Goal: Task Accomplishment & Management: Complete application form

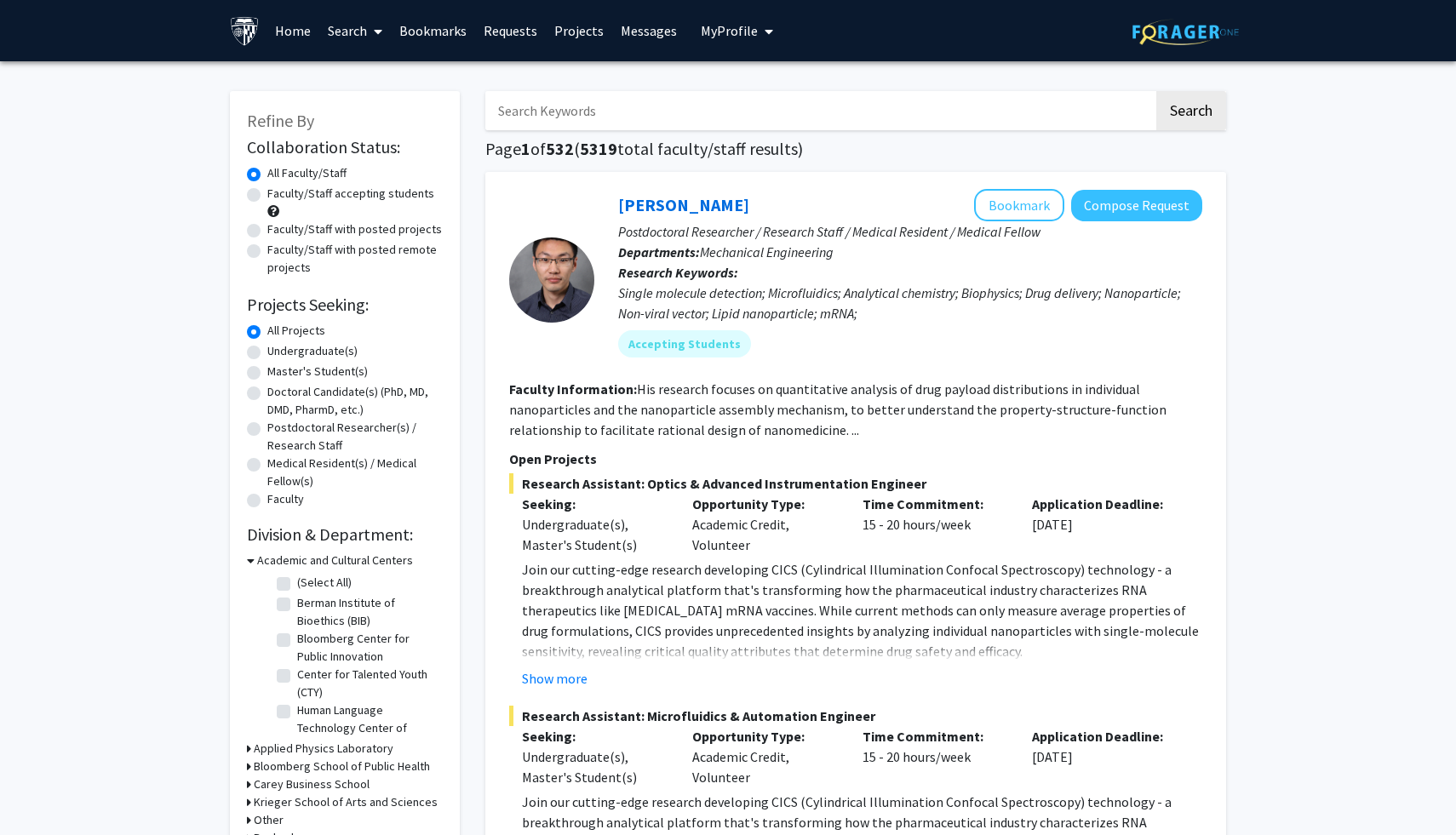
click at [898, 109] on input "Search Keywords" at bounding box center [819, 111] width 669 height 40
click at [1156, 91] on button "Search" at bounding box center [1190, 111] width 70 height 40
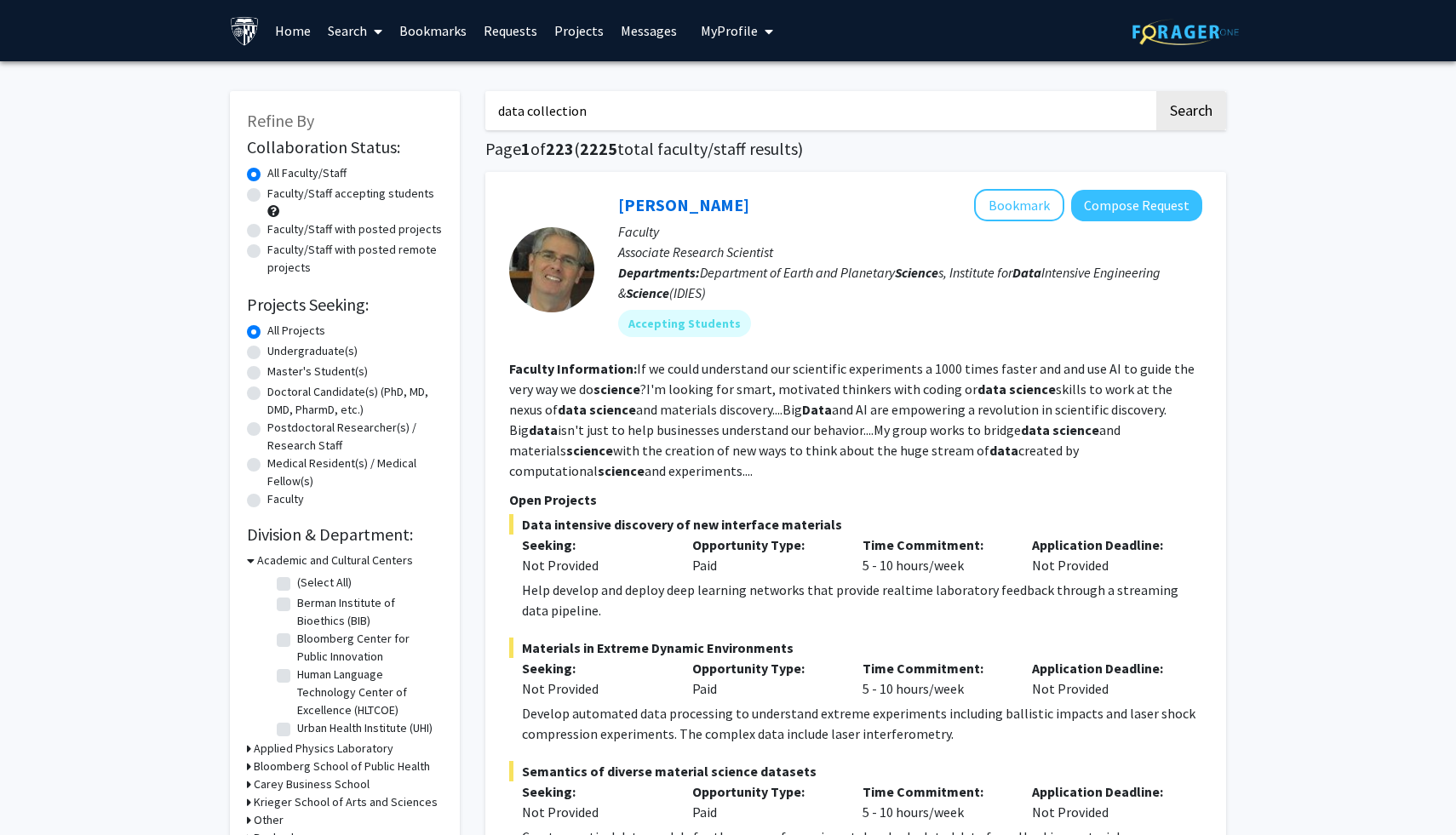
click at [1156, 91] on button "Search" at bounding box center [1190, 111] width 70 height 40
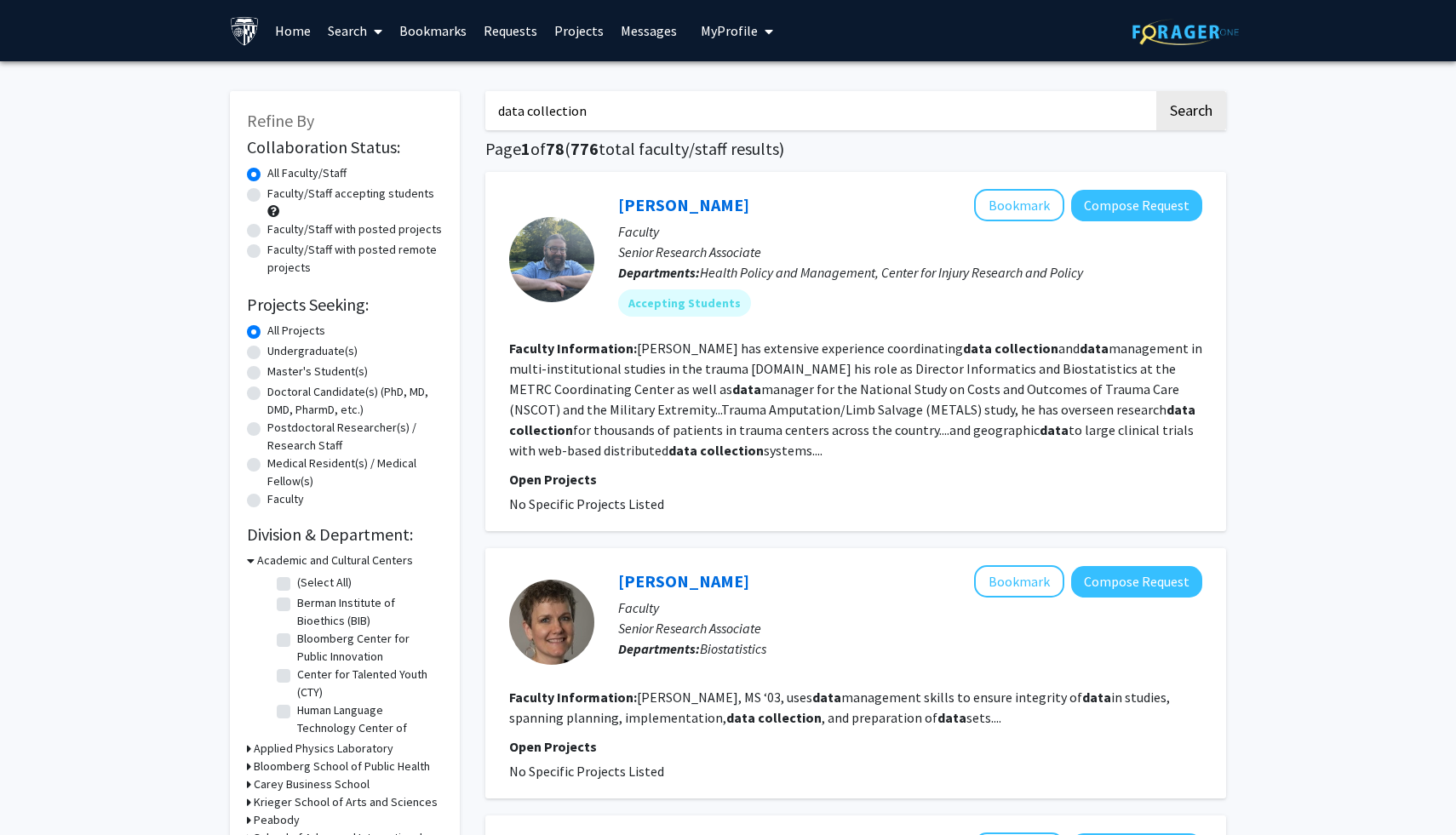
drag, startPoint x: 660, startPoint y: 117, endPoint x: 524, endPoint y: 116, distance: 136.0
click at [524, 116] on input "data collection" at bounding box center [819, 111] width 669 height 40
type input "data analytics"
click at [1156, 91] on button "Search" at bounding box center [1190, 111] width 70 height 40
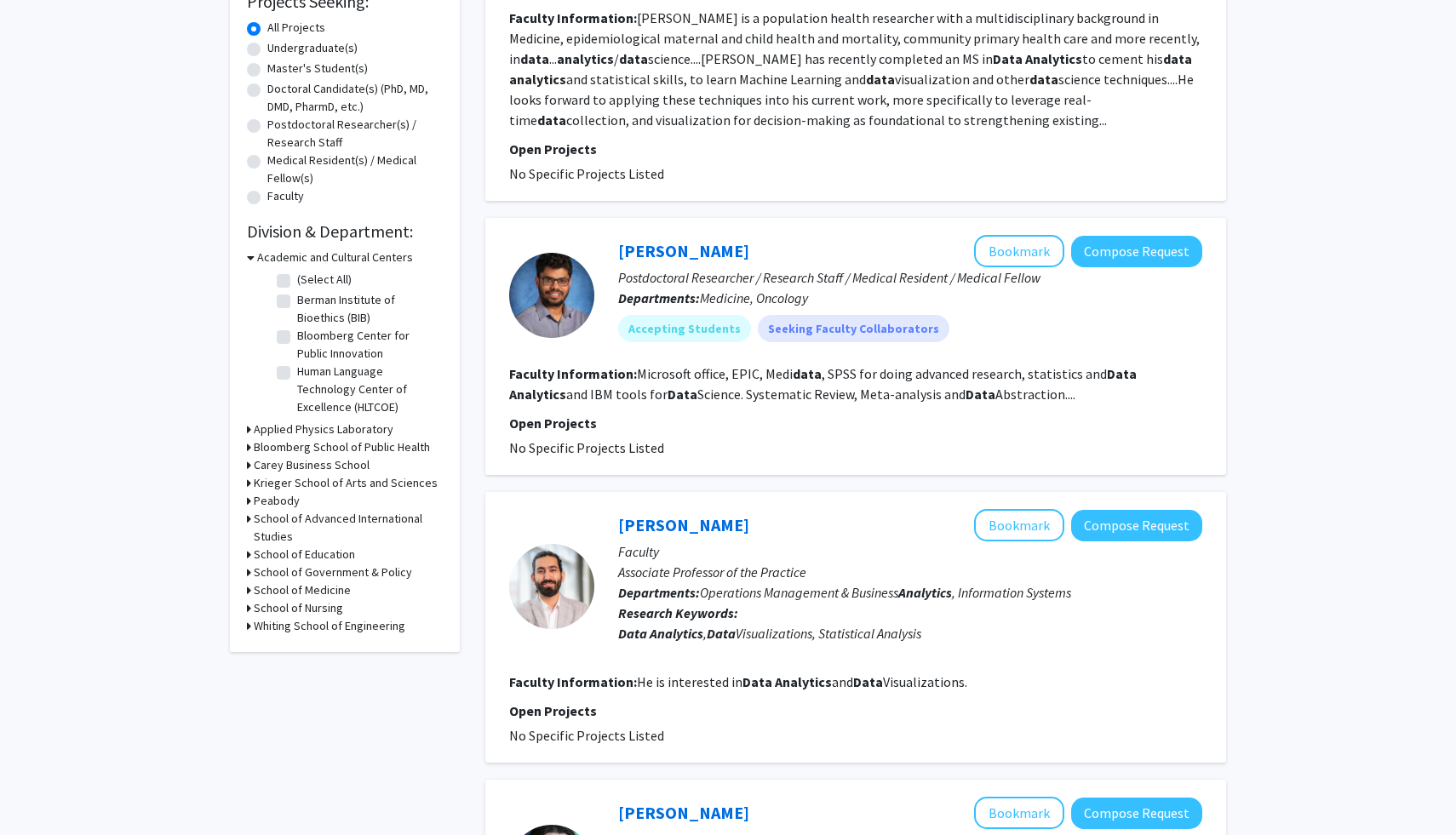
scroll to position [306, 0]
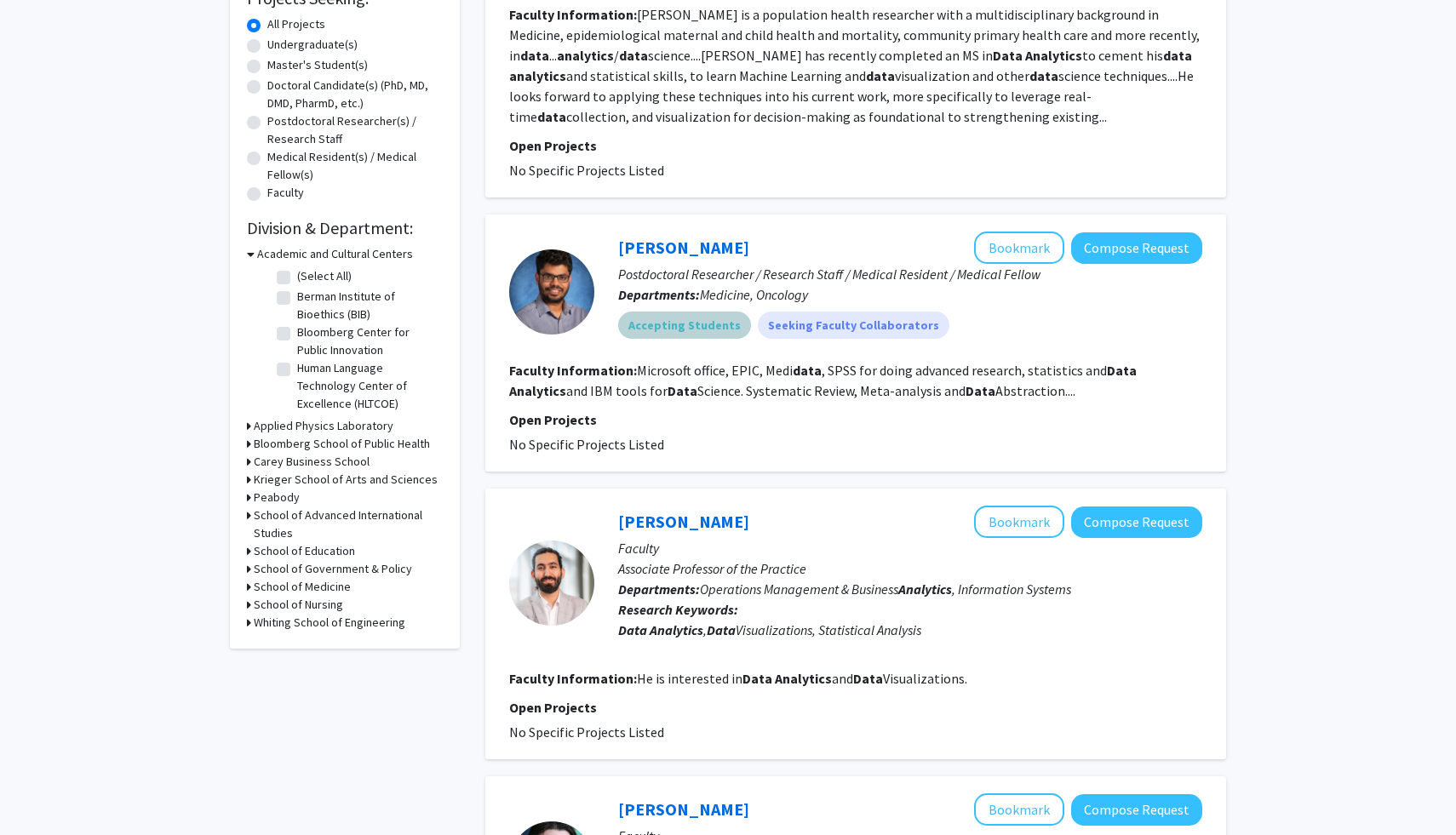
click at [695, 323] on mat-chip "Accepting Students" at bounding box center [684, 325] width 133 height 27
click at [979, 348] on div "Sai Oruganti Bookmark Compose Request Postdoctoral Researcher / Research Staff …" at bounding box center [898, 291] width 607 height 120
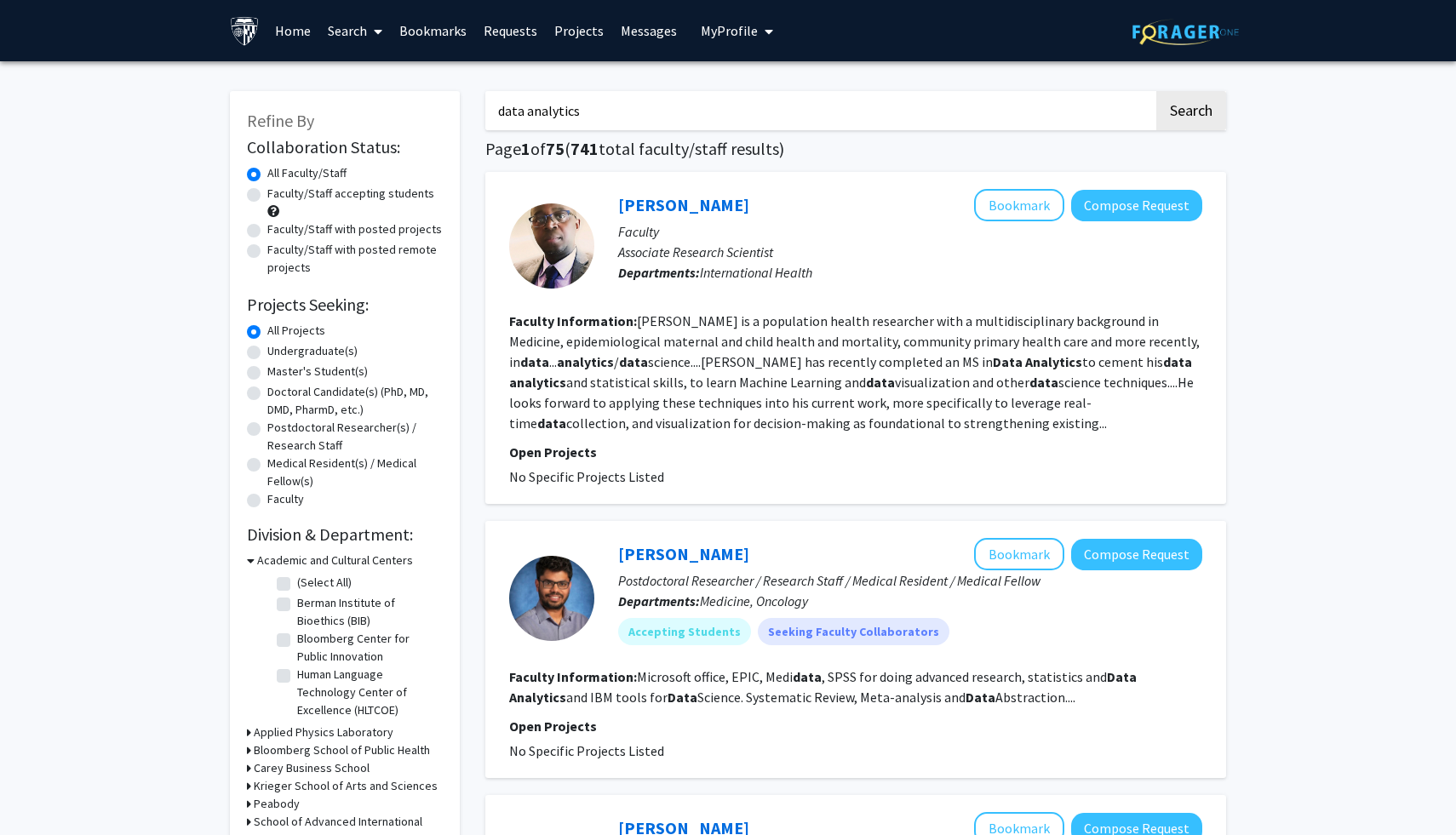
scroll to position [77, 0]
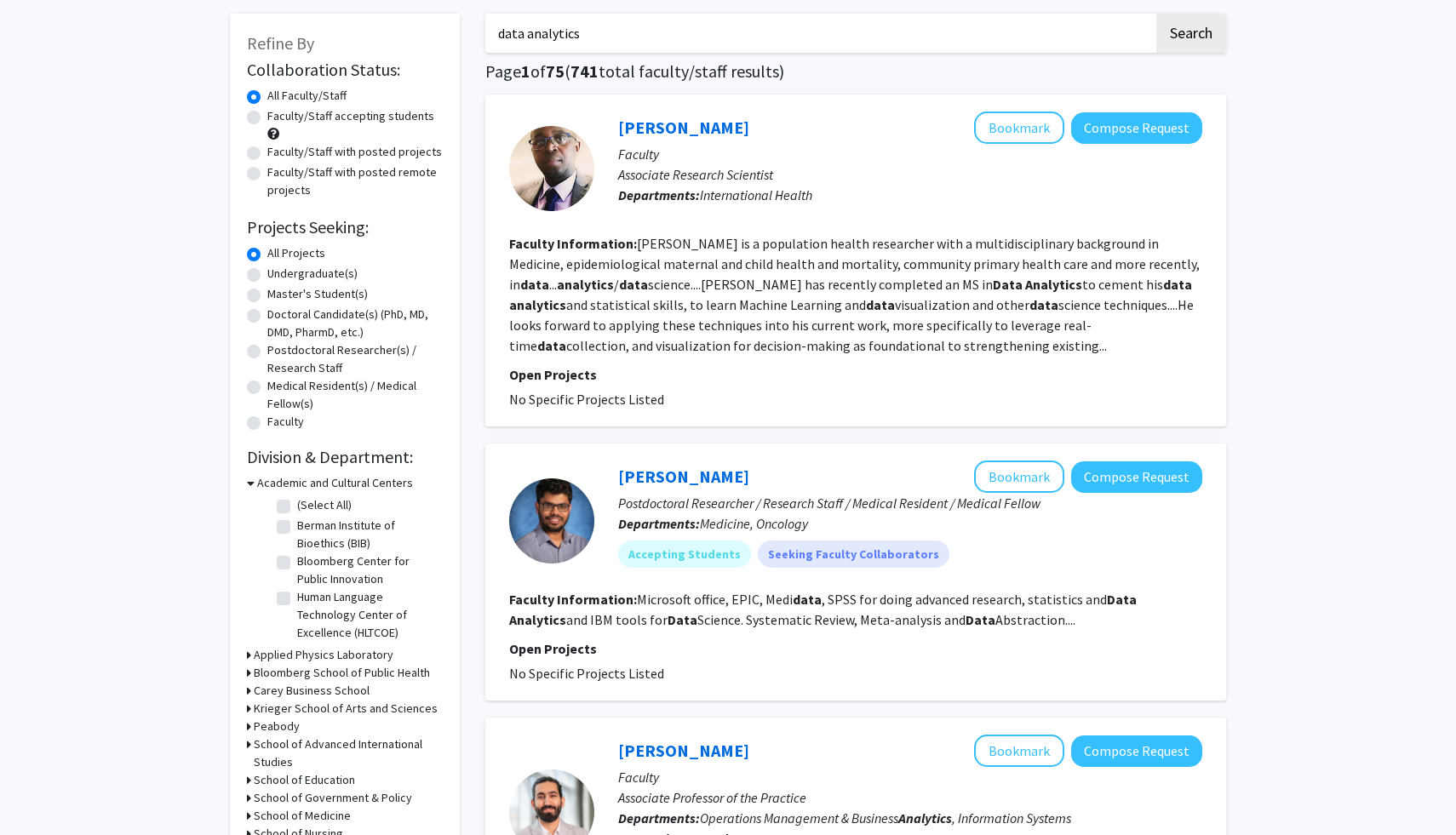
click at [250, 654] on icon at bounding box center [249, 654] width 5 height 18
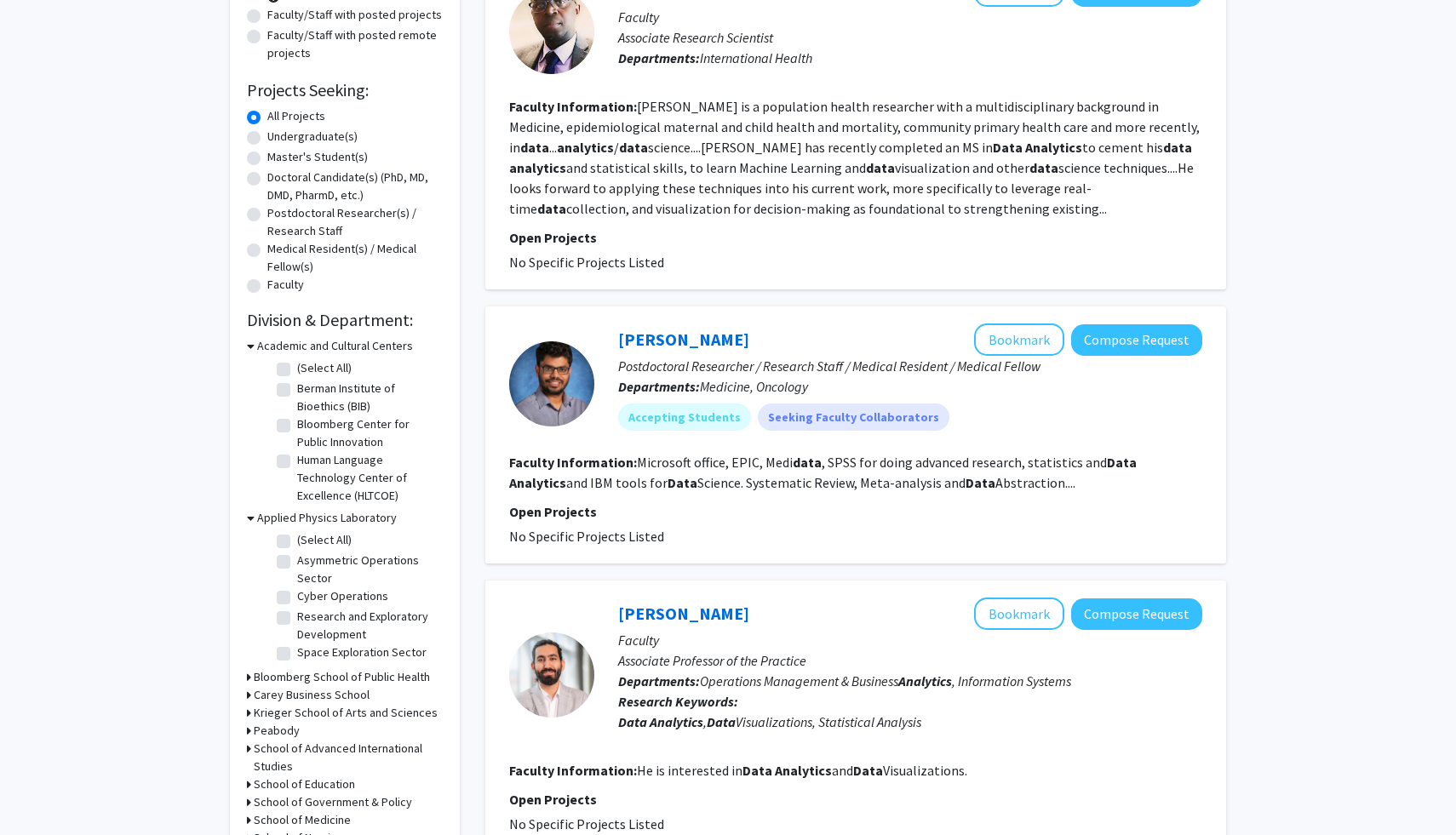
scroll to position [0, 0]
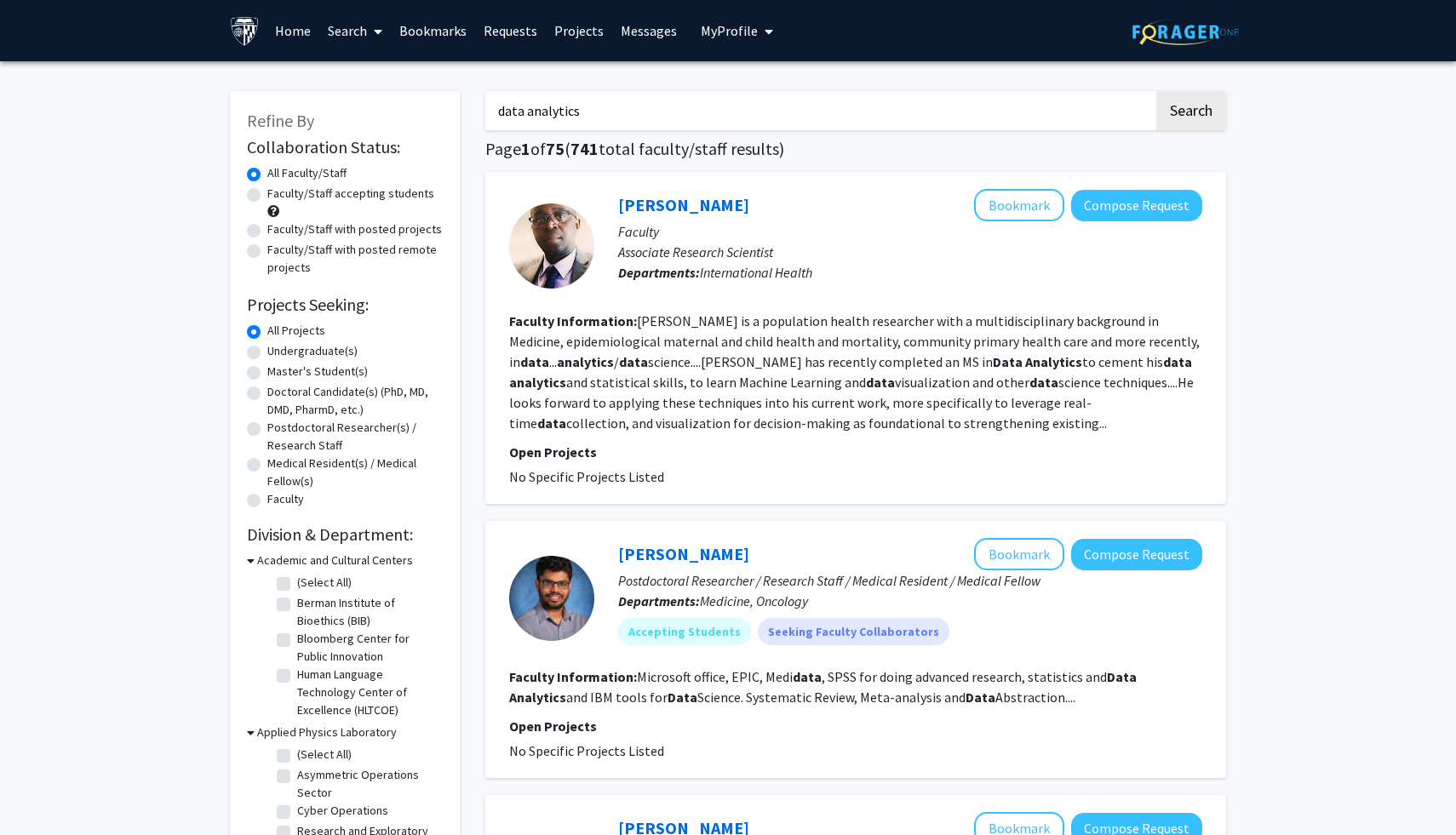
drag, startPoint x: 625, startPoint y: 117, endPoint x: 605, endPoint y: 117, distance: 20.0
click at [605, 117] on input "data analytics" at bounding box center [819, 111] width 669 height 40
click at [1218, 332] on div "Alain Koffi Bookmark Compose Request Faculty Associate Research Scientist Depar…" at bounding box center [855, 338] width 740 height 332
drag, startPoint x: 626, startPoint y: 98, endPoint x: 615, endPoint y: 106, distance: 13.6
click at [615, 105] on input "data analytics" at bounding box center [819, 111] width 669 height 40
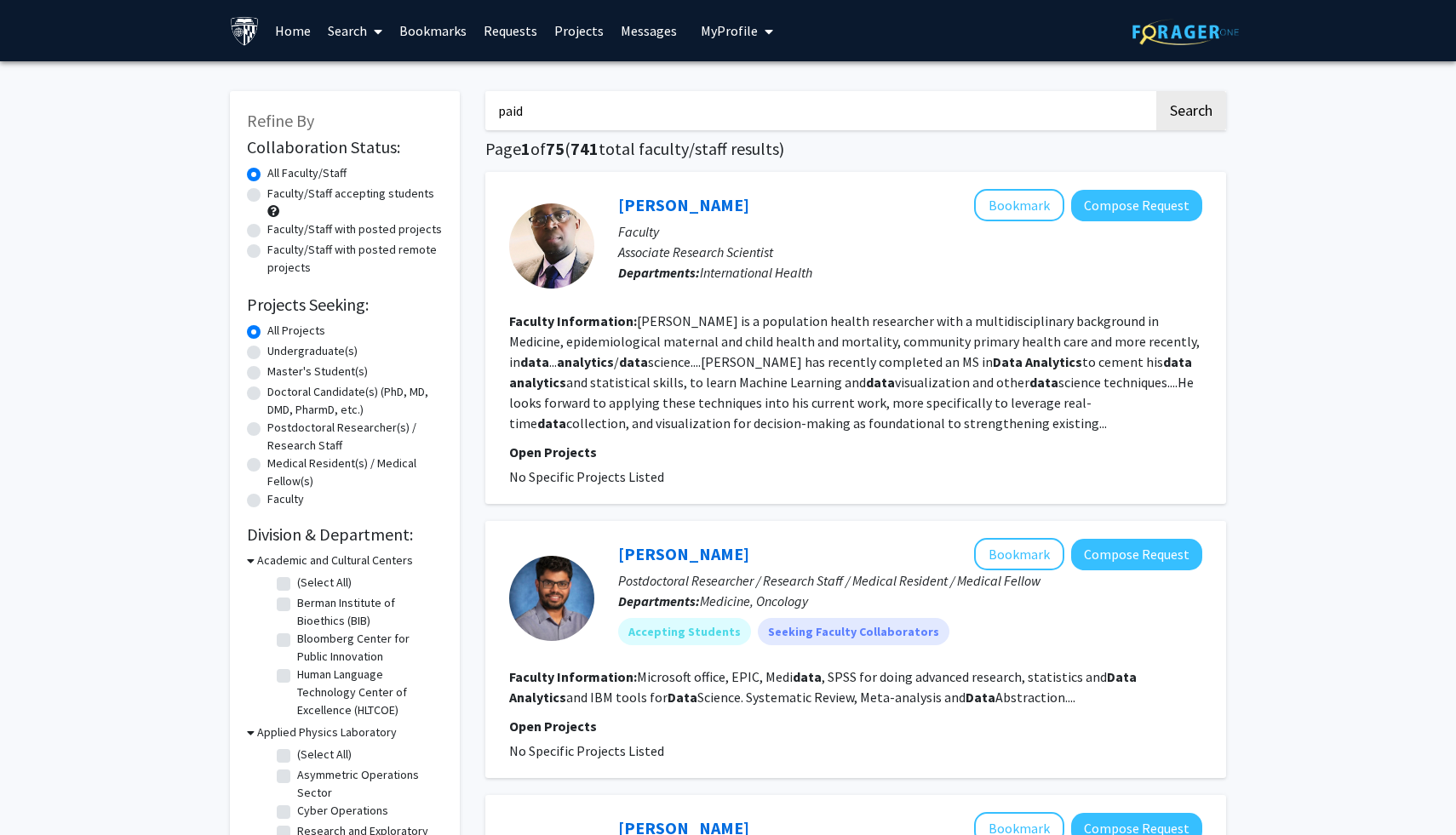
type input "paid"
click at [1156, 91] on button "Search" at bounding box center [1190, 111] width 70 height 40
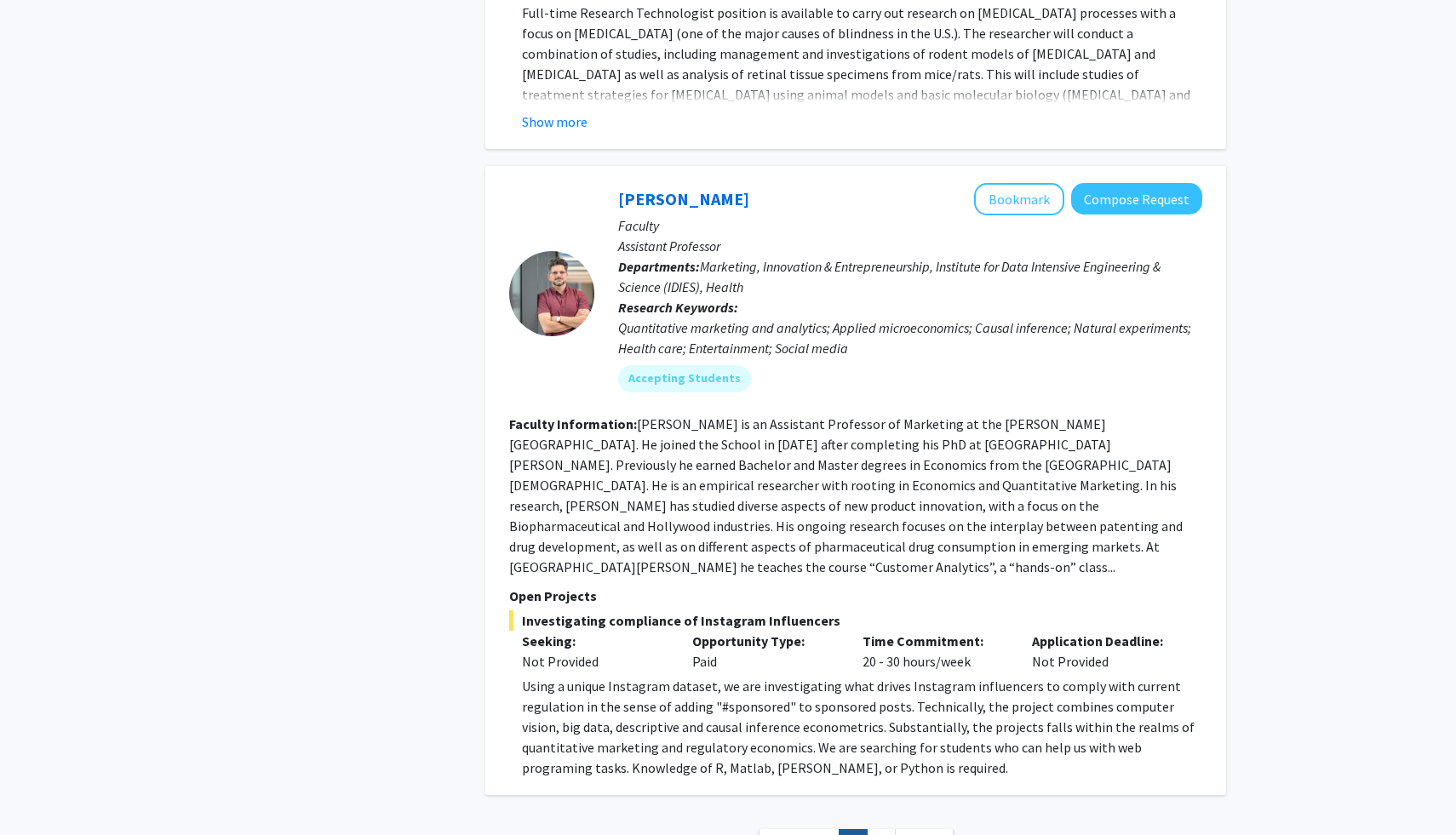
scroll to position [4172, 0]
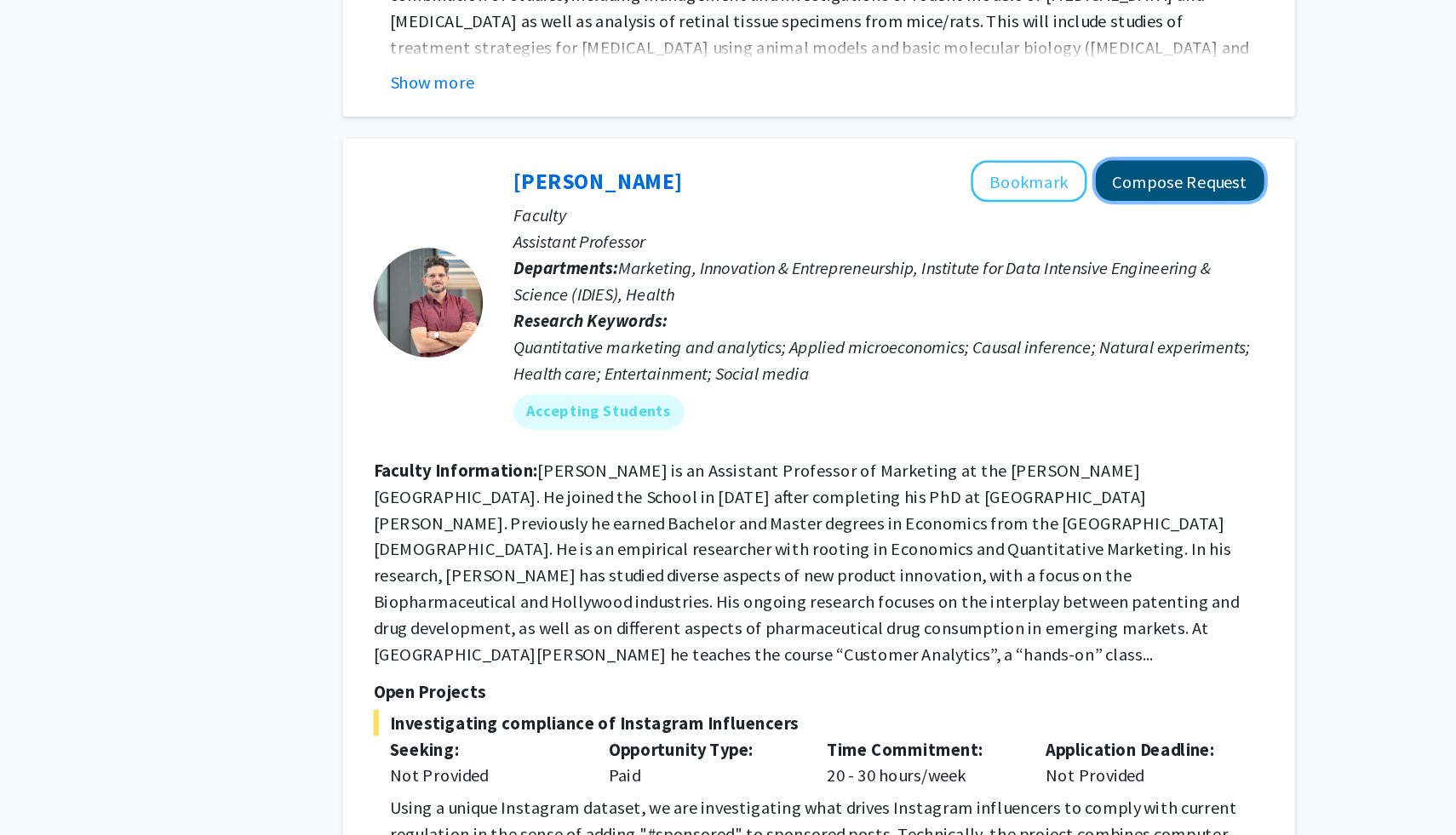
click at [1140, 157] on button "Compose Request" at bounding box center [1136, 172] width 131 height 31
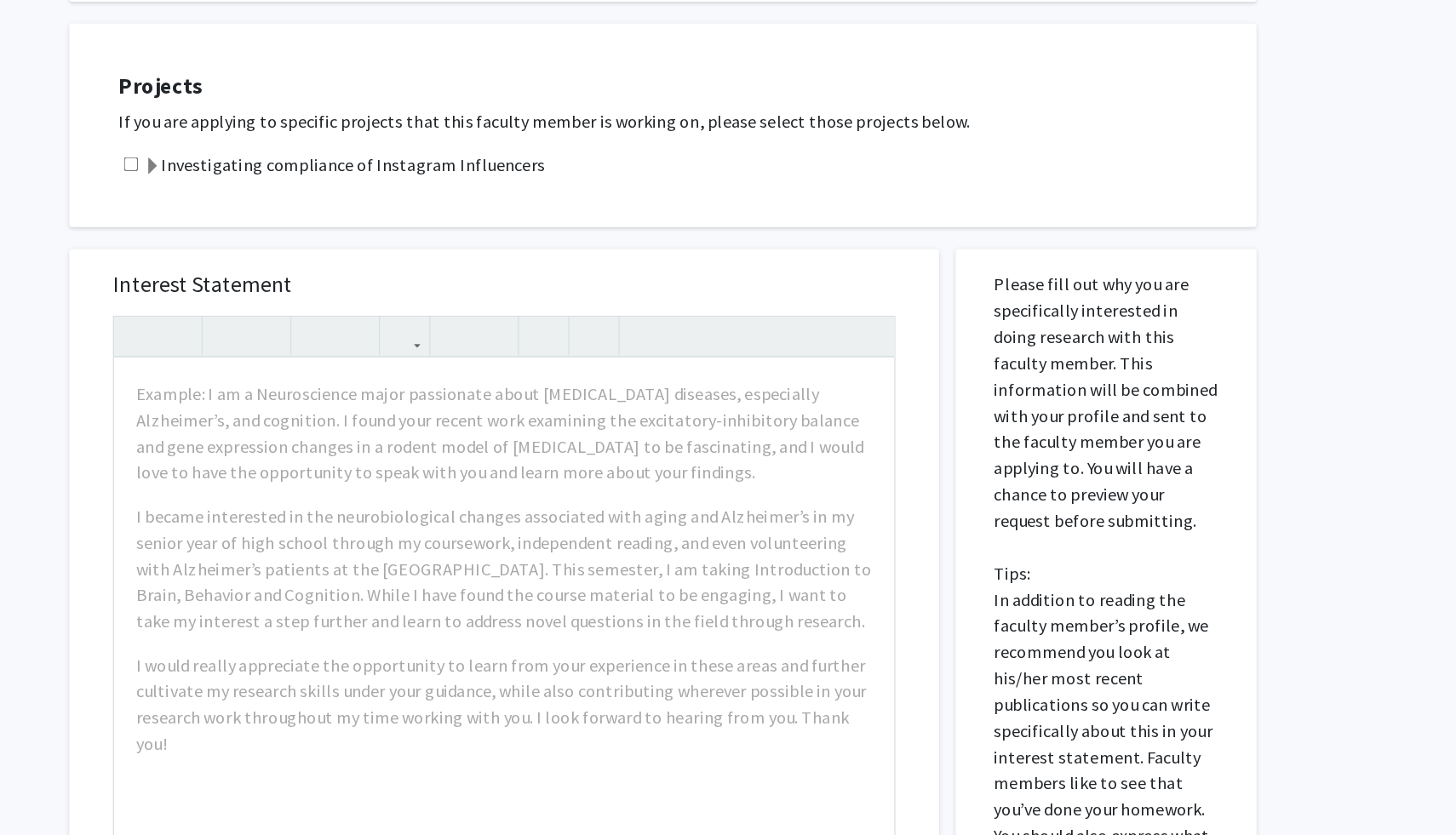
scroll to position [172, 0]
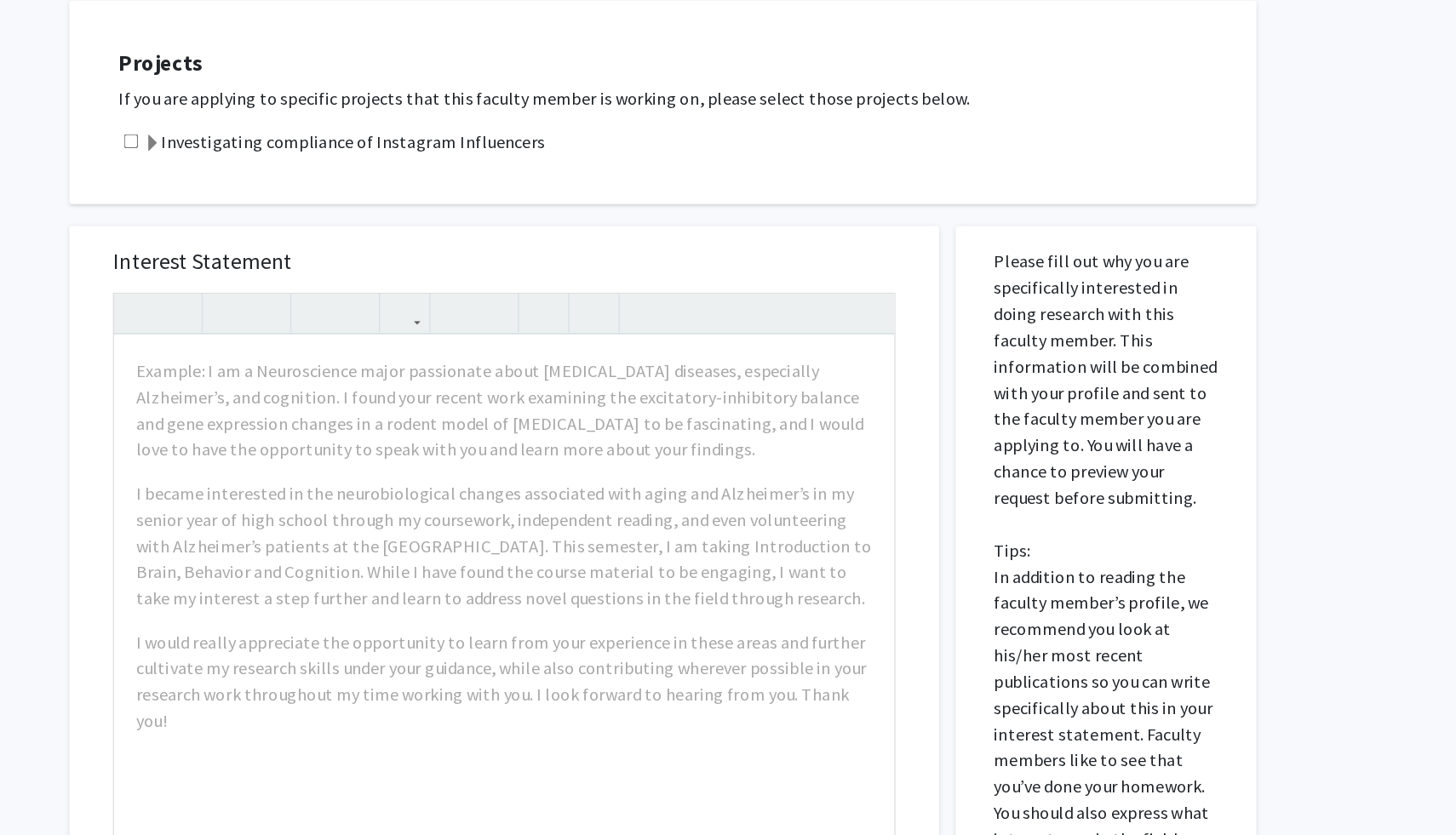
click at [319, 293] on input "checkbox" at bounding box center [320, 295] width 11 height 11
checkbox input "true"
click at [340, 297] on span at bounding box center [337, 297] width 13 height 13
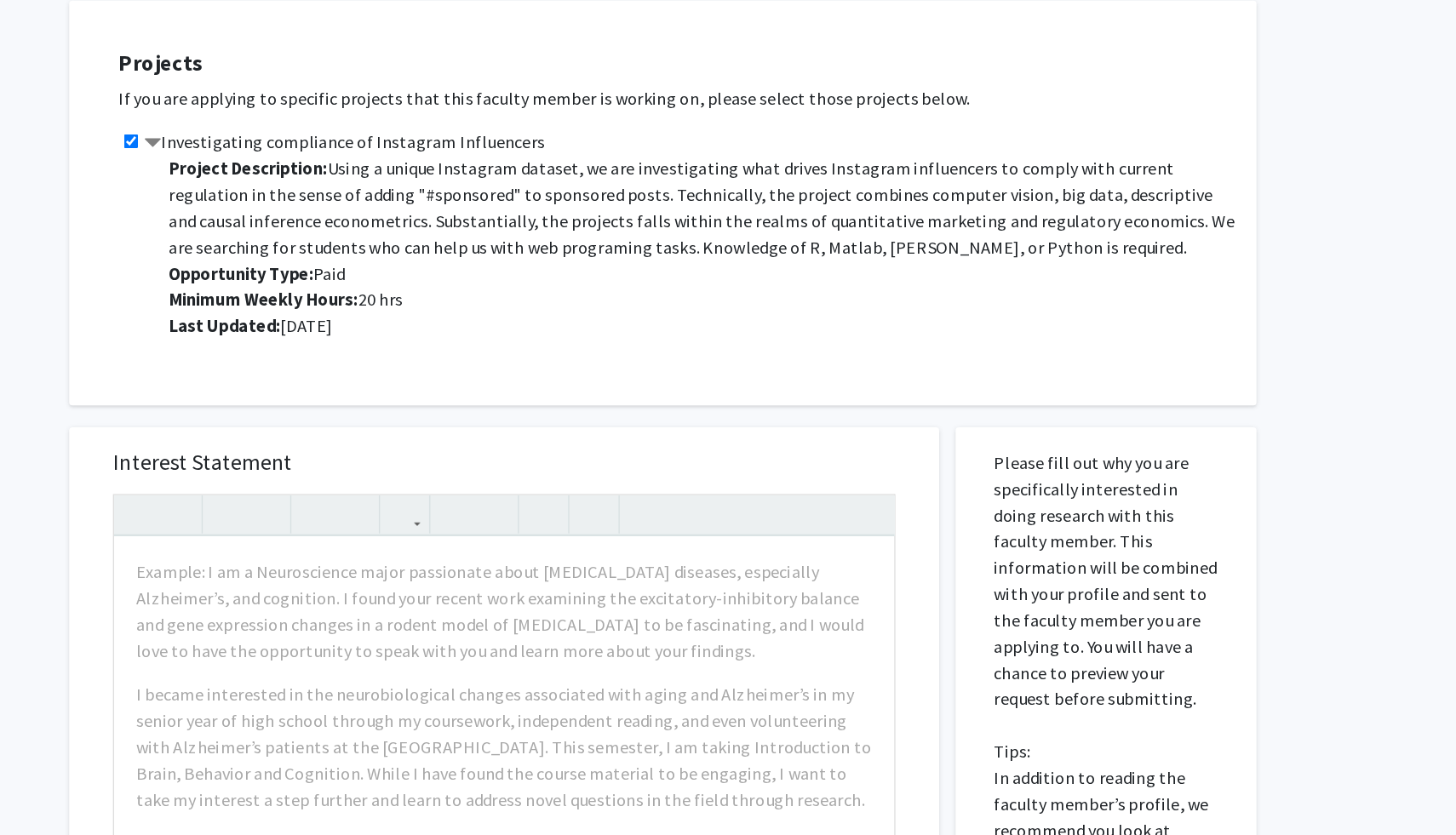
click at [340, 297] on span at bounding box center [337, 297] width 13 height 13
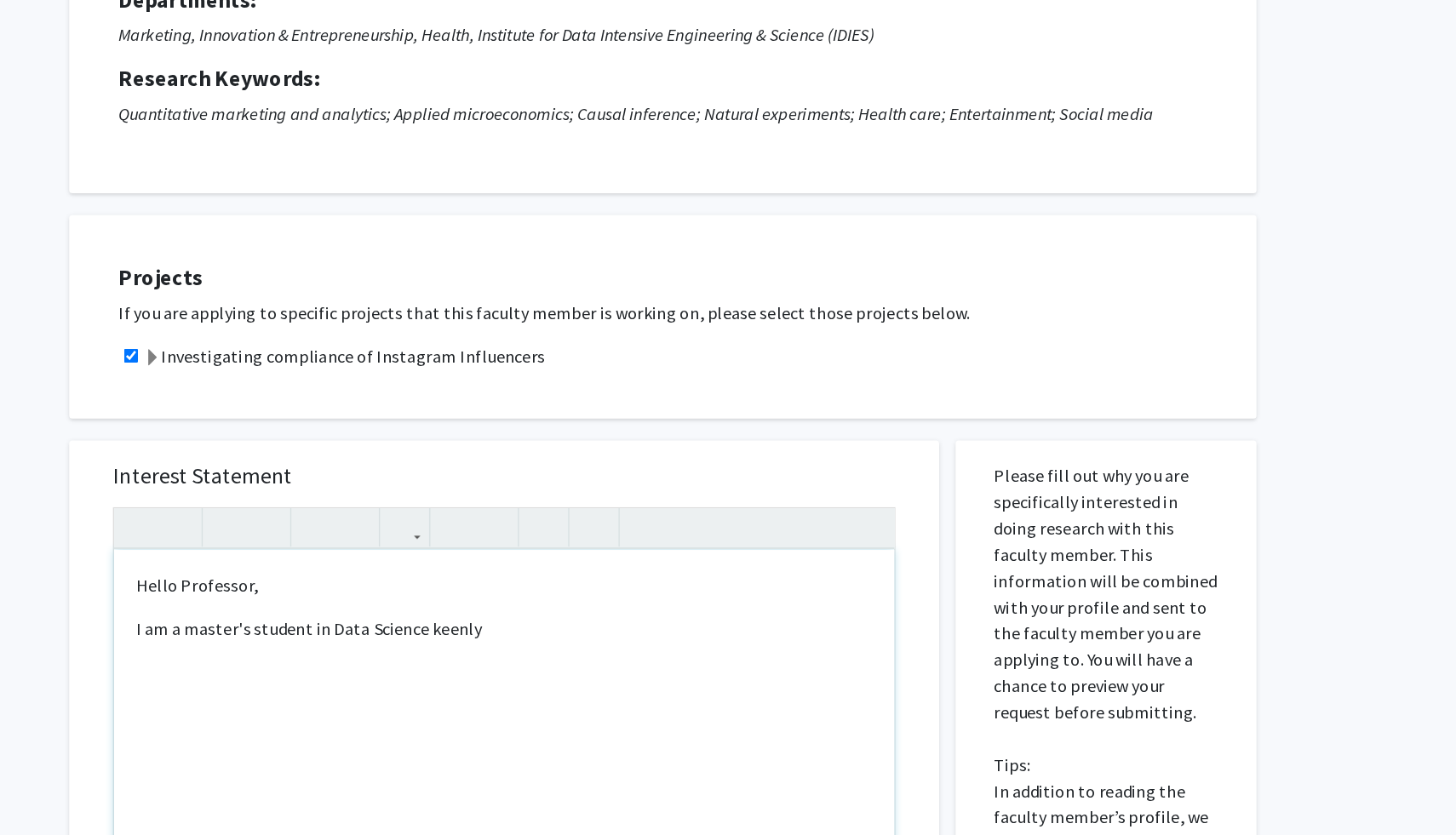
scroll to position [6, 0]
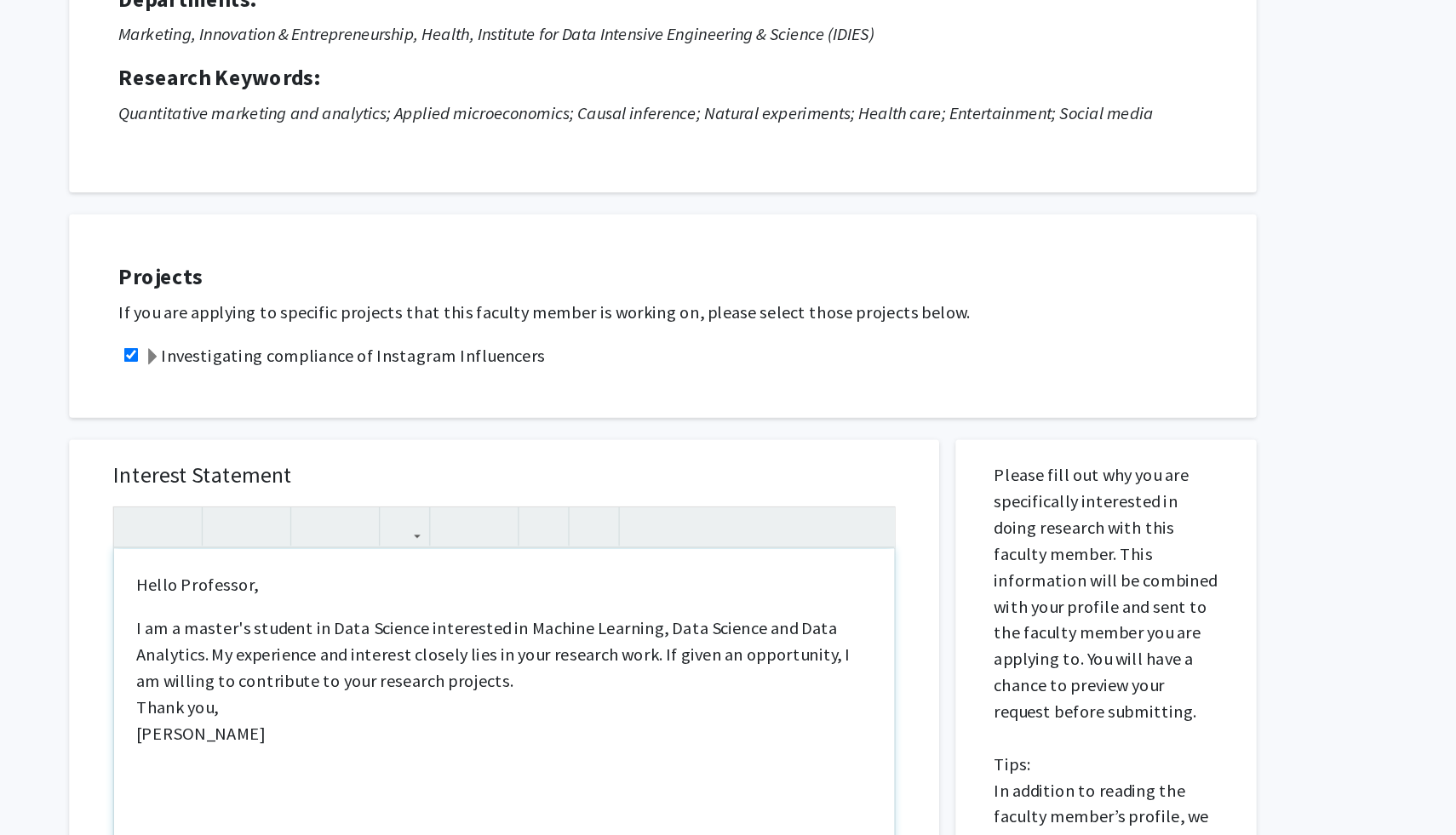
type textarea "<p>Hello Professor,</p><p>I am a master's student in Data Science interested in…"
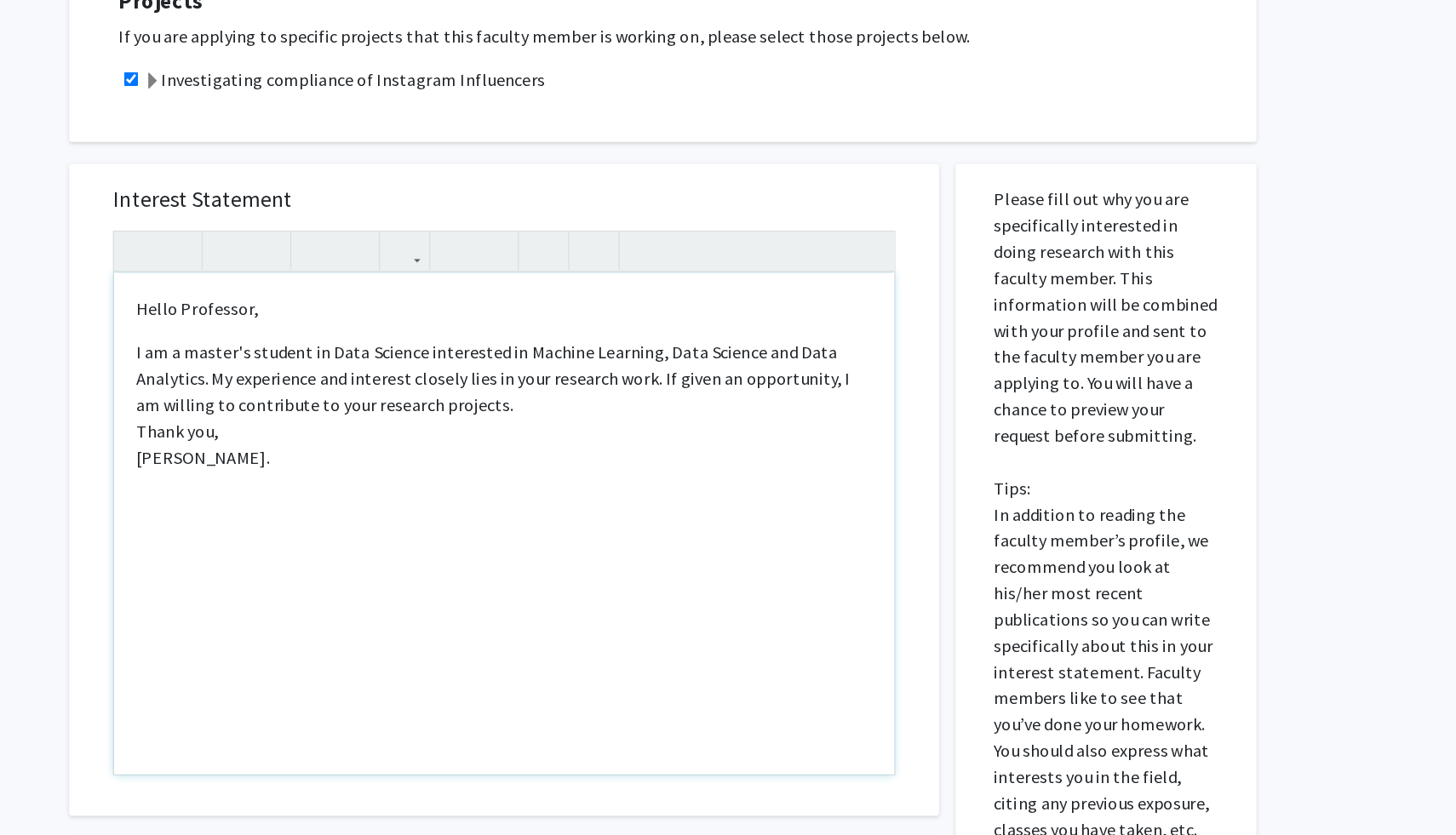
scroll to position [539, 0]
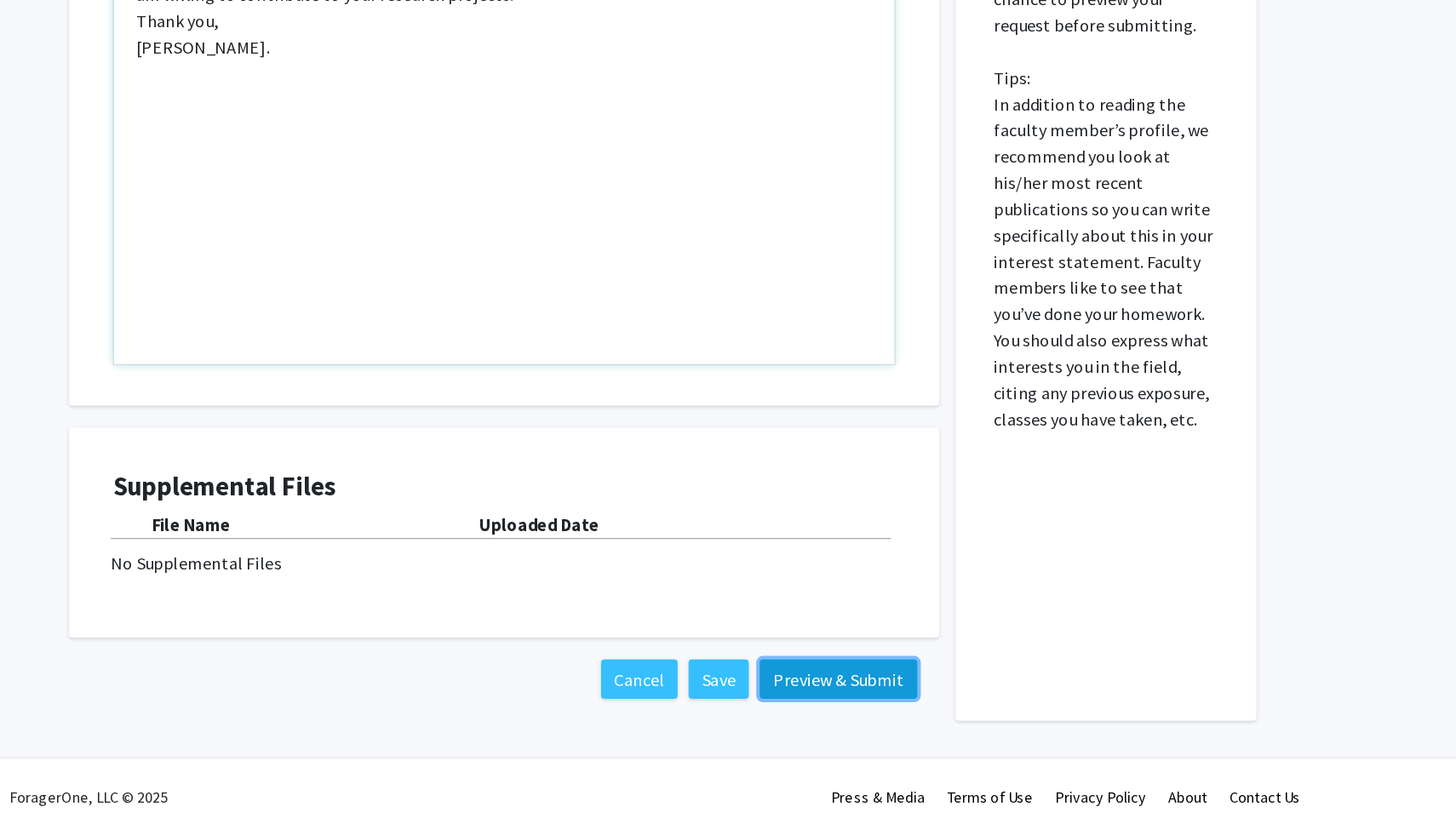
click at [864, 722] on button "Preview & Submit" at bounding box center [871, 713] width 122 height 31
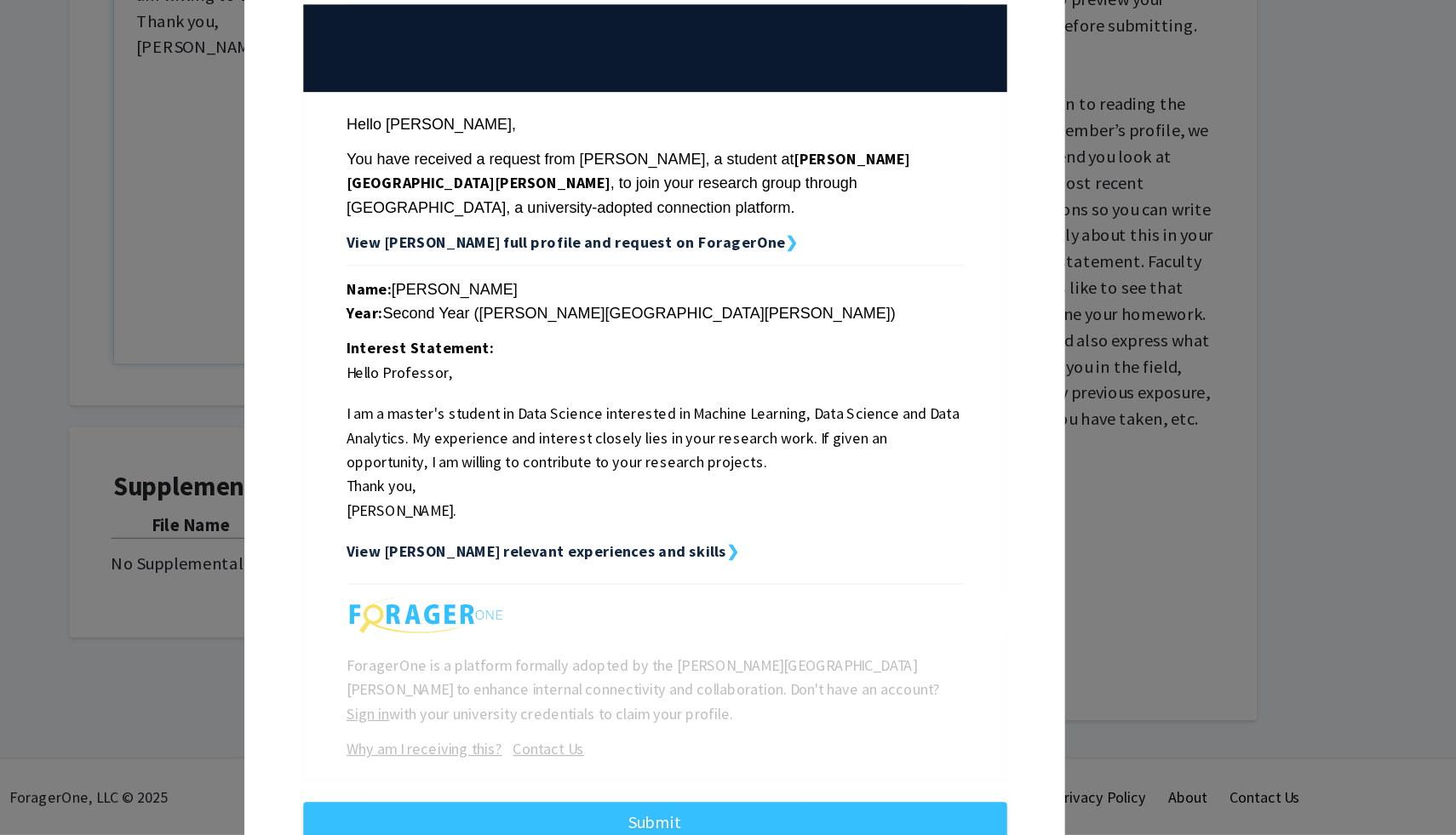
scroll to position [49, 0]
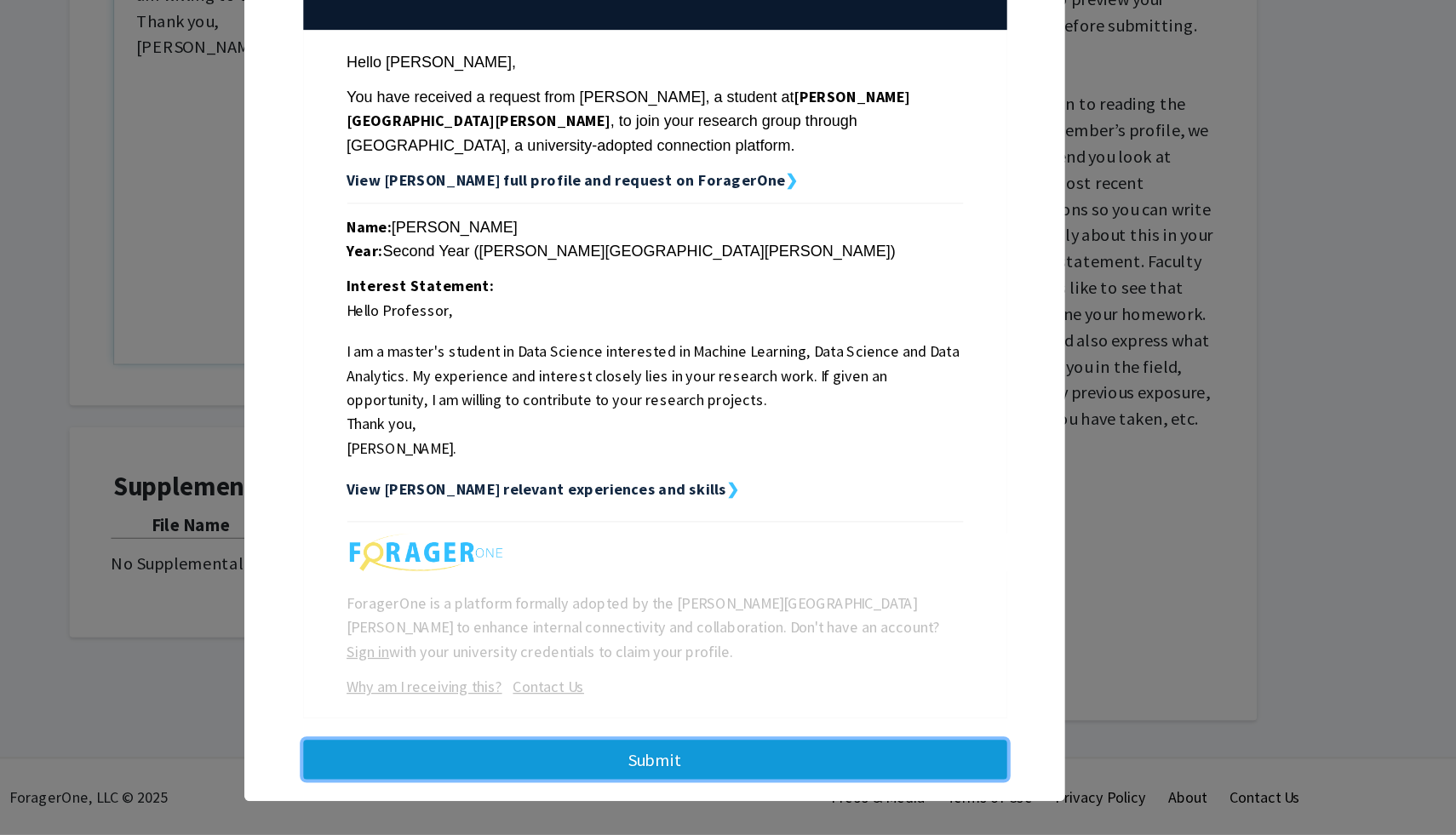
click at [757, 768] on button "Submit" at bounding box center [728, 776] width 547 height 31
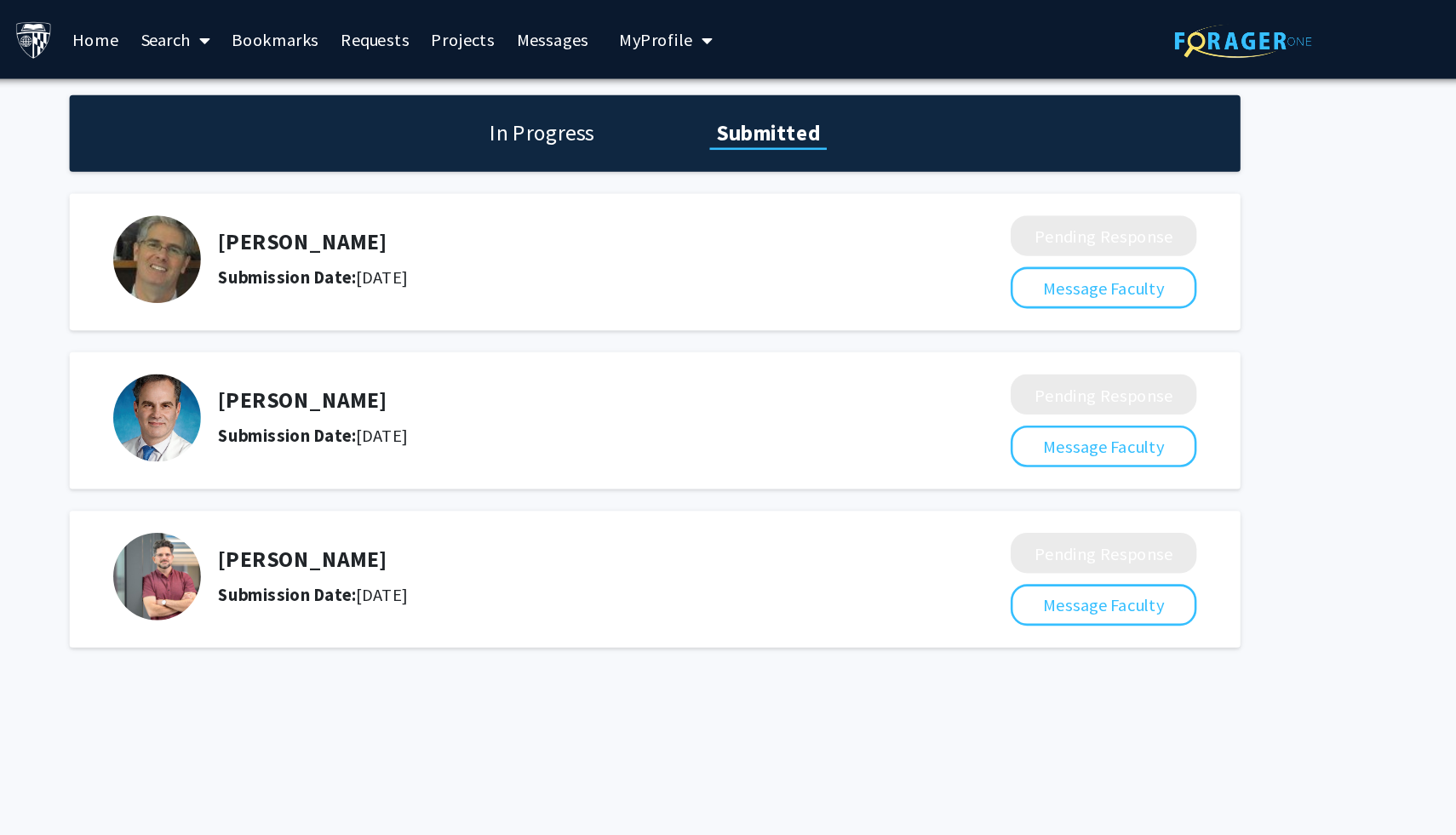
click at [634, 116] on div "In Progress Submitted" at bounding box center [727, 104] width 911 height 59
click at [705, 105] on div "In Progress Submitted" at bounding box center [727, 104] width 911 height 59
click at [642, 104] on h1 "In Progress" at bounding box center [639, 103] width 91 height 24
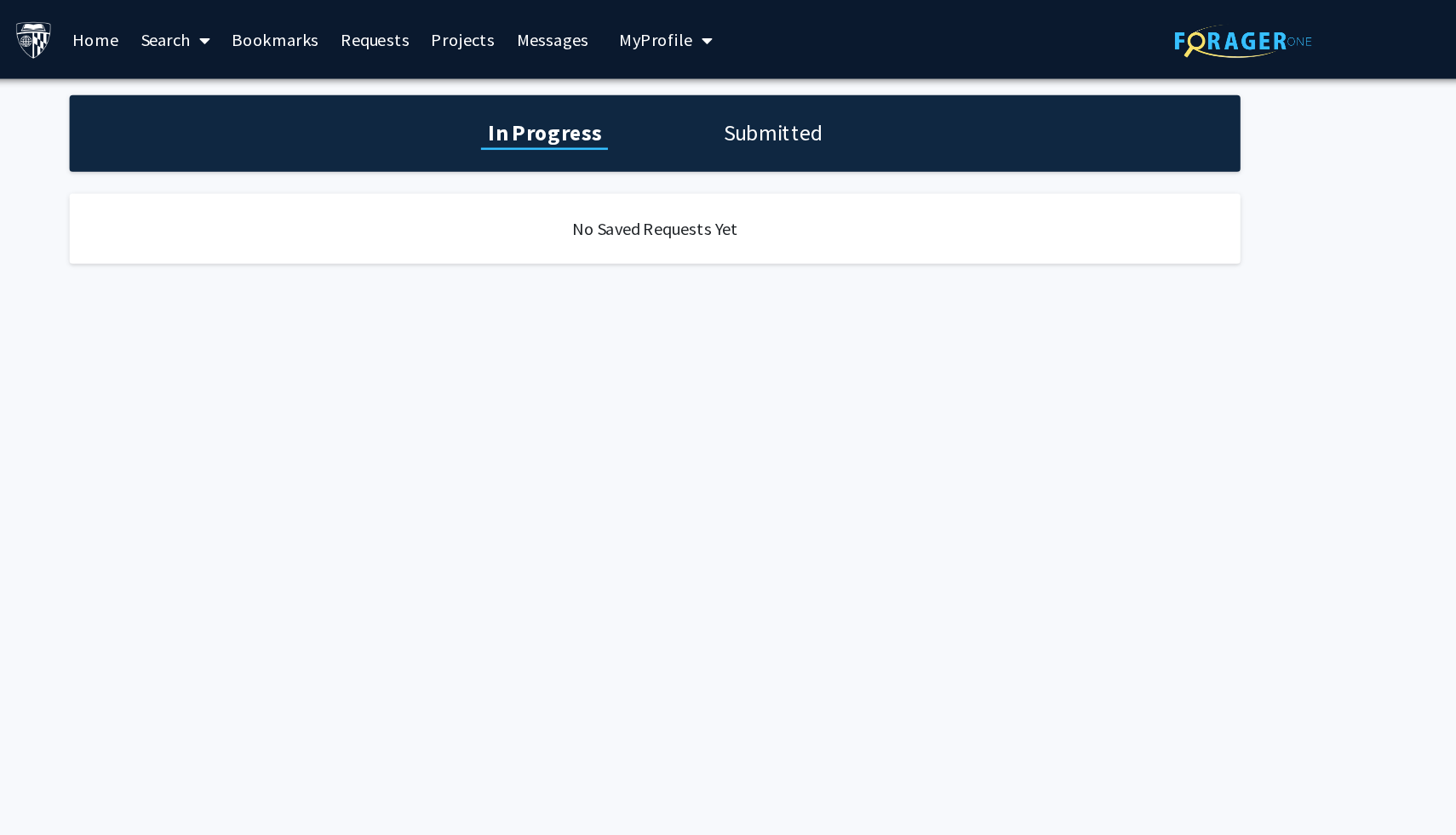
click at [801, 112] on h1 "Submitted" at bounding box center [819, 103] width 87 height 24
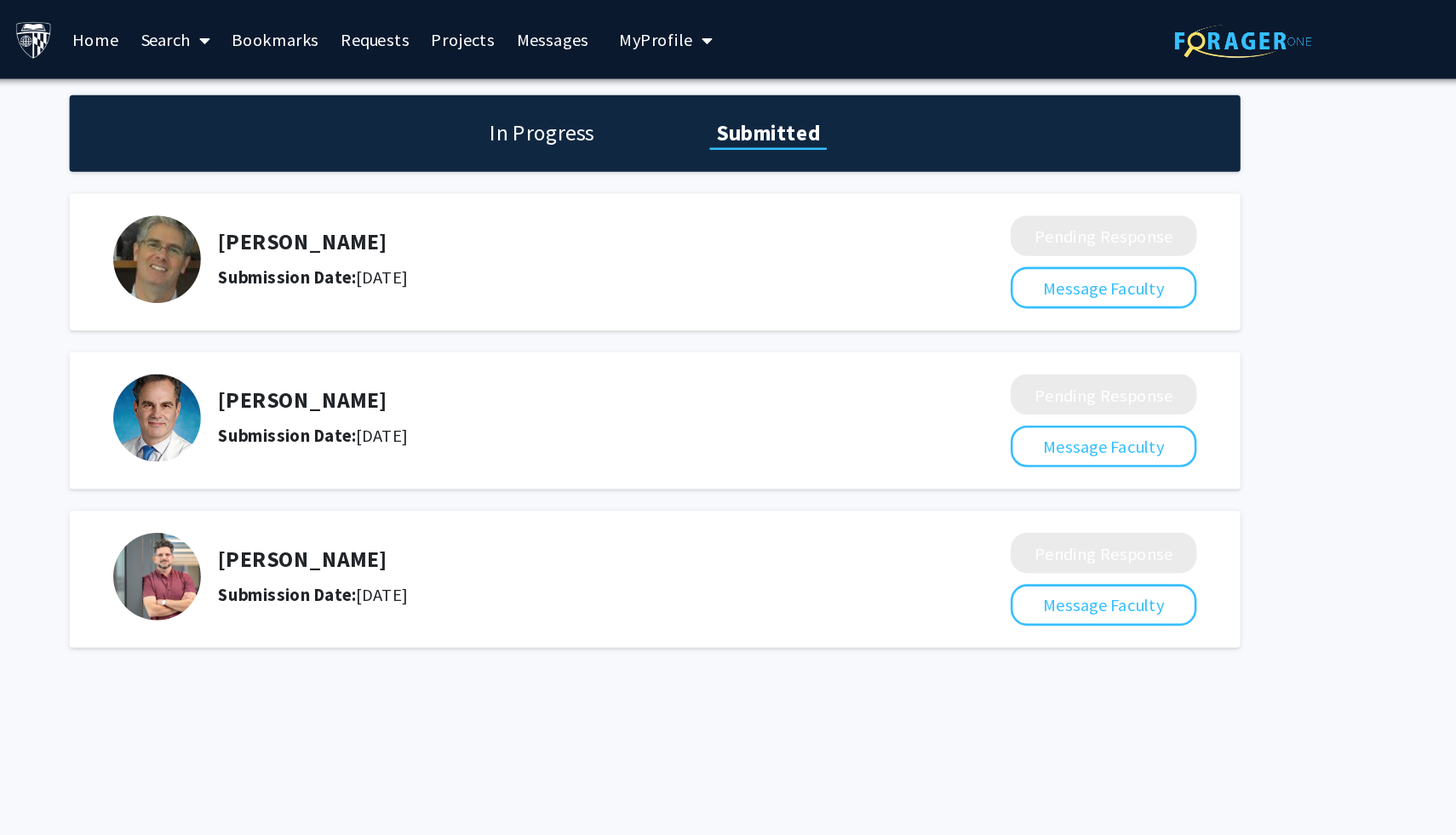
click at [375, 35] on icon at bounding box center [378, 31] width 8 height 13
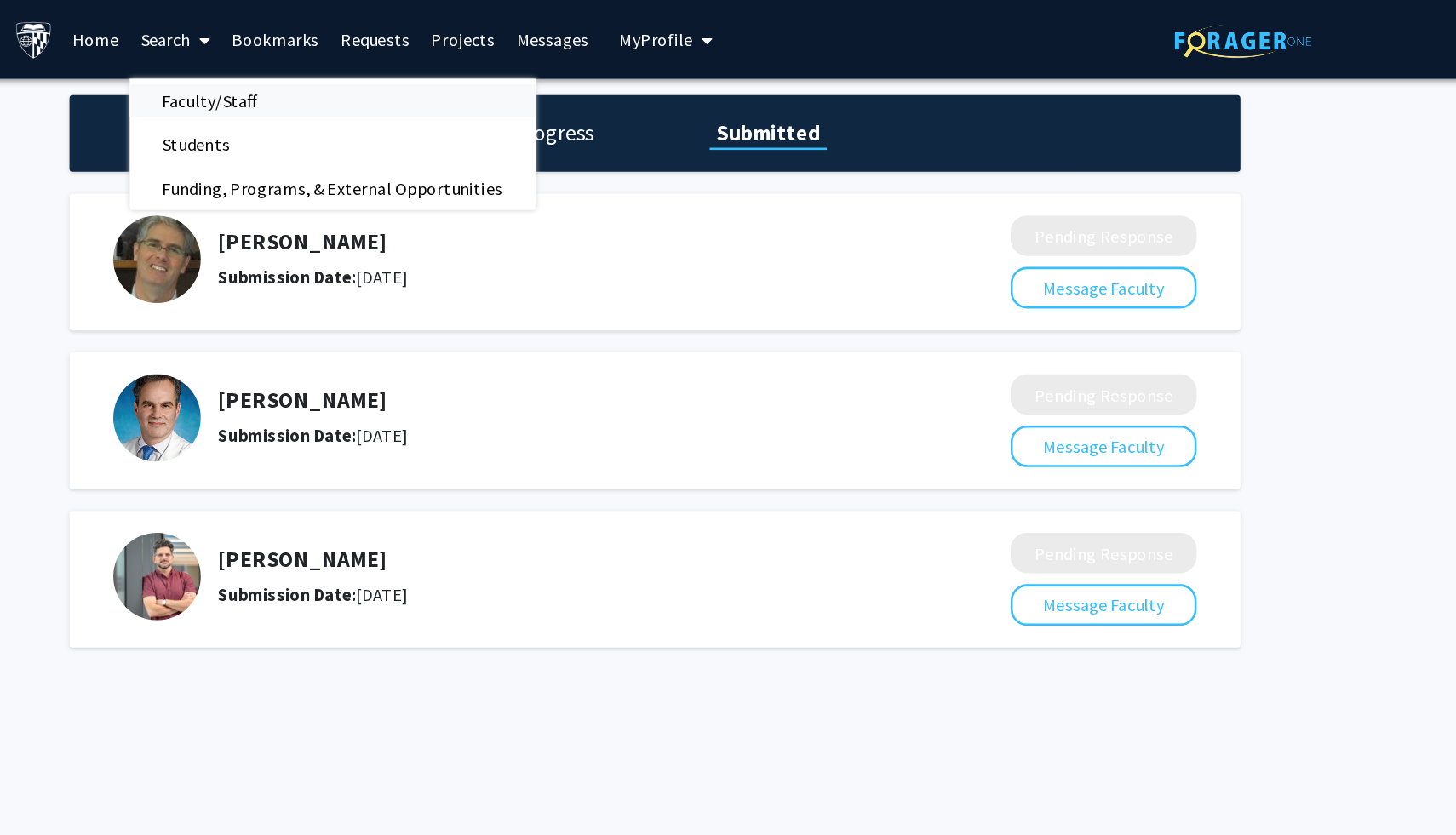
click at [398, 78] on span "Faculty/Staff" at bounding box center [381, 78] width 125 height 34
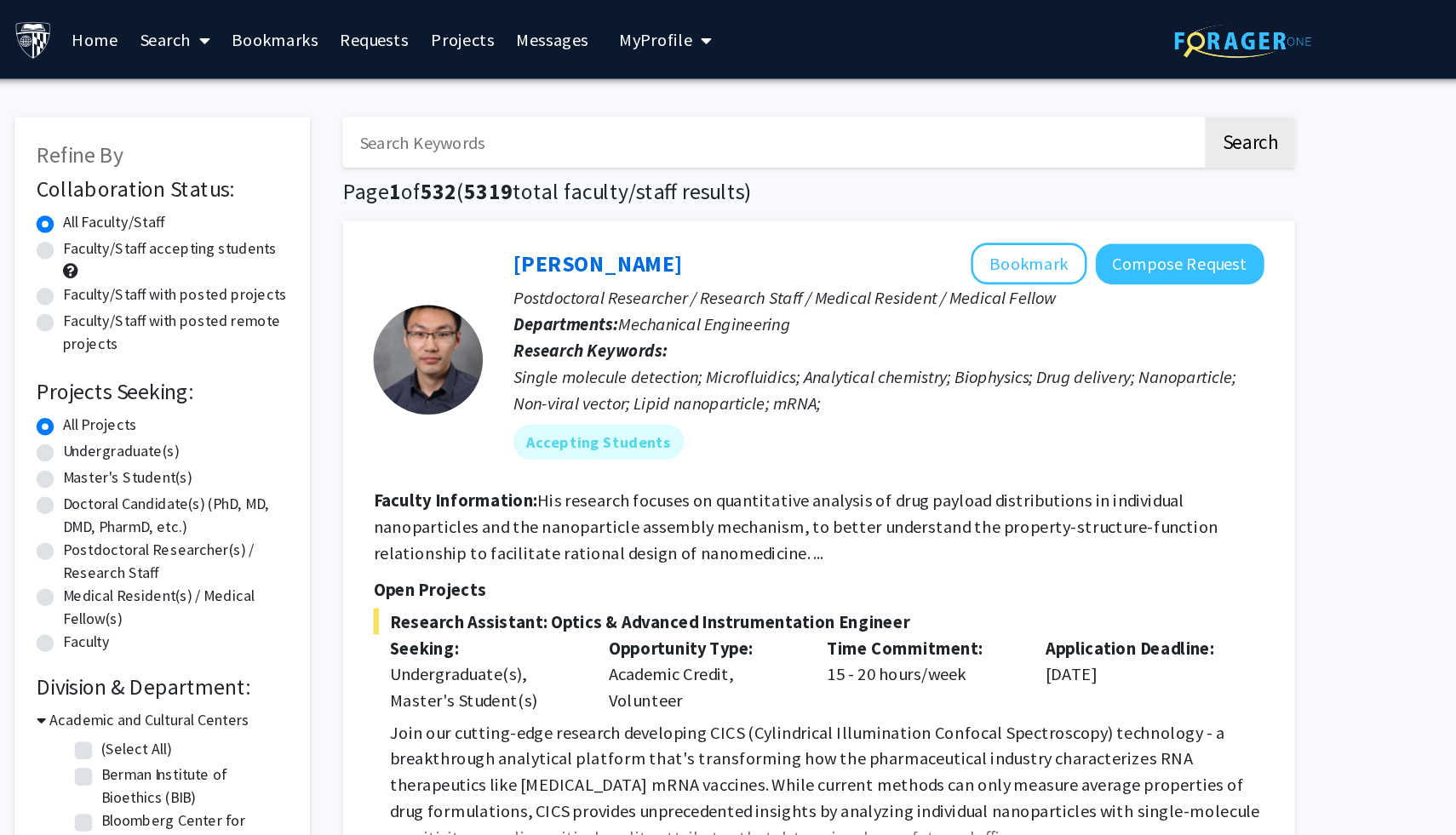
click at [758, 121] on input "Search Keywords" at bounding box center [819, 111] width 669 height 40
type input "data science"
click at [1156, 91] on button "Search" at bounding box center [1190, 111] width 70 height 40
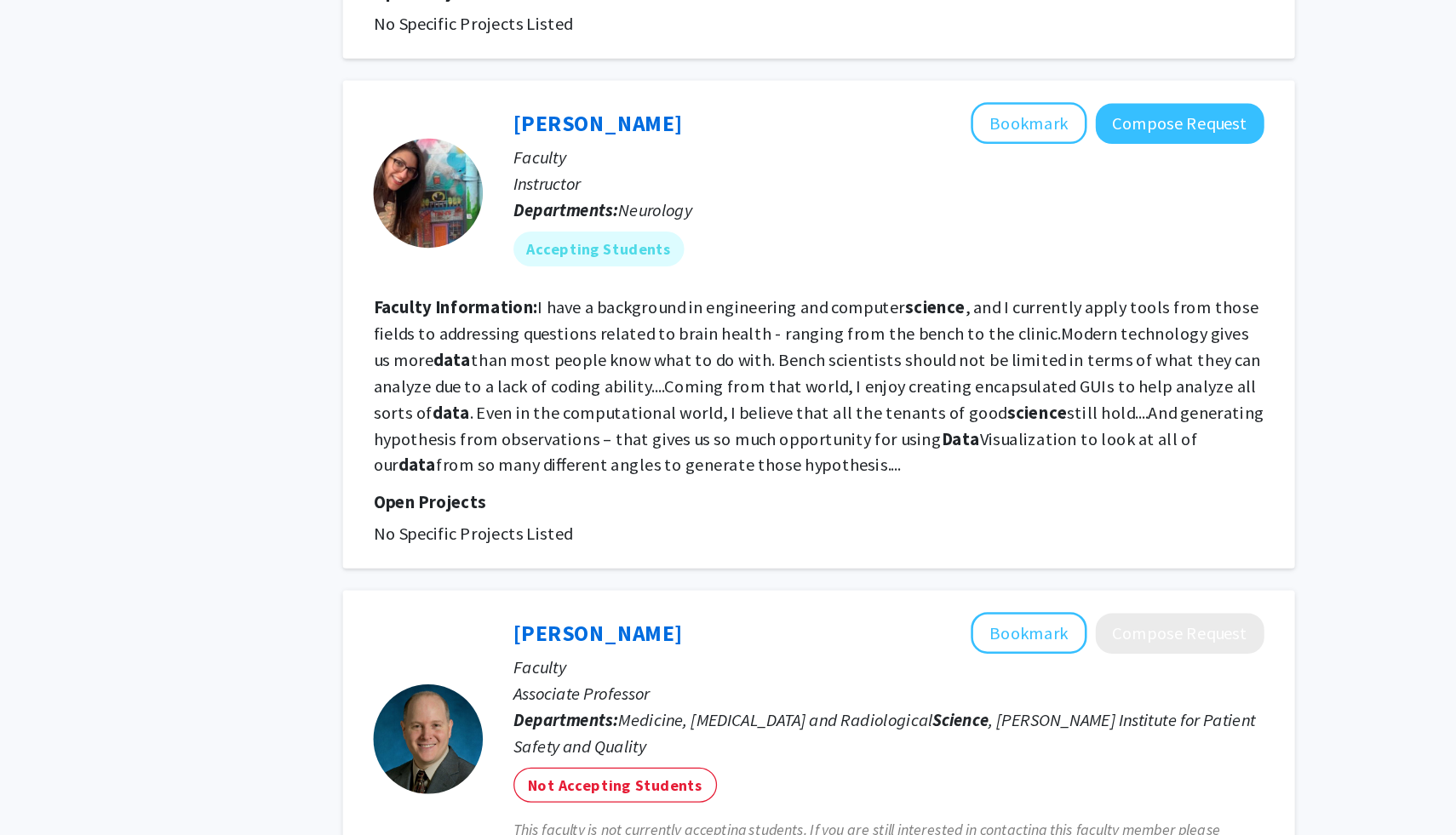
scroll to position [1735, 0]
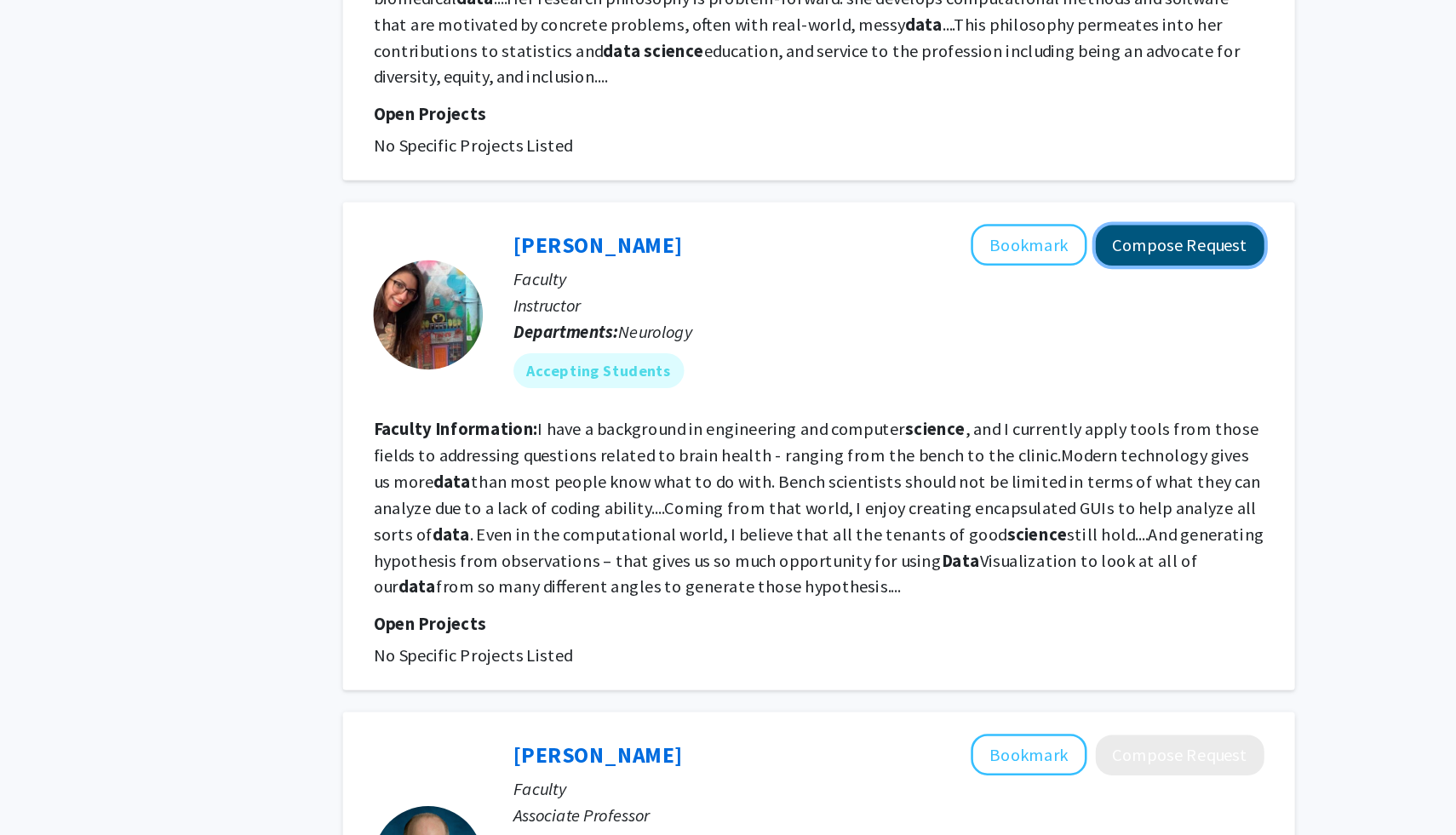
click at [1098, 265] on button "Compose Request" at bounding box center [1136, 281] width 131 height 31
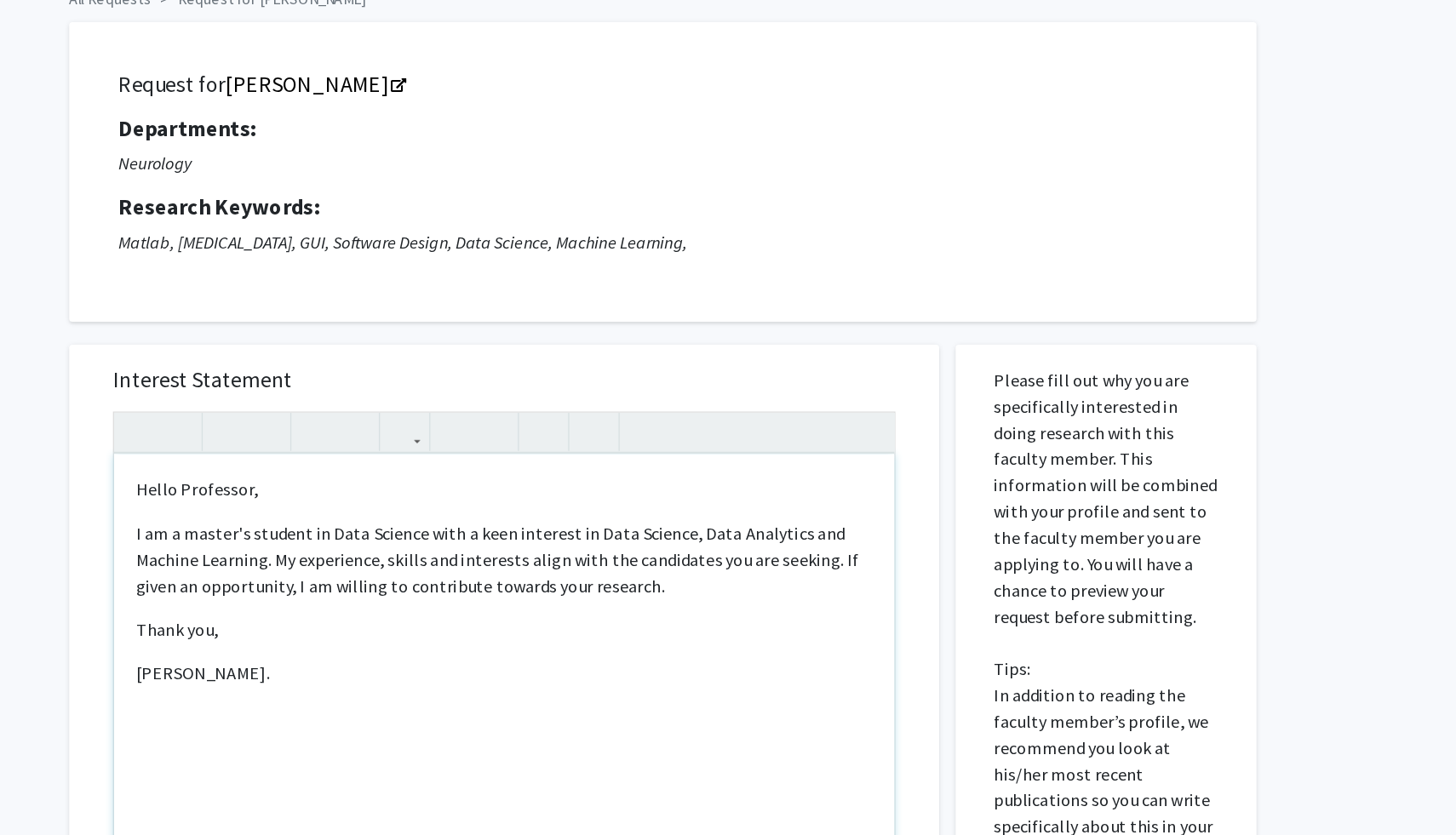
type textarea "<p>Hello Professor,&nbsp;</p><p>I am a master's student in Data Science with a …"
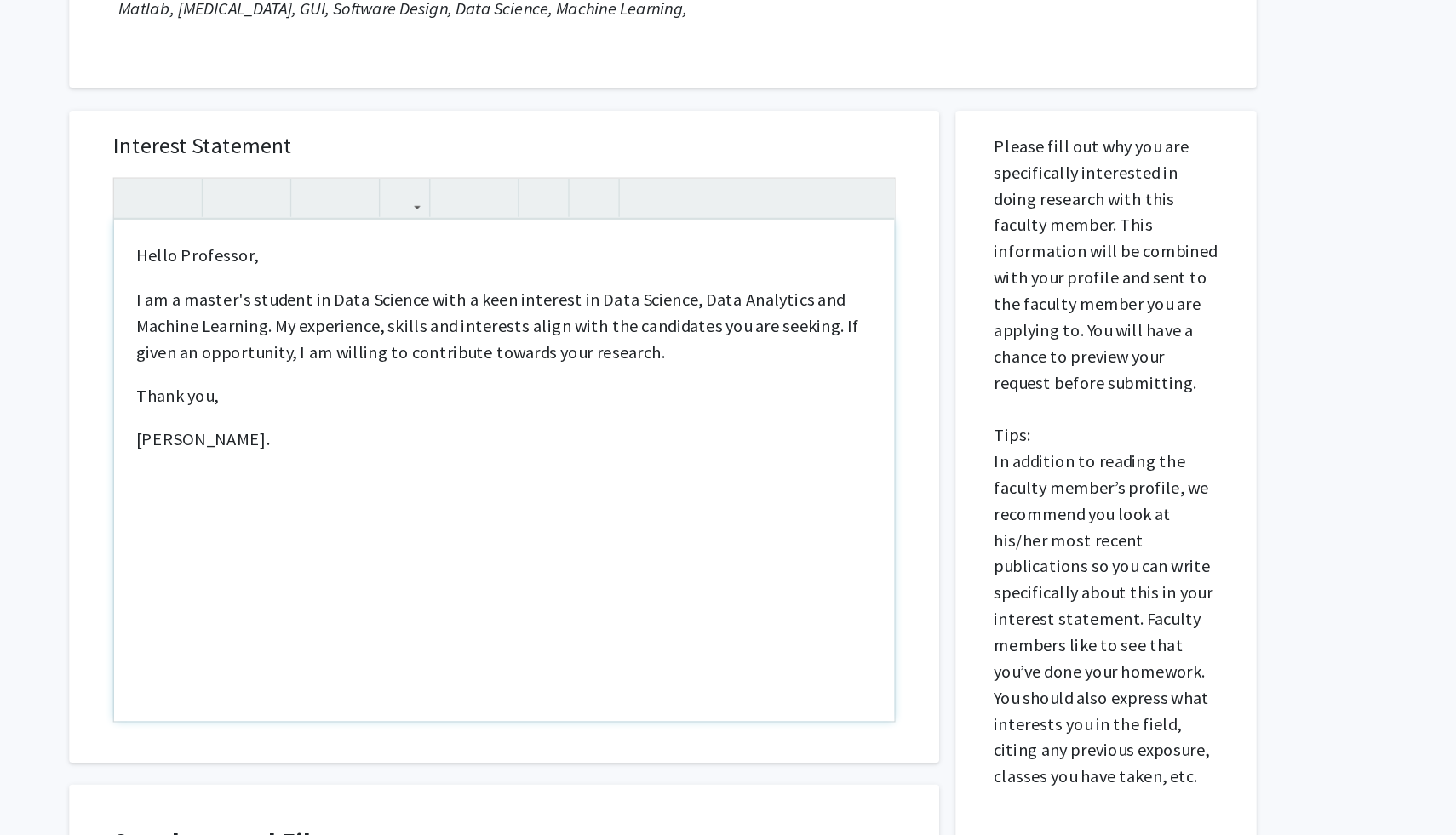
scroll to position [365, 0]
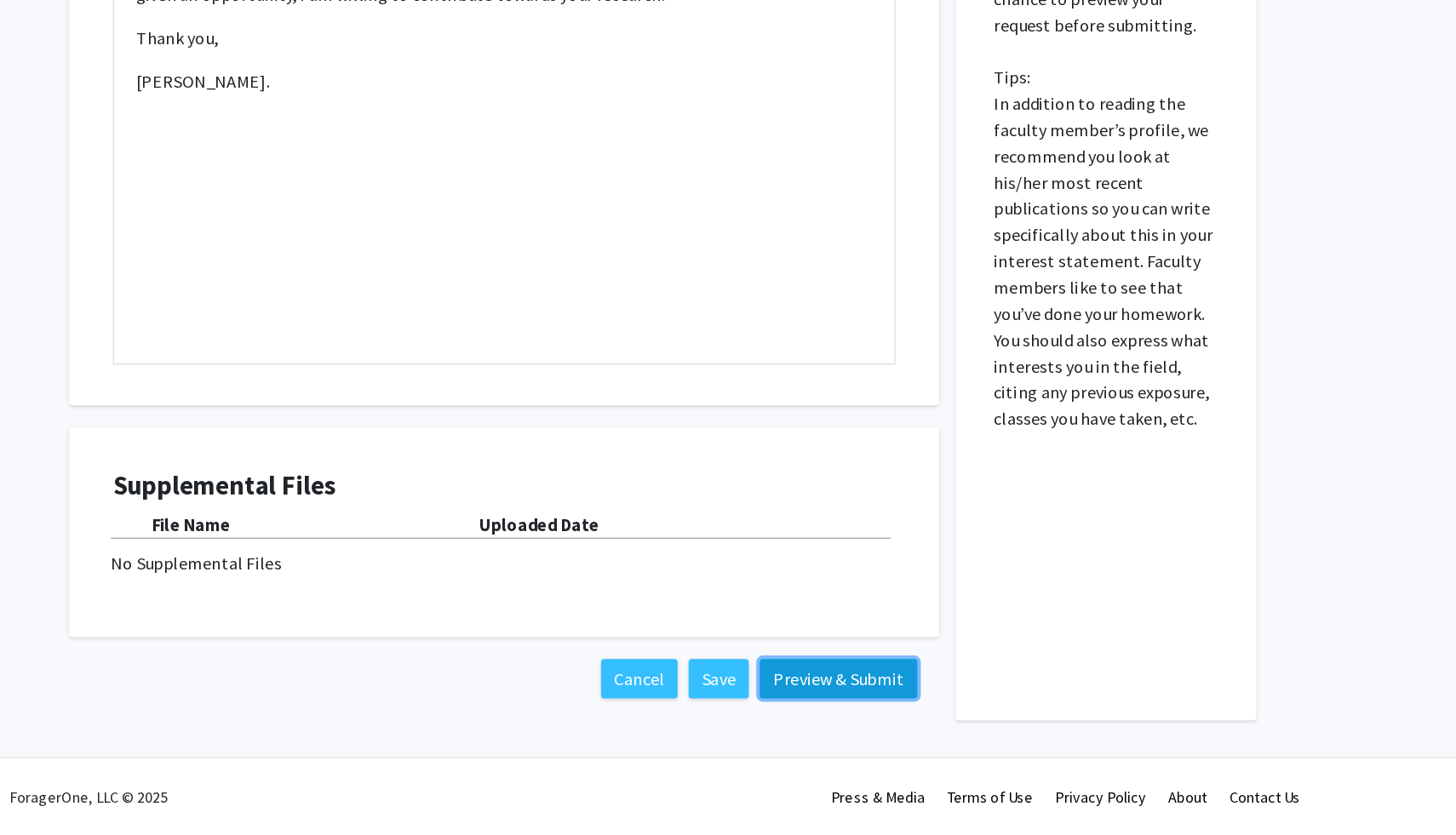
click at [921, 713] on button "Preview & Submit" at bounding box center [871, 713] width 122 height 31
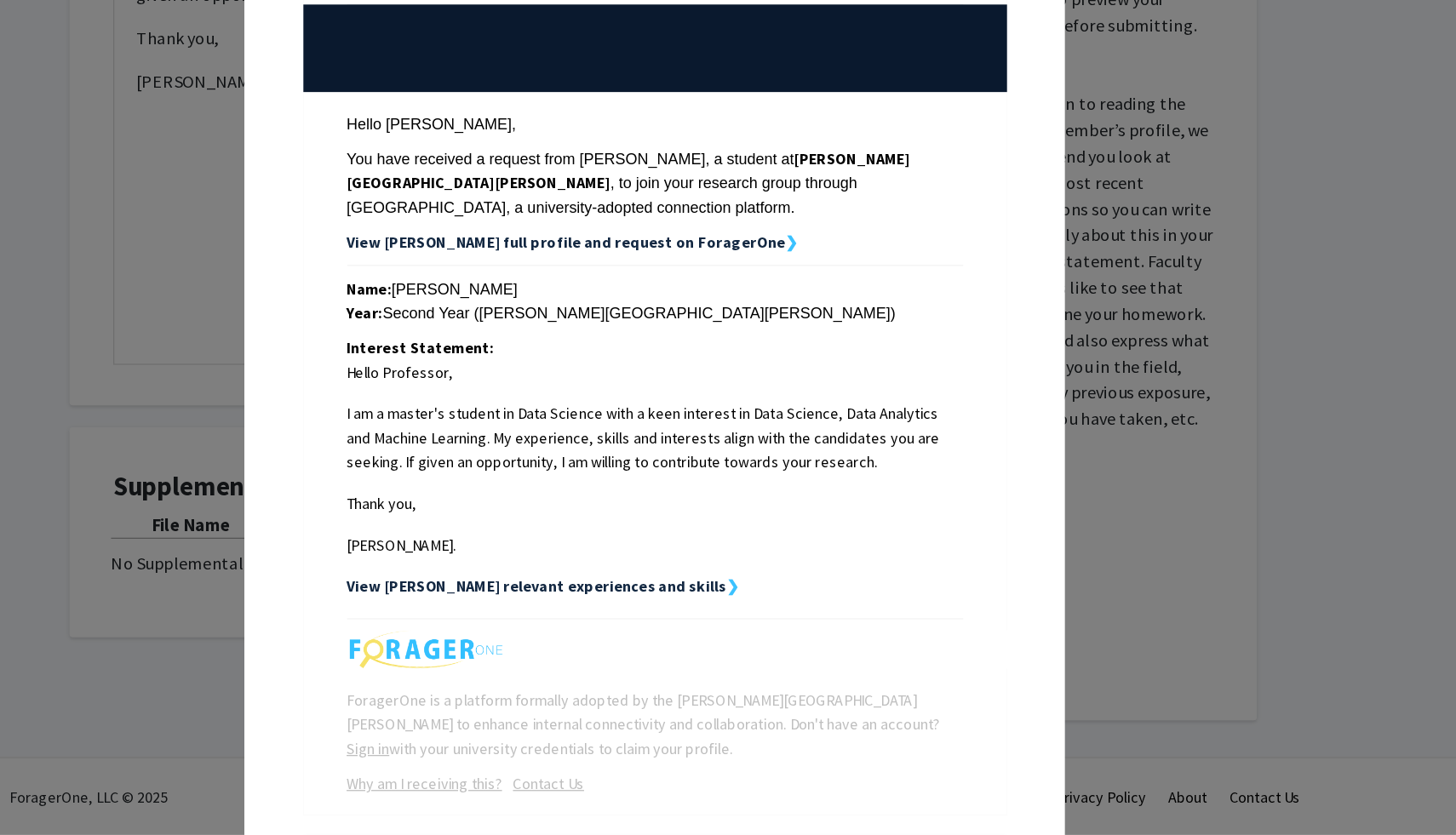
scroll to position [75, 0]
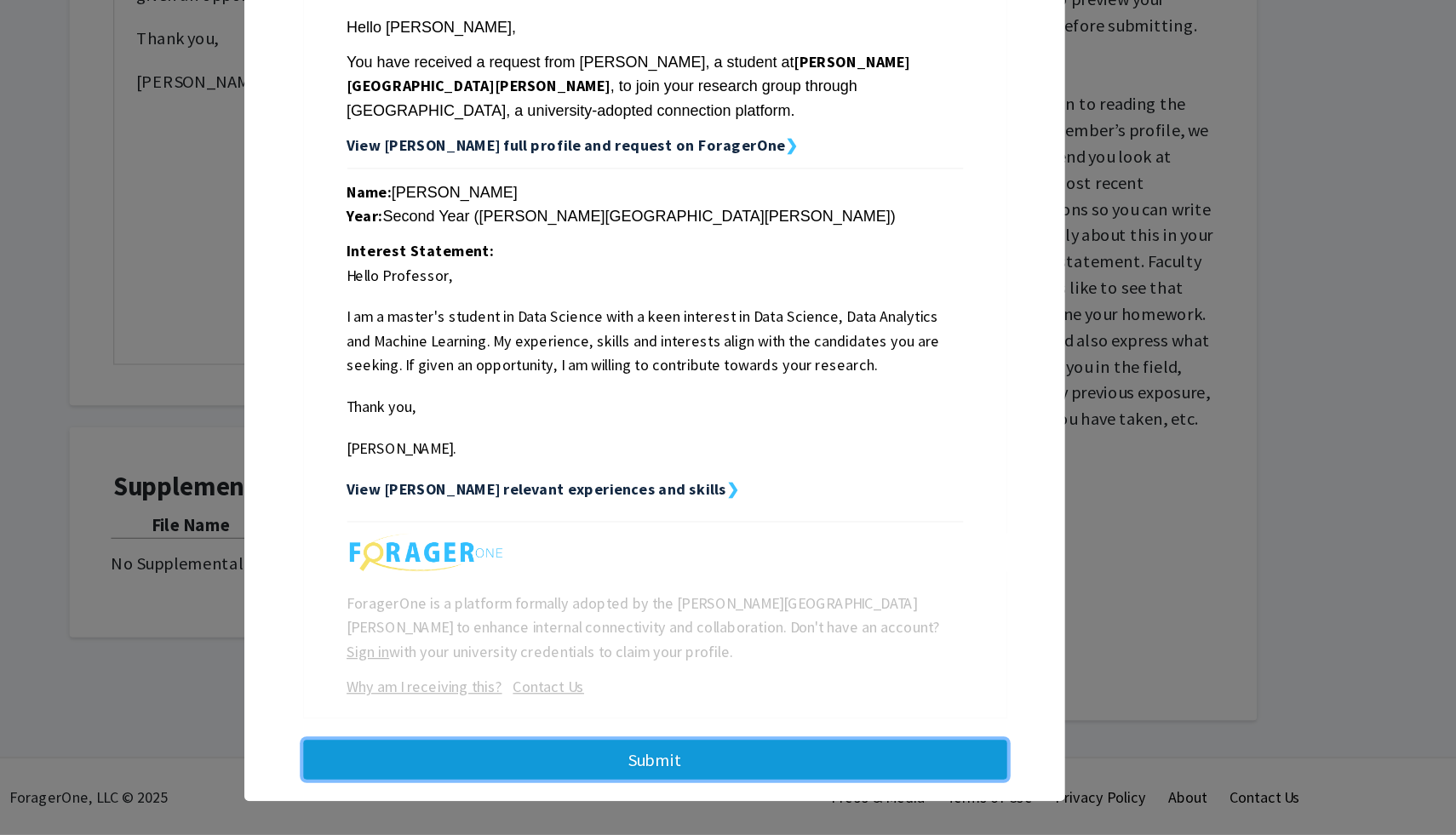
click at [839, 768] on button "Submit" at bounding box center [728, 776] width 547 height 31
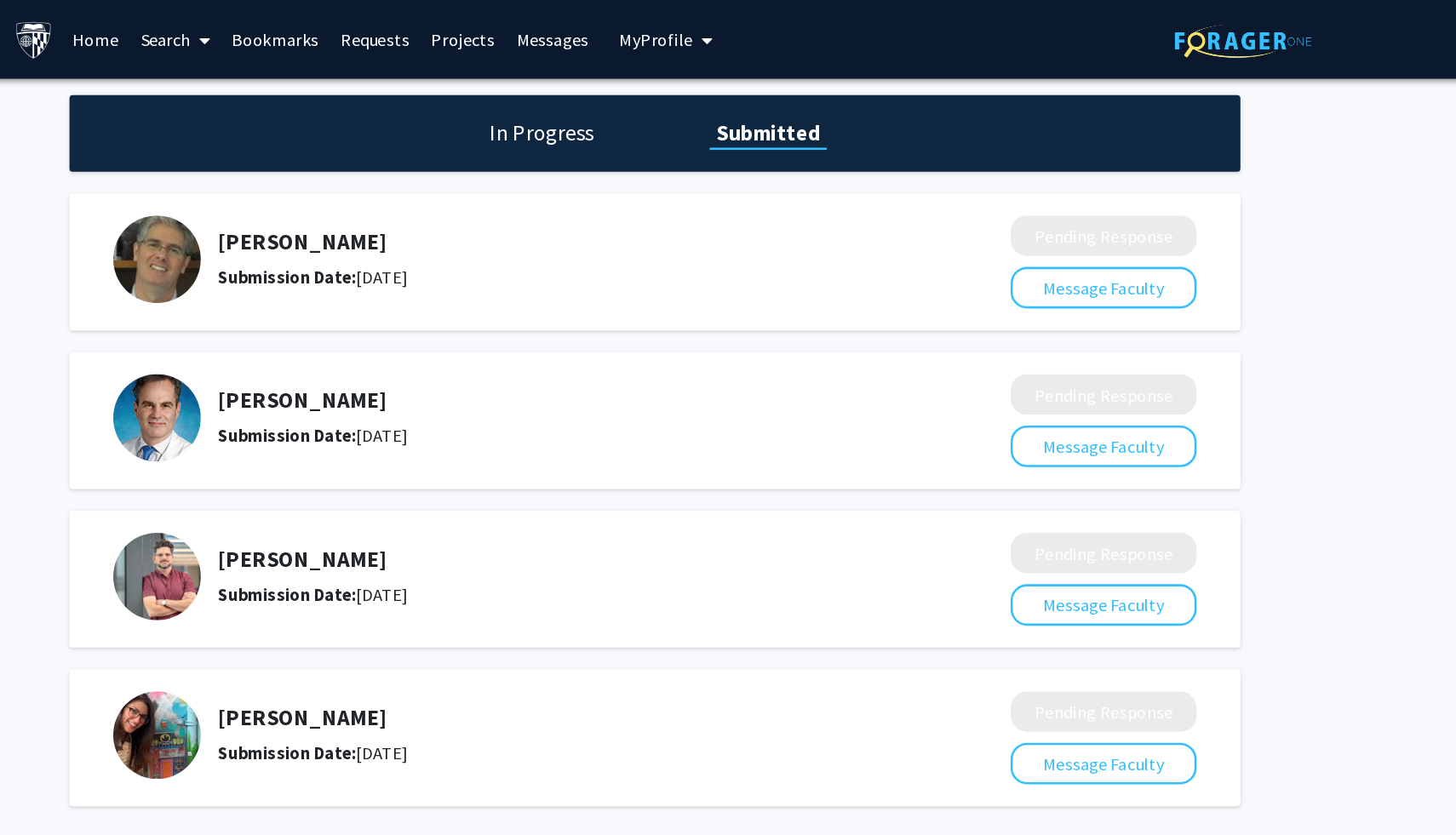
click at [291, 35] on link "Home" at bounding box center [293, 30] width 53 height 59
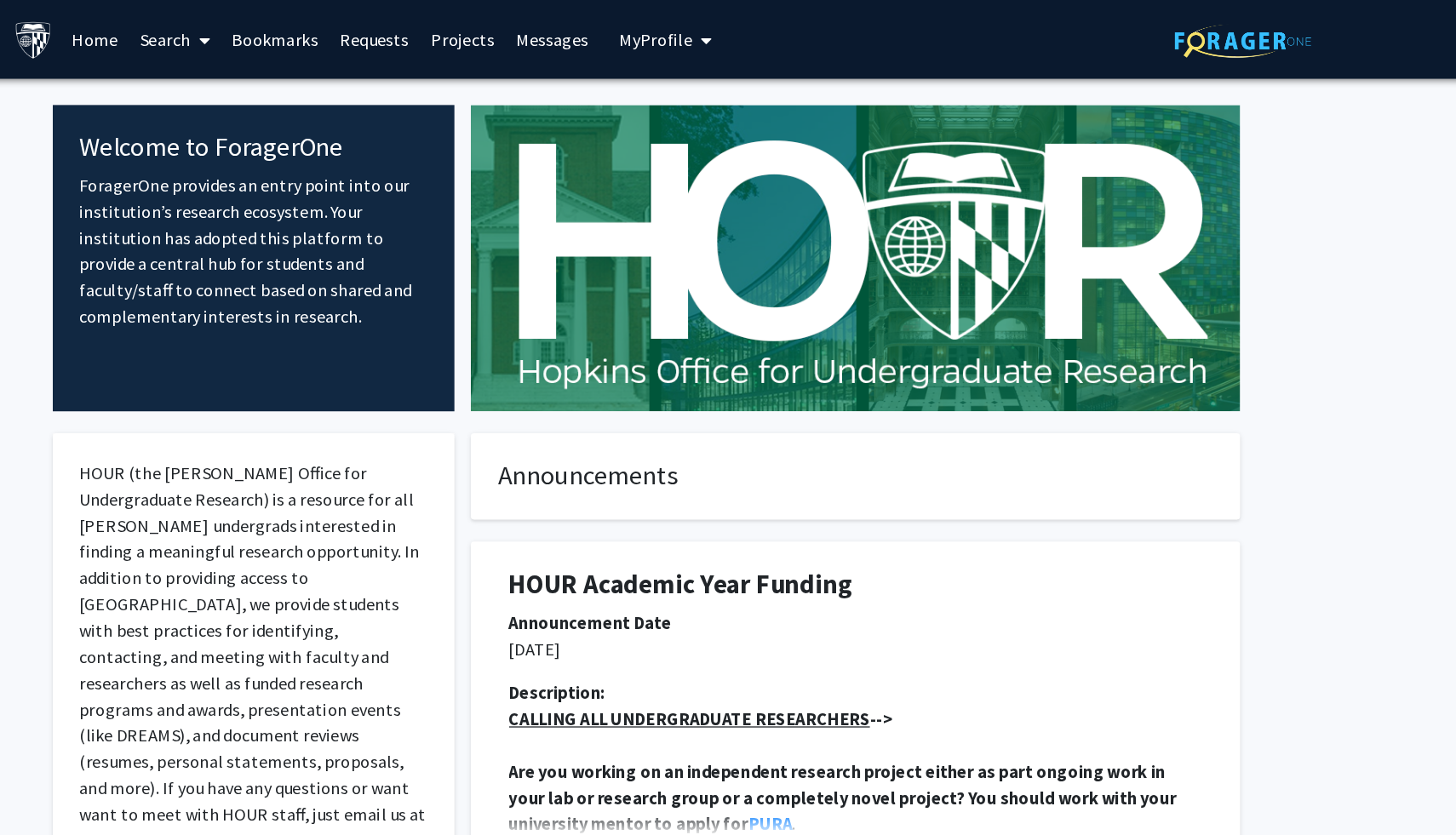
click at [327, 35] on link "Search" at bounding box center [355, 30] width 72 height 59
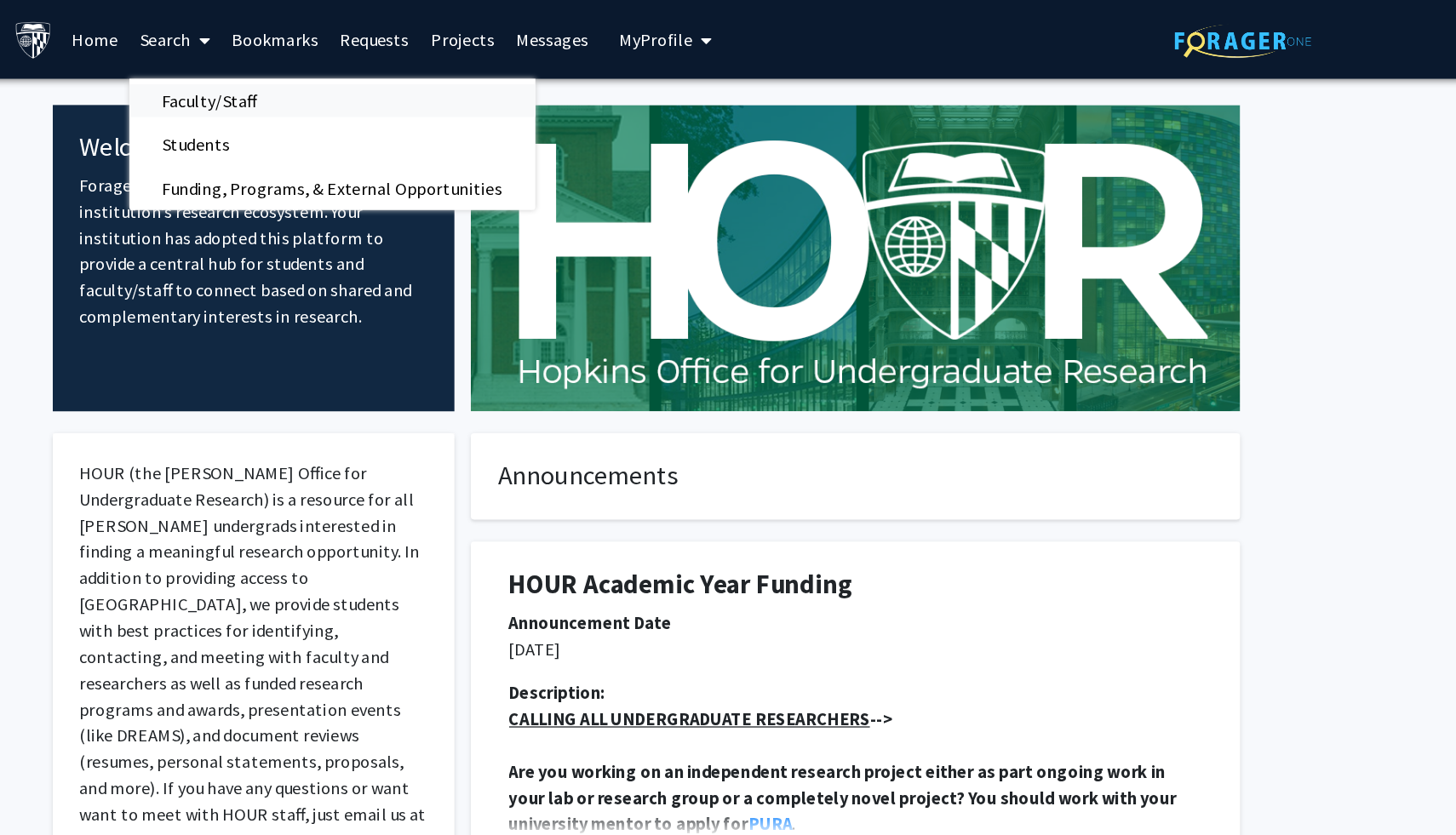
click at [390, 65] on span "Faculty/Staff" at bounding box center [381, 78] width 125 height 34
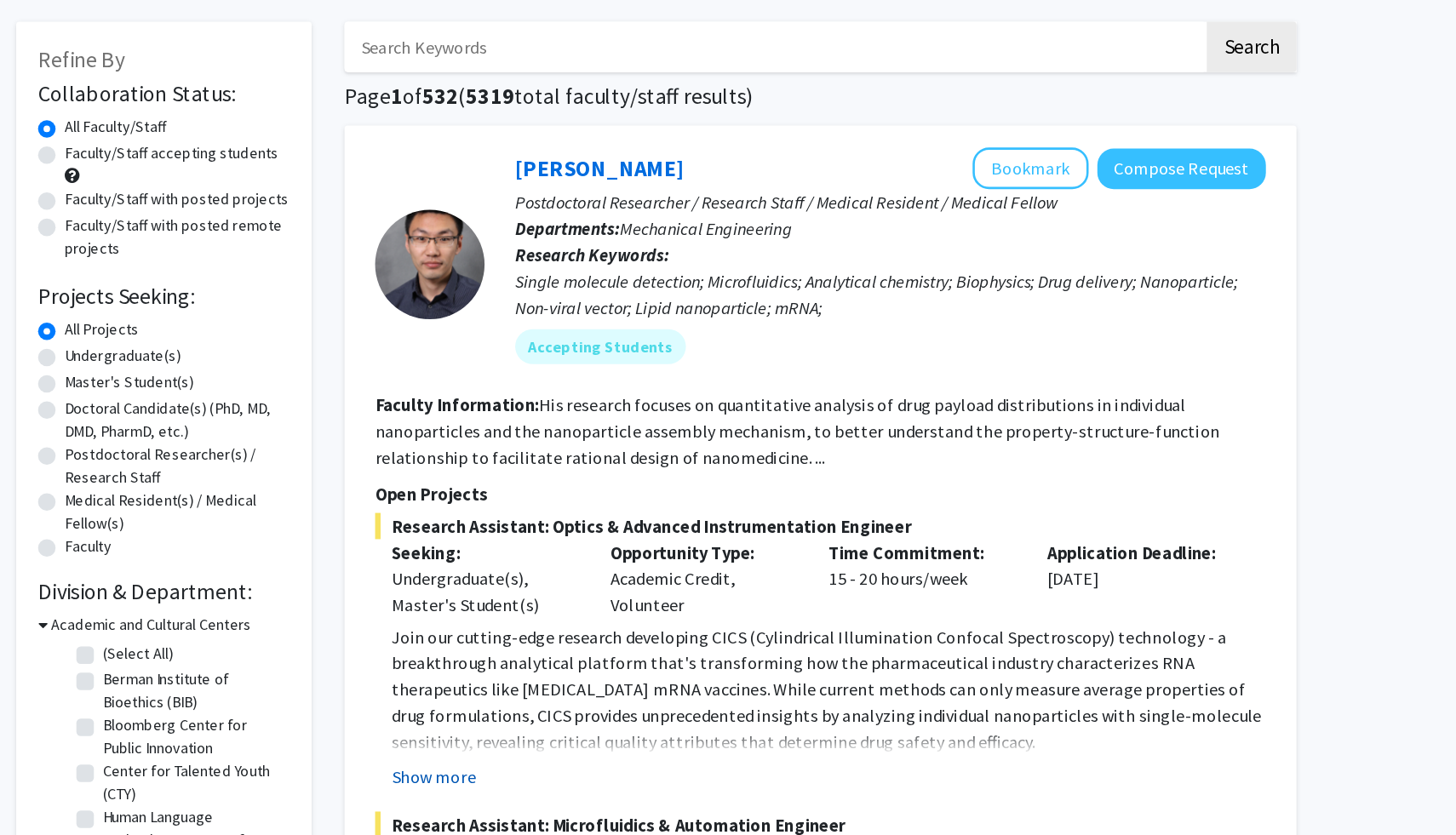
click at [572, 682] on button "Show more" at bounding box center [555, 679] width 66 height 21
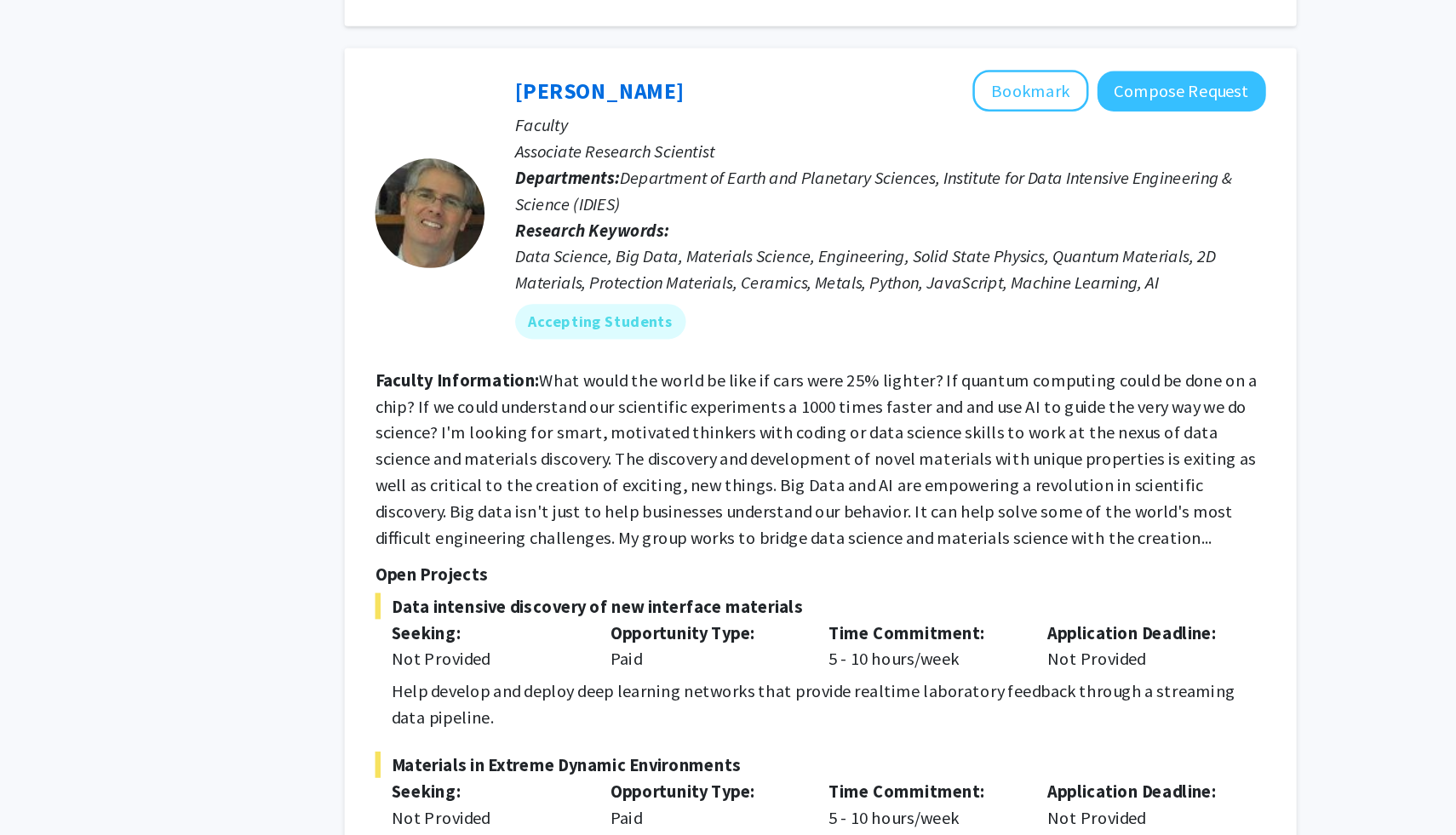
scroll to position [1697, 0]
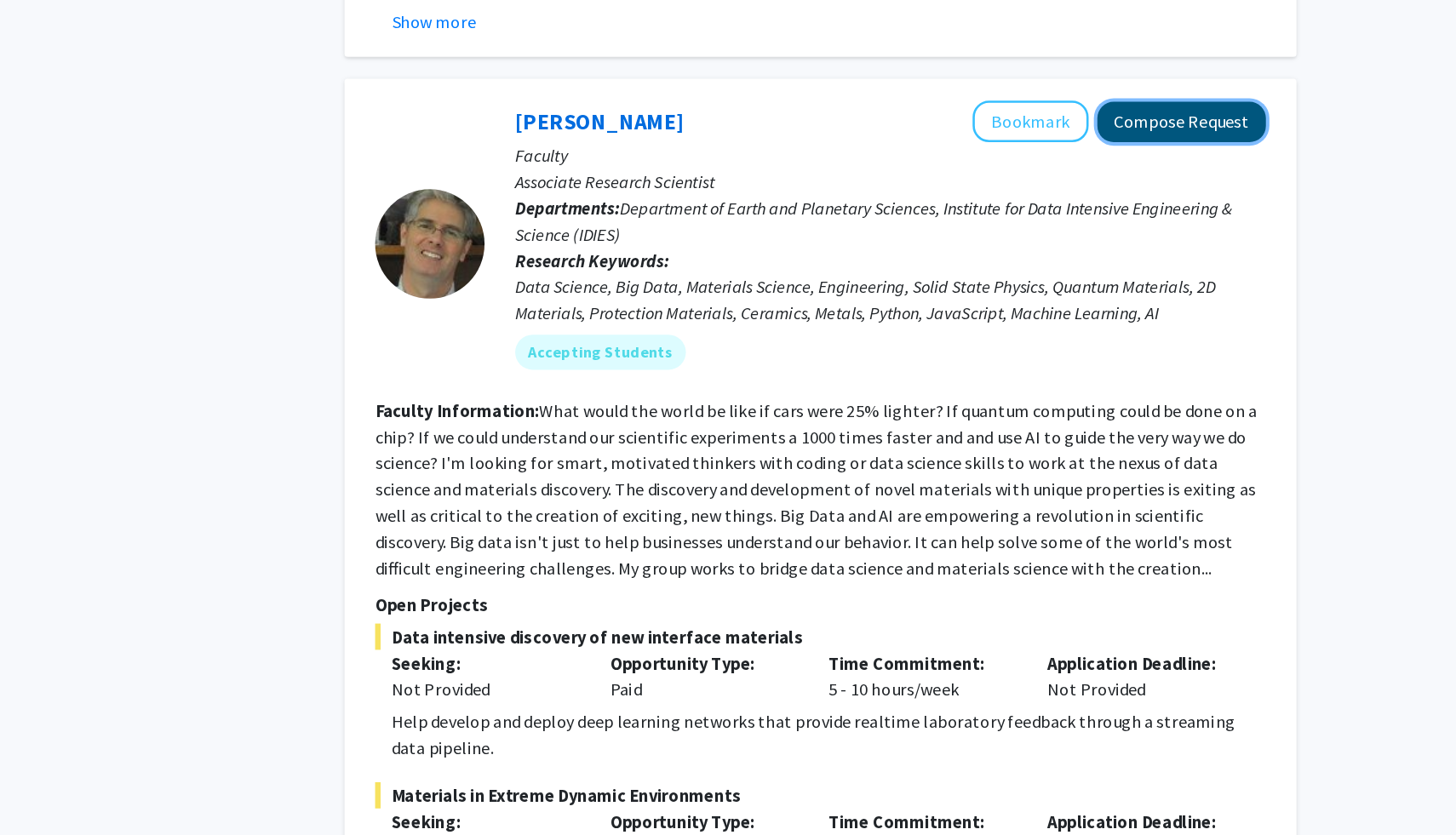
click at [1097, 79] on button "Compose Request" at bounding box center [1136, 94] width 131 height 31
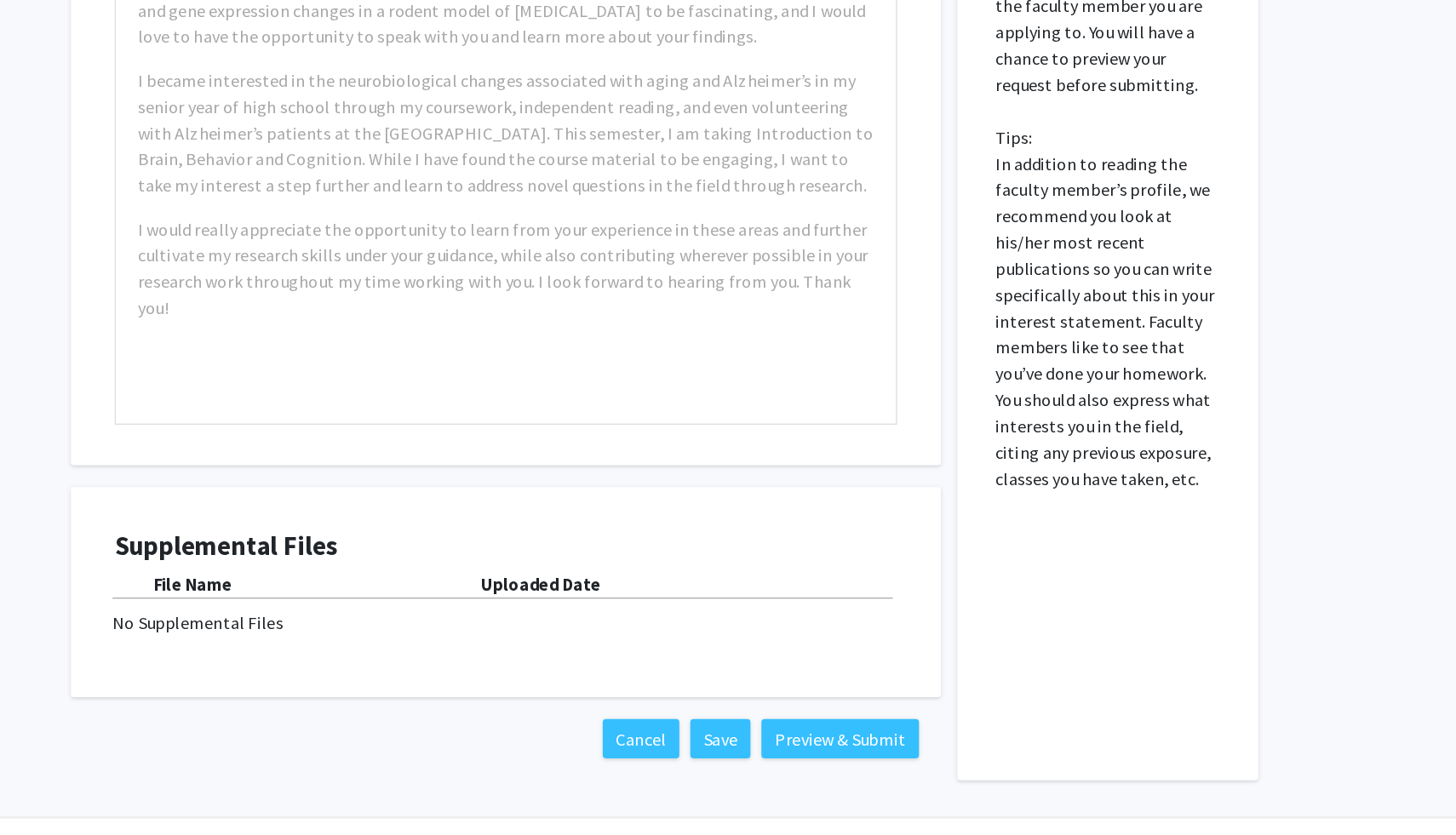
scroll to position [805, 0]
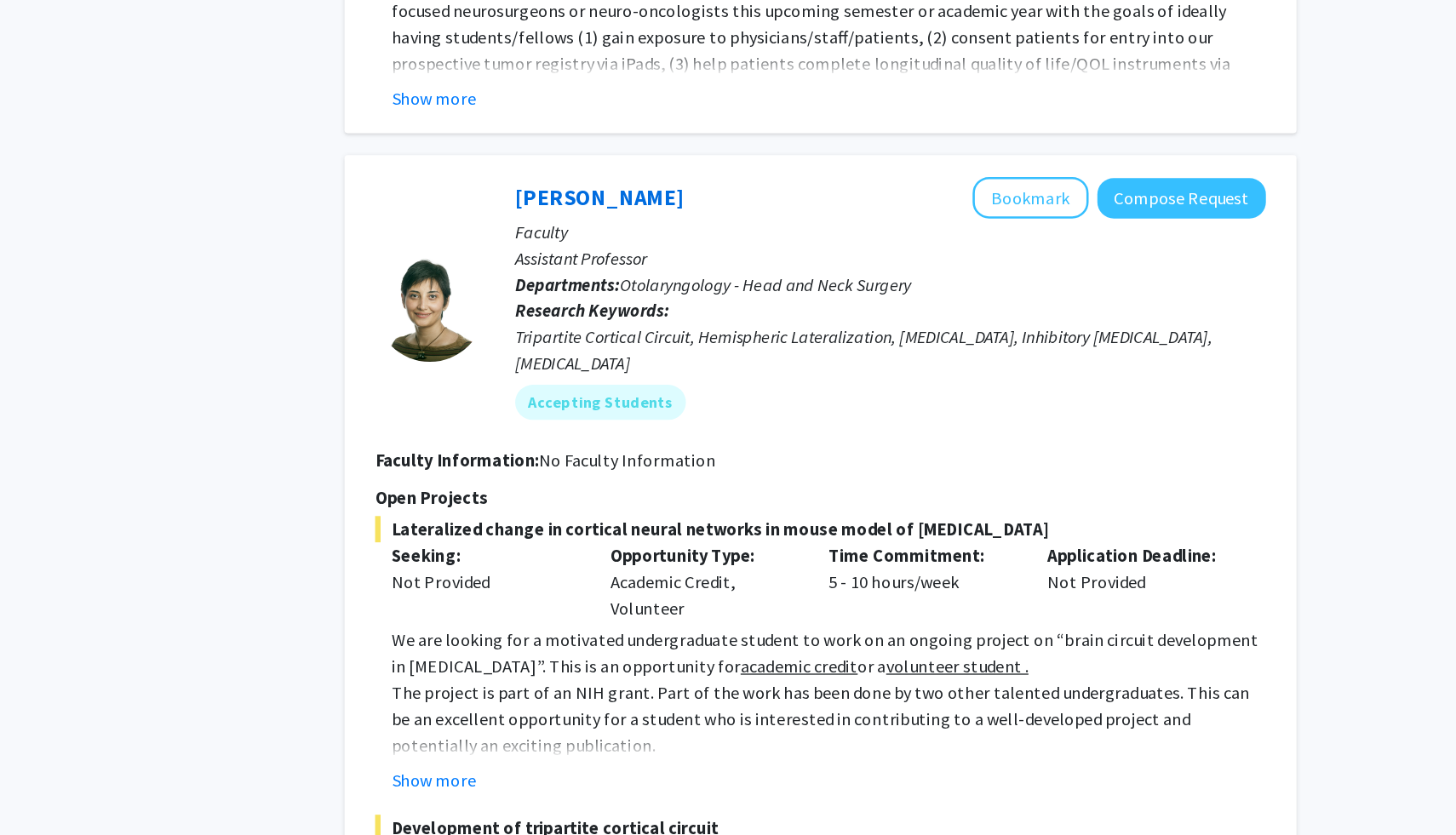
scroll to position [2992, 0]
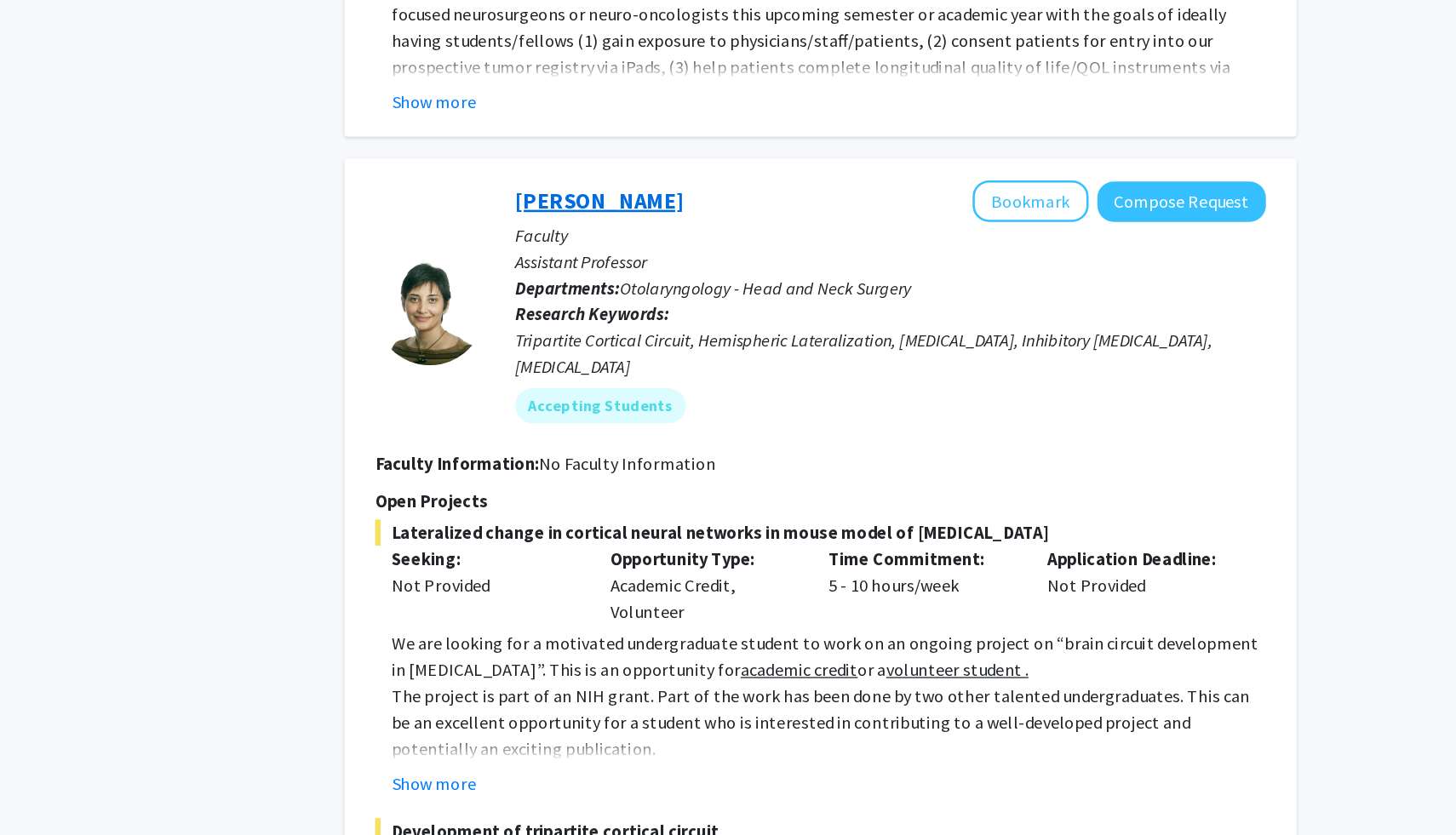
click at [701, 146] on link "[PERSON_NAME]" at bounding box center [683, 156] width 131 height 22
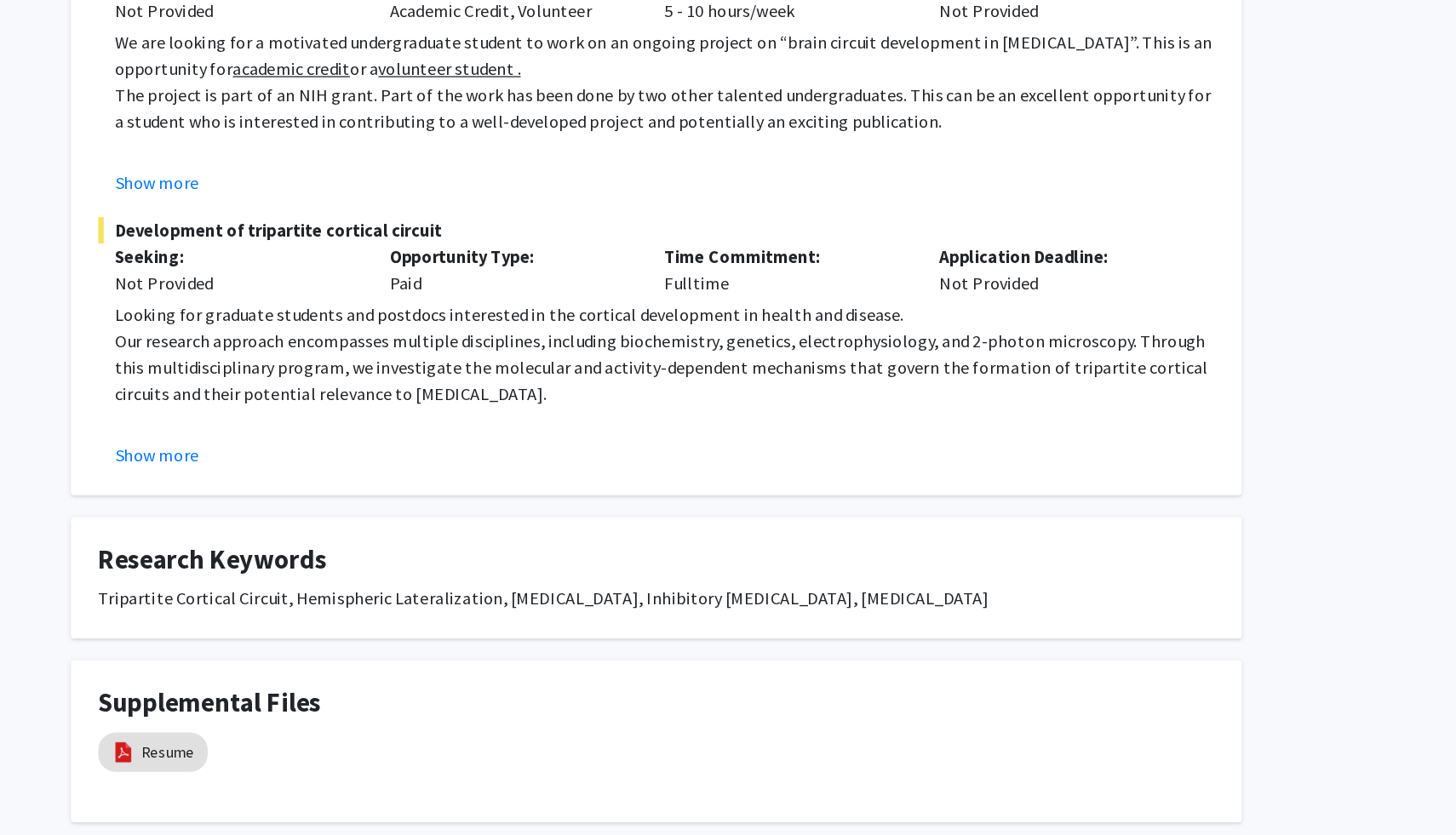
scroll to position [315, 0]
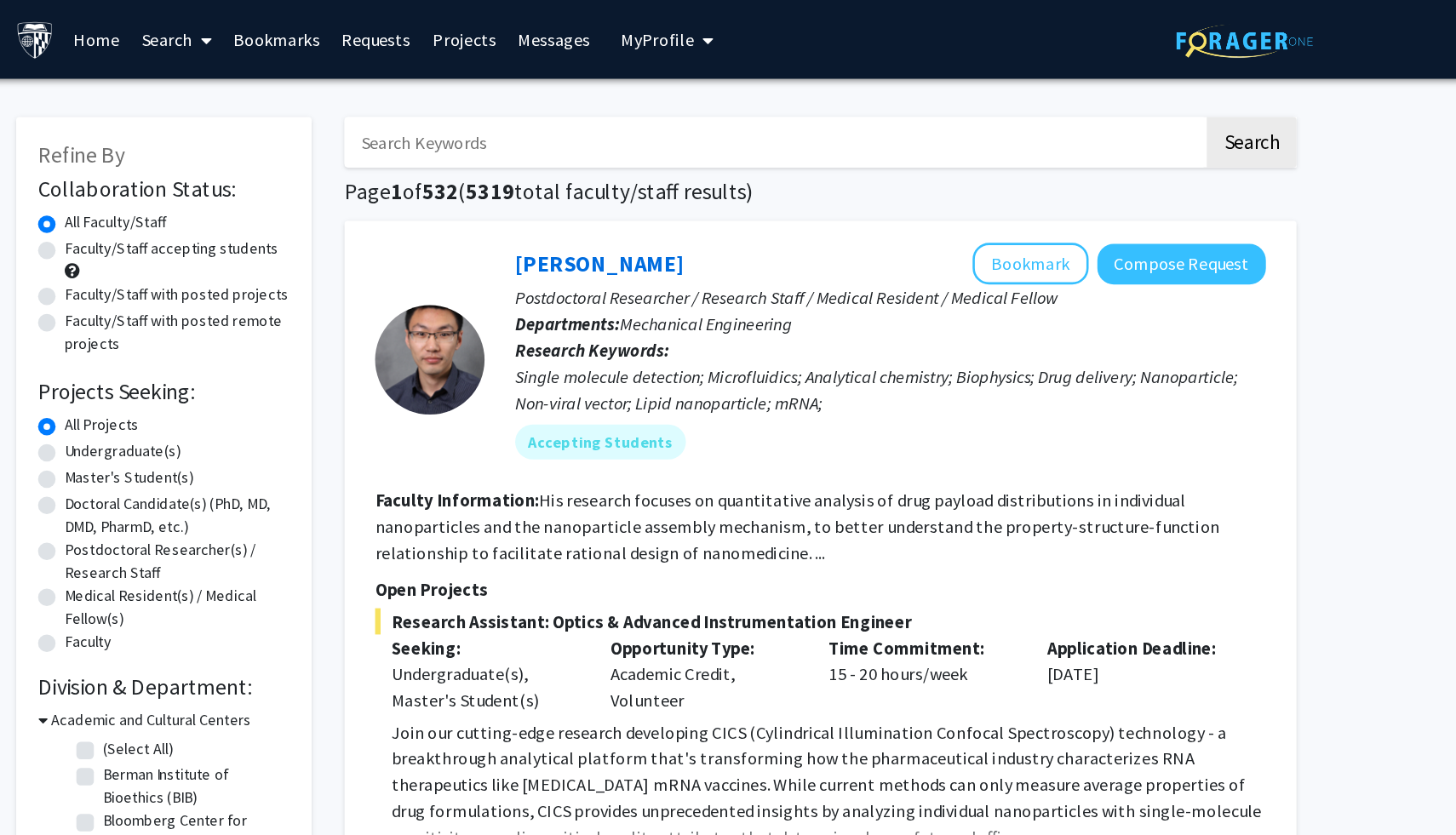
click at [713, 93] on input "Search Keywords" at bounding box center [819, 111] width 669 height 40
type input "data"
click at [1156, 91] on button "Search" at bounding box center [1190, 111] width 70 height 40
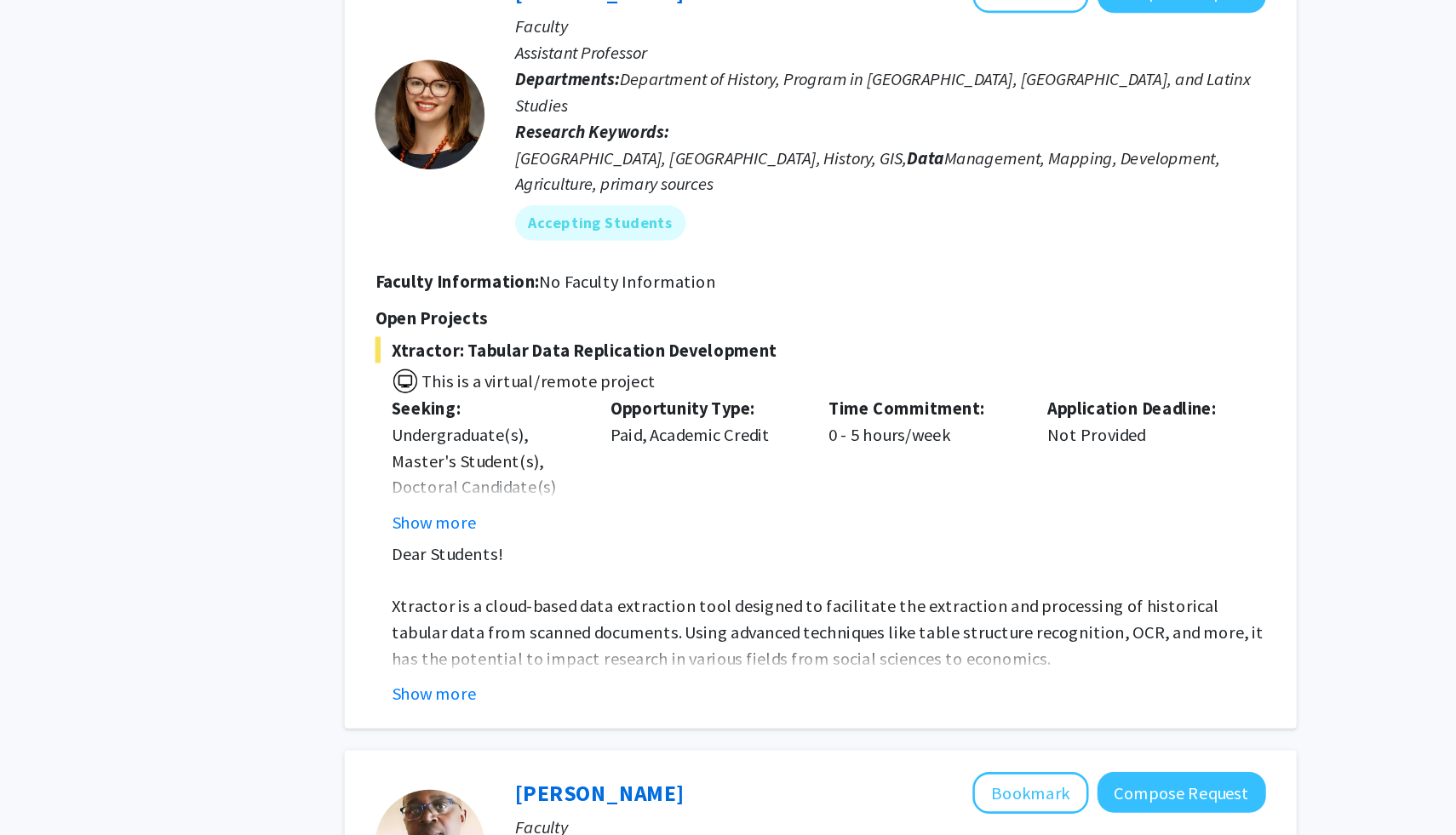
scroll to position [1235, 0]
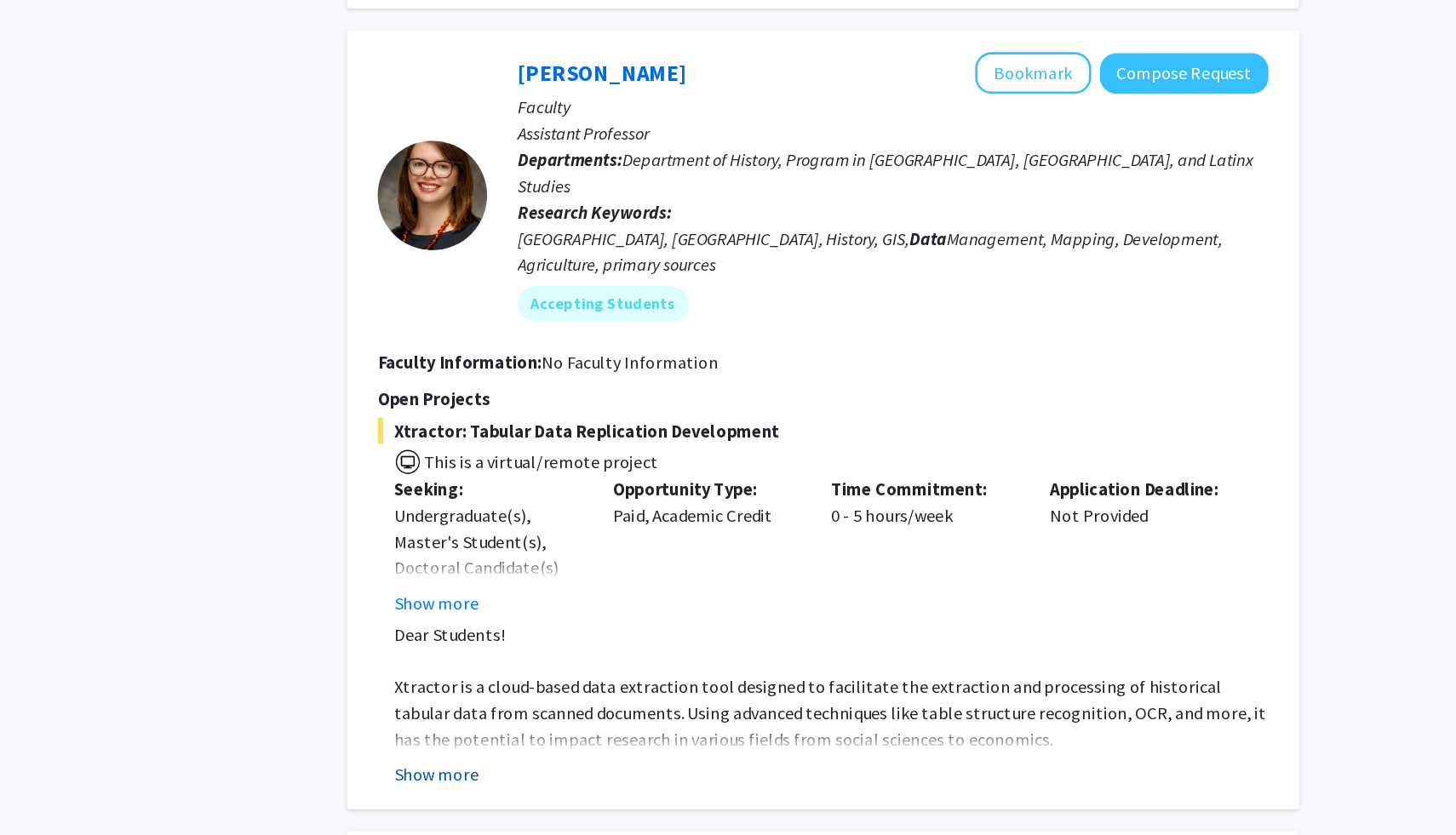
click at [556, 713] on button "Show more" at bounding box center [555, 723] width 66 height 21
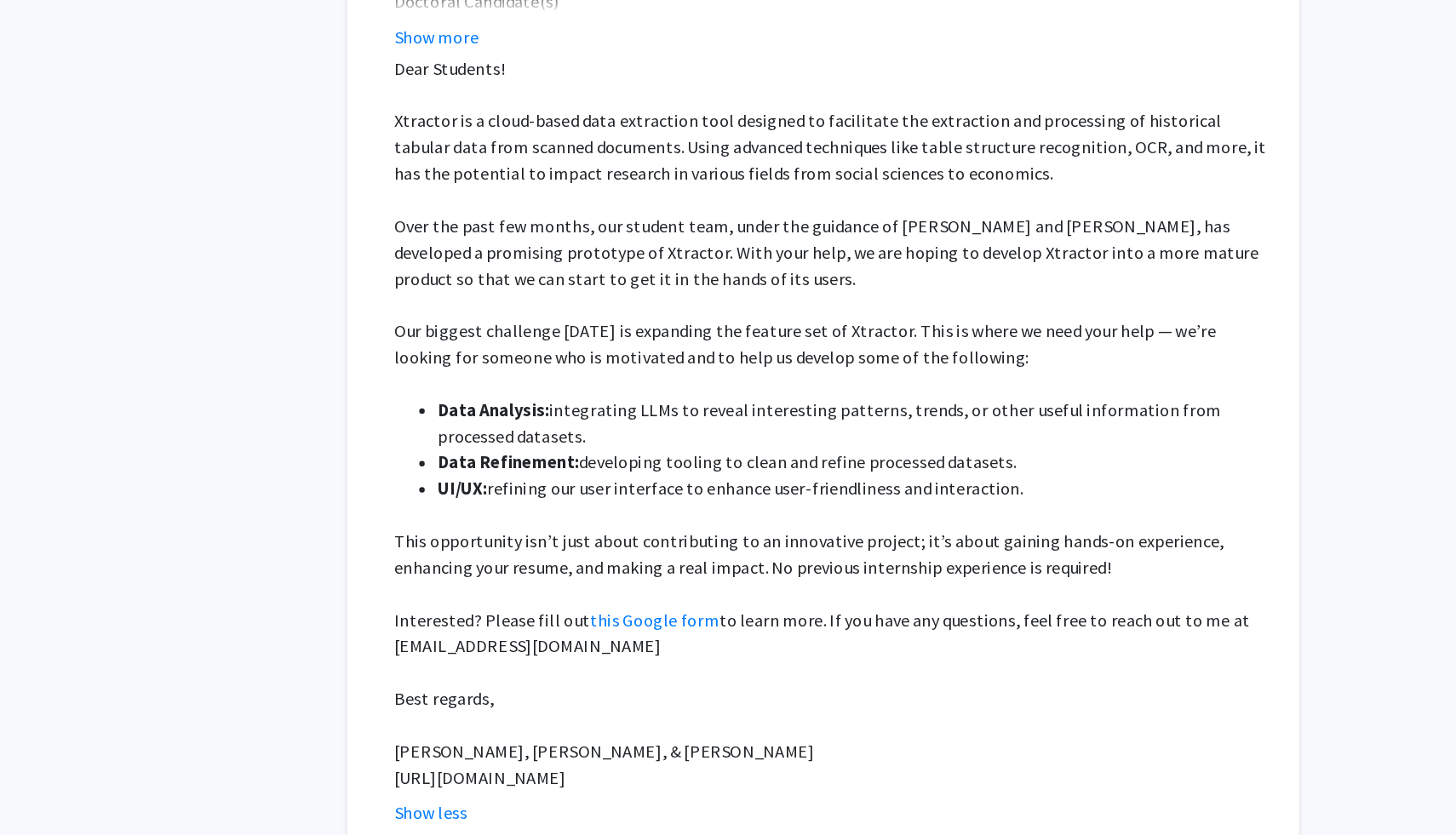
scroll to position [1616, 0]
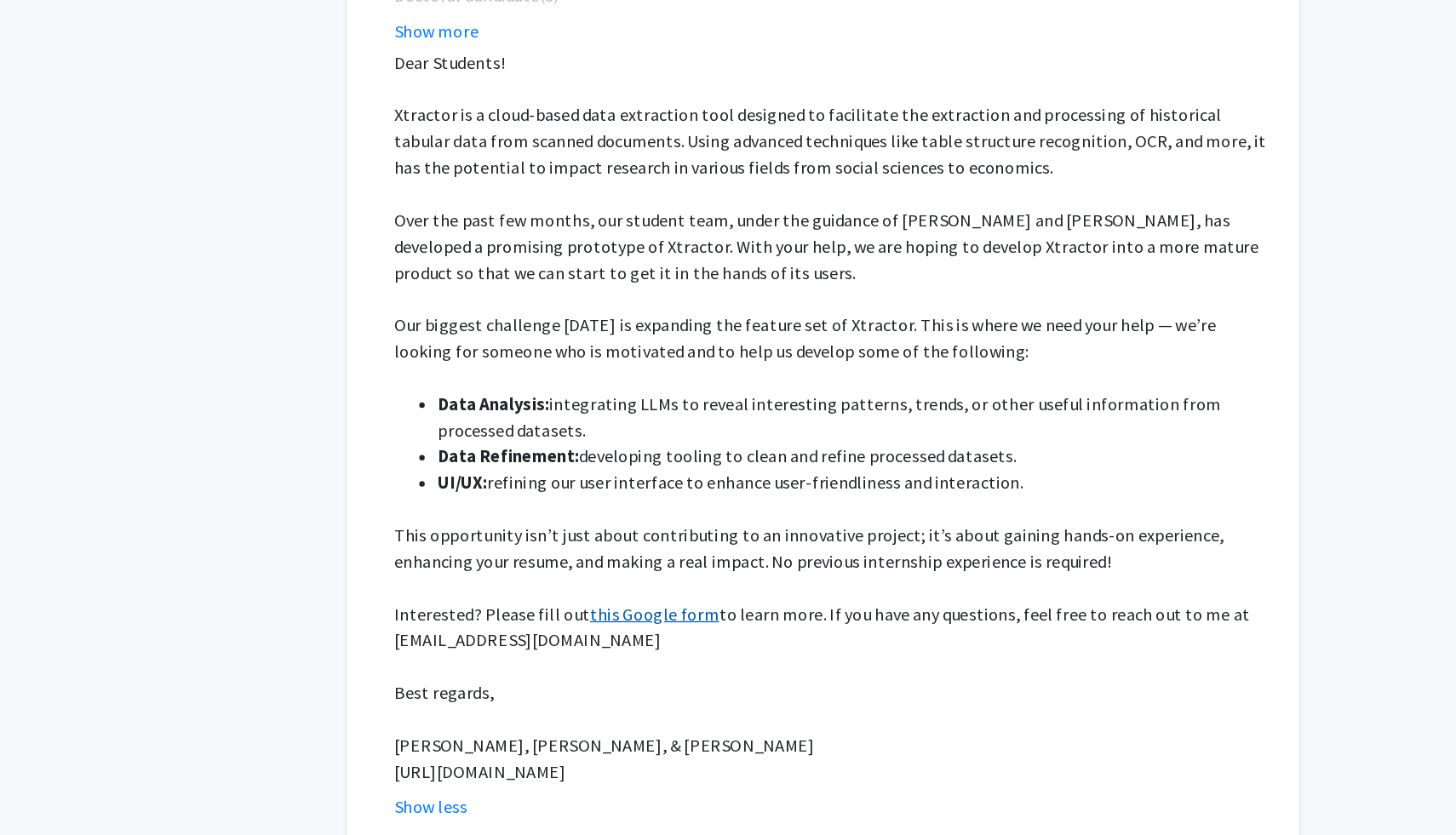
click at [715, 653] on link "this Google form" at bounding box center [724, 662] width 101 height 17
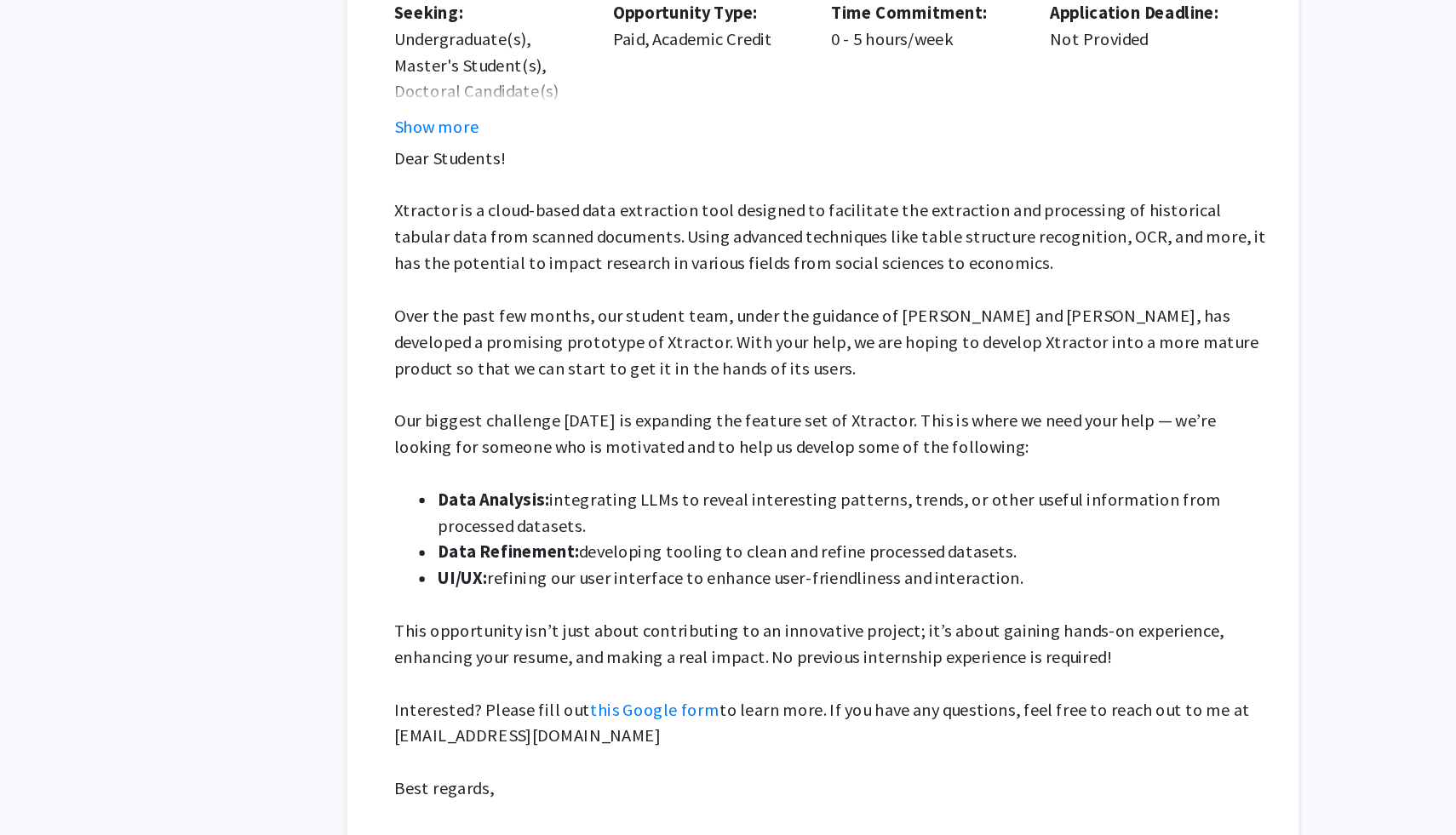
scroll to position [1716, 0]
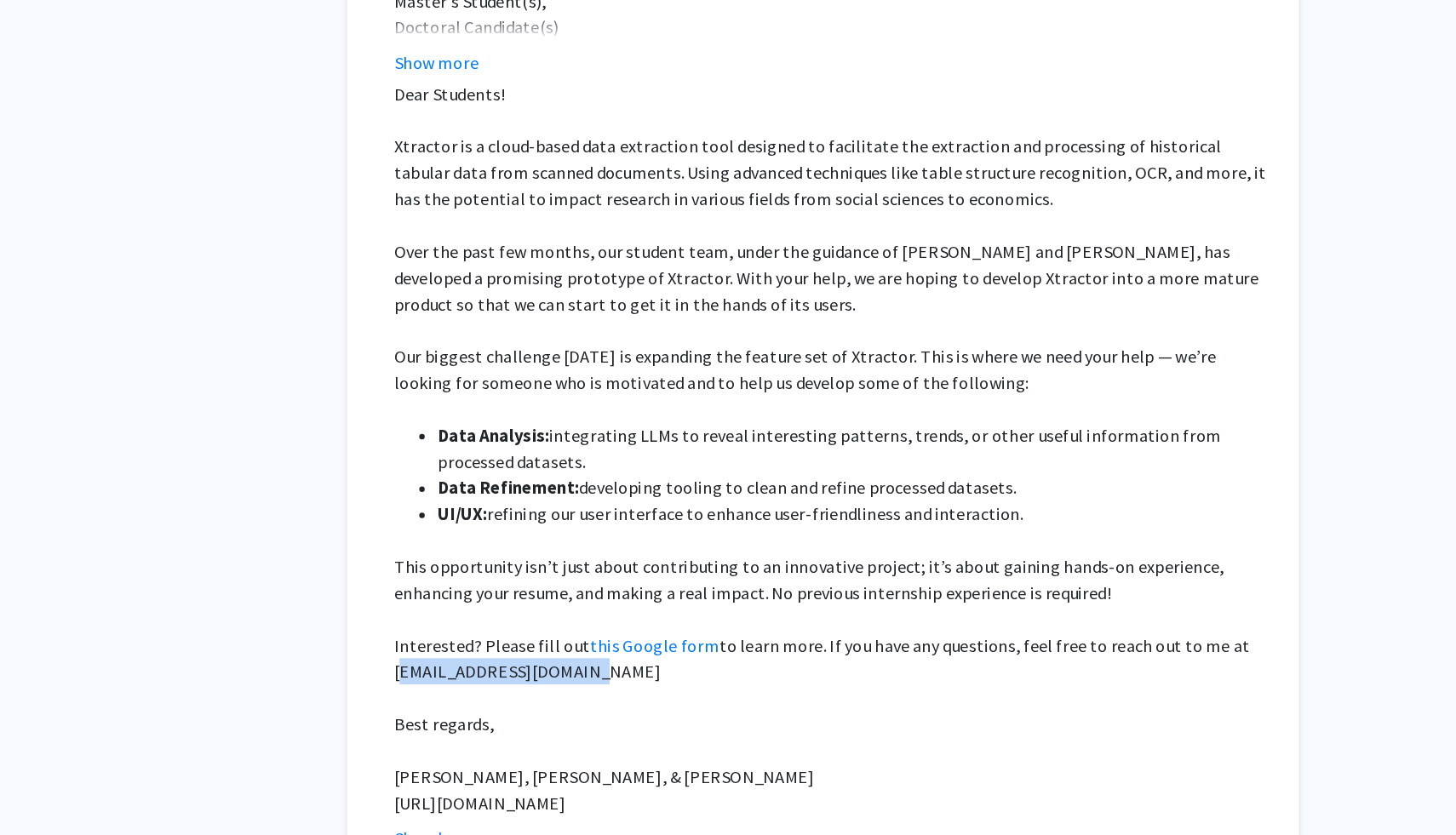
drag, startPoint x: 666, startPoint y: 522, endPoint x: 518, endPoint y: 526, distance: 148.1
click at [518, 526] on fg-read-more "Dear Students! Xtractor is a cloud-based data extraction tool designed to facil…" at bounding box center [856, 423] width 693 height 599
copy span "arodri75@alumni.jh.edu"
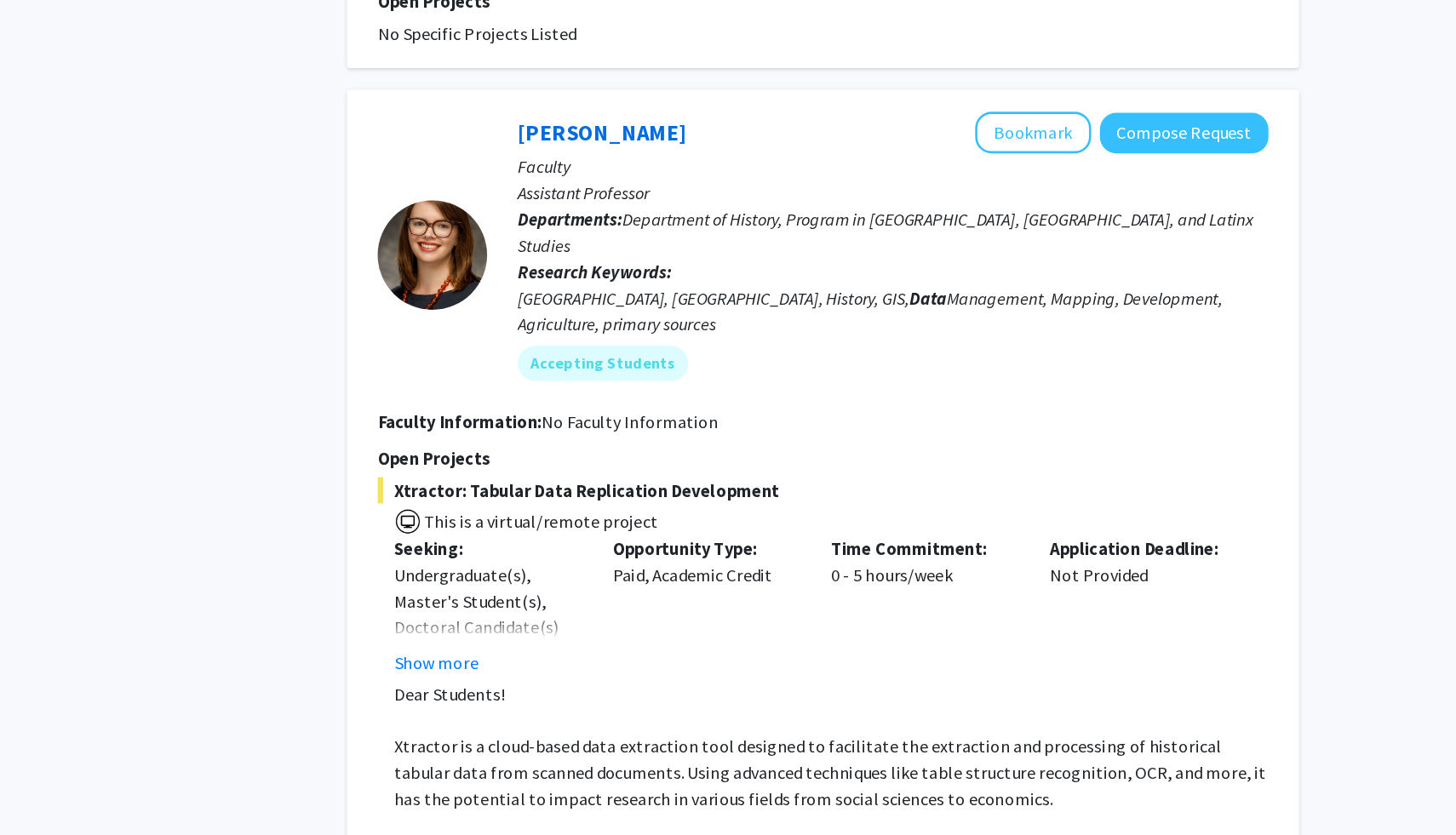
scroll to position [1129, 0]
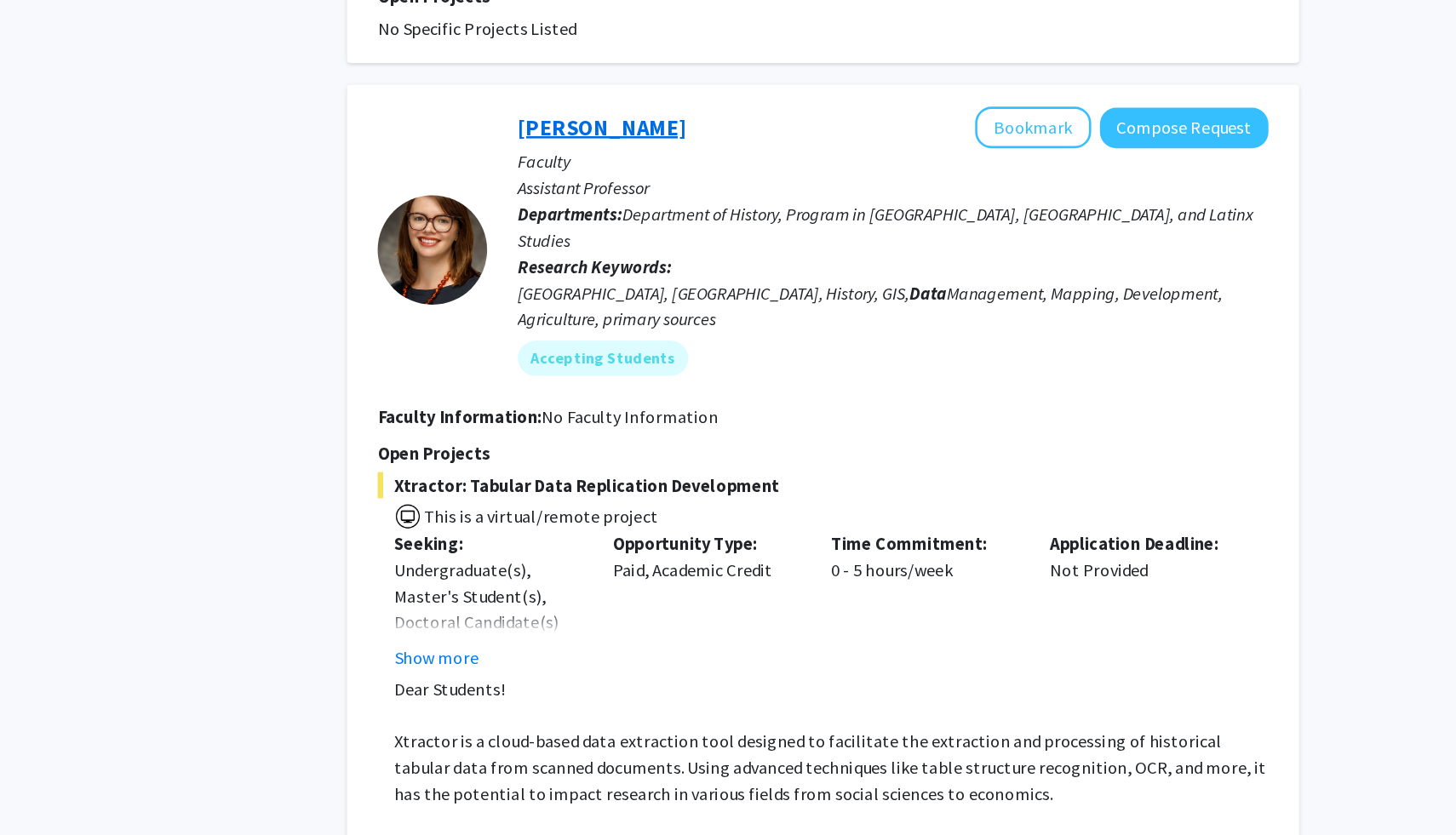
click at [696, 273] on link "Casey Lurtz" at bounding box center [683, 283] width 131 height 22
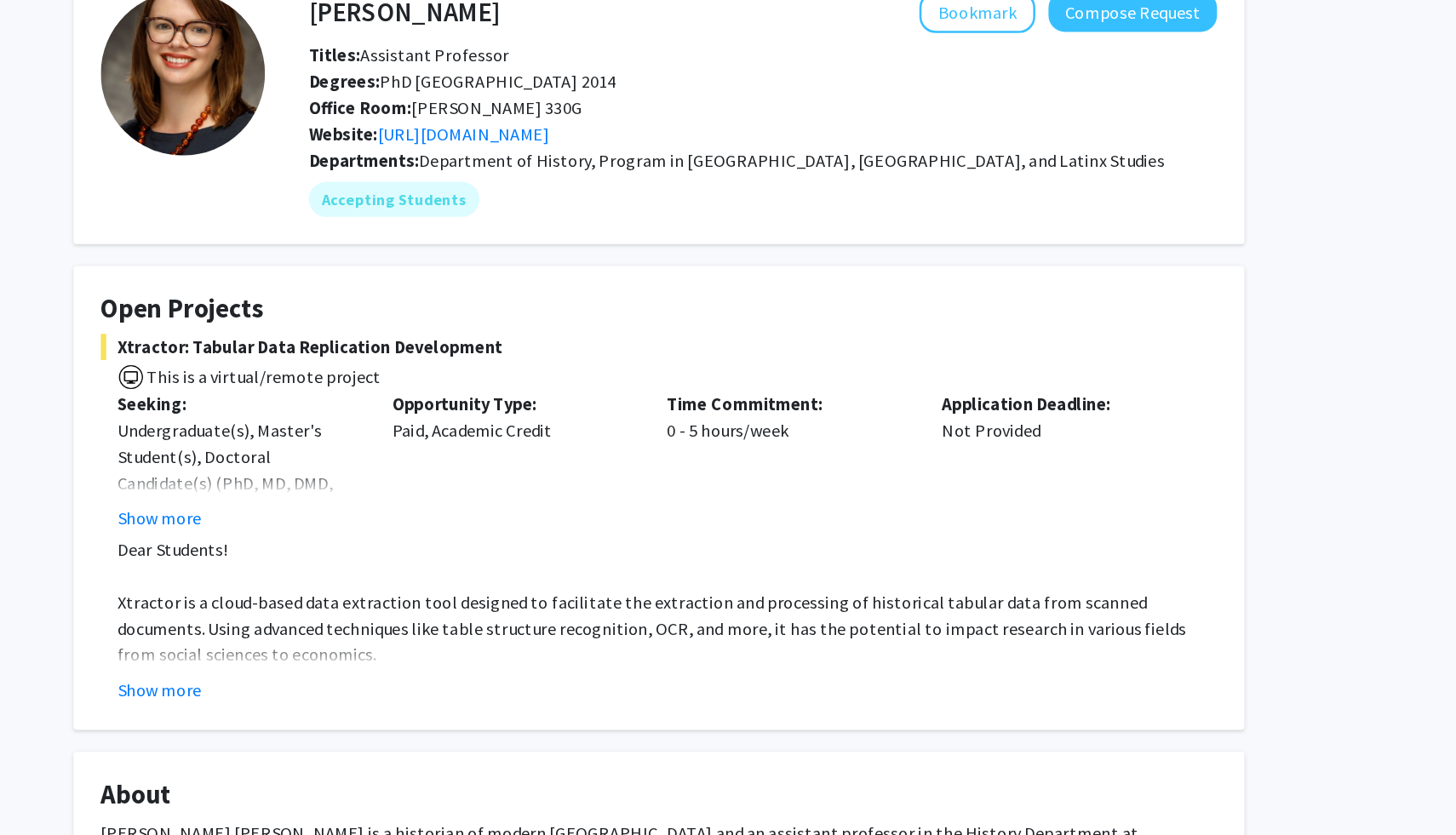
scroll to position [102, 0]
click at [349, 536] on button "Show more" at bounding box center [339, 537] width 66 height 21
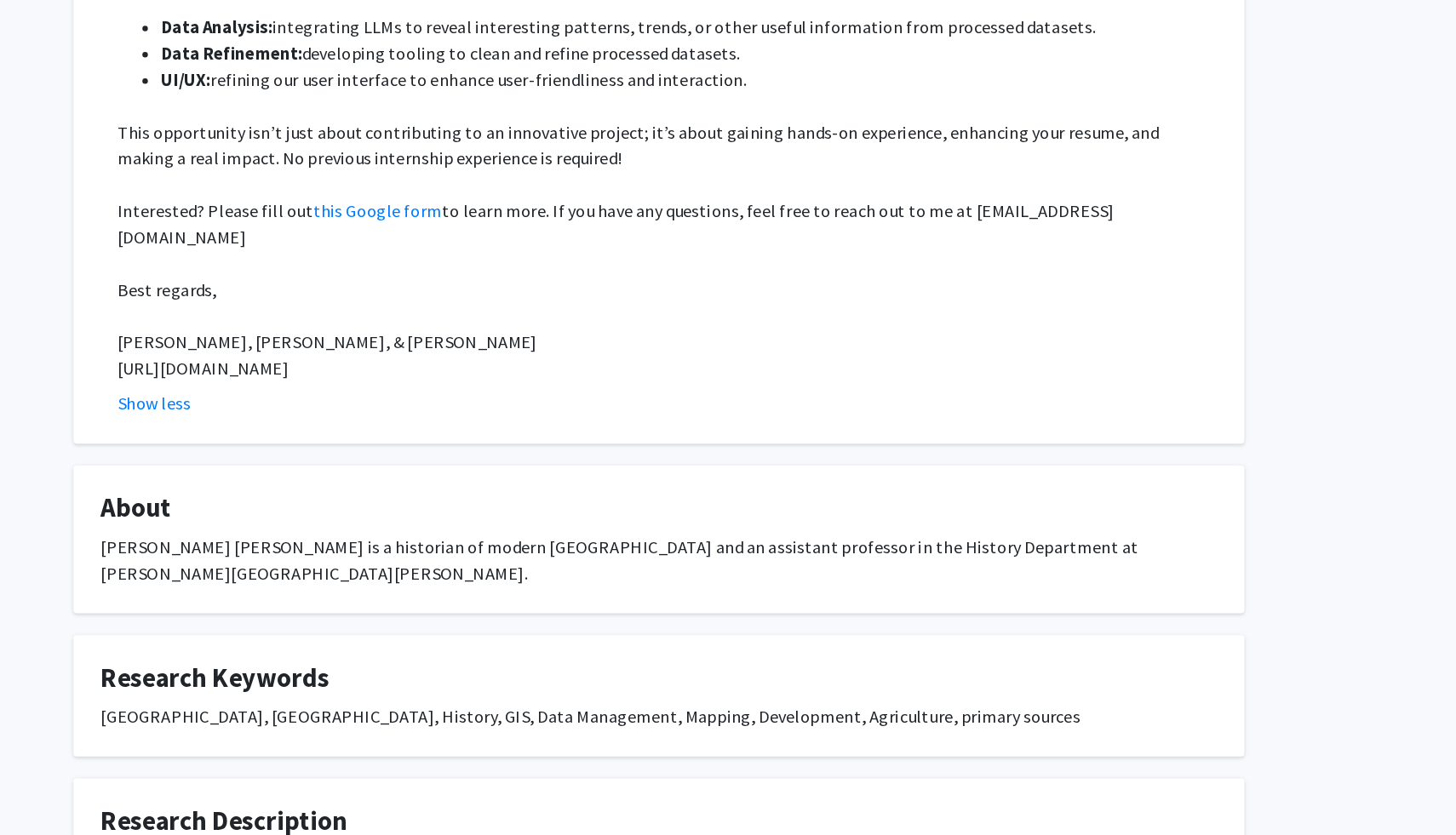
scroll to position [0, 0]
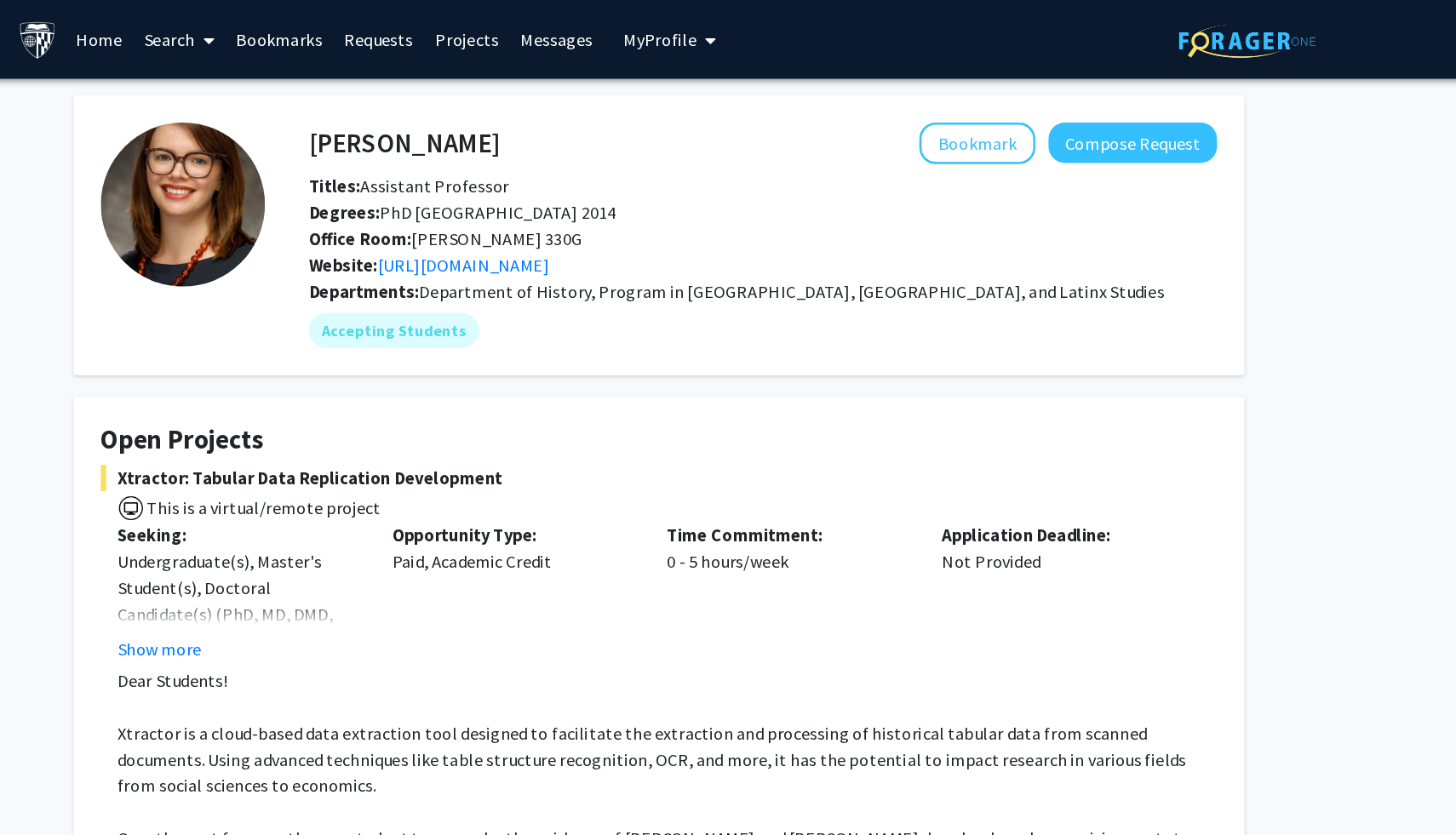
click at [367, 39] on span at bounding box center [375, 31] width 15 height 59
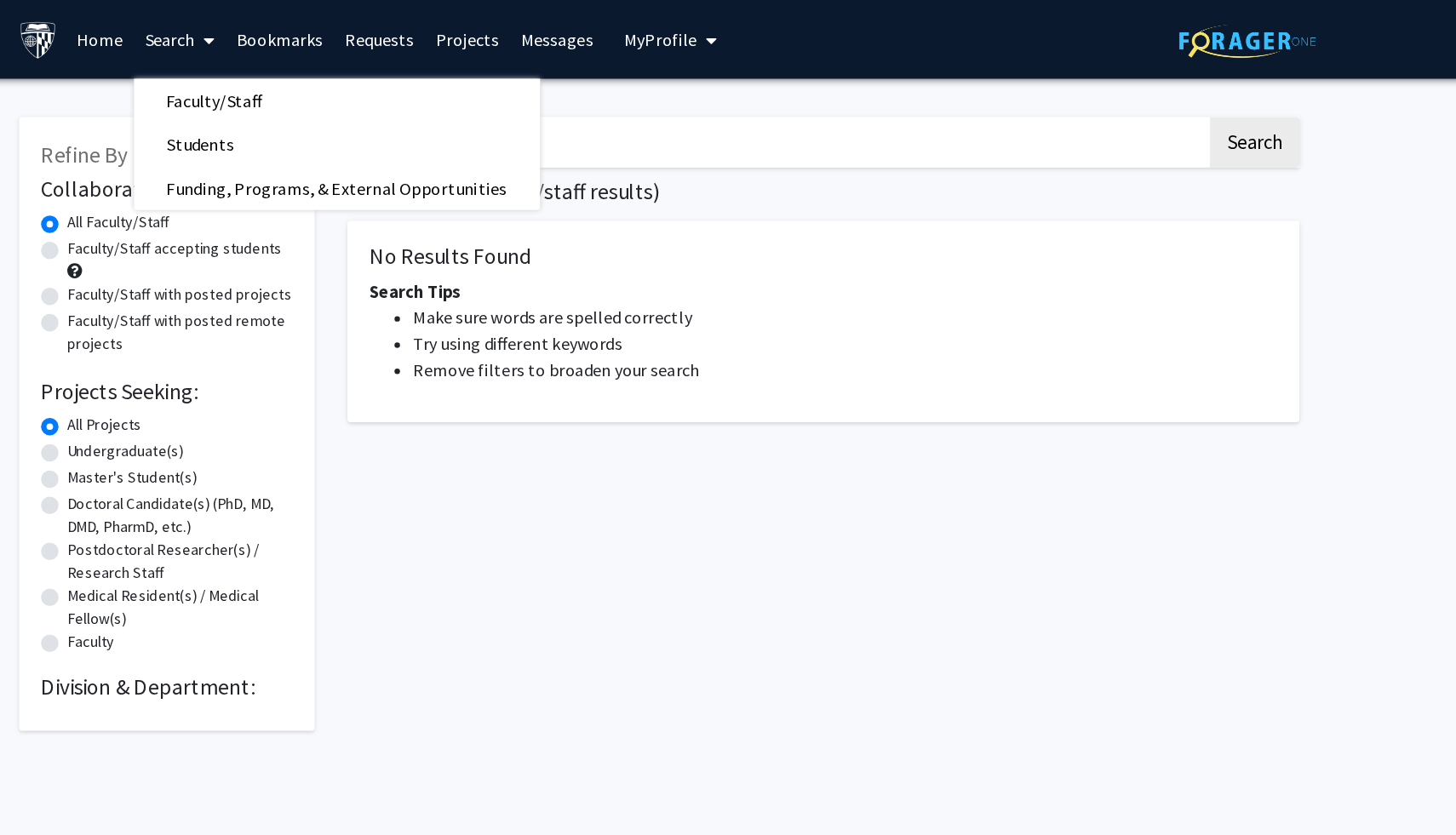
click at [597, 315] on div "No Results Found Search Tips Make sure words are spelled correctly Try using di…" at bounding box center [855, 250] width 740 height 156
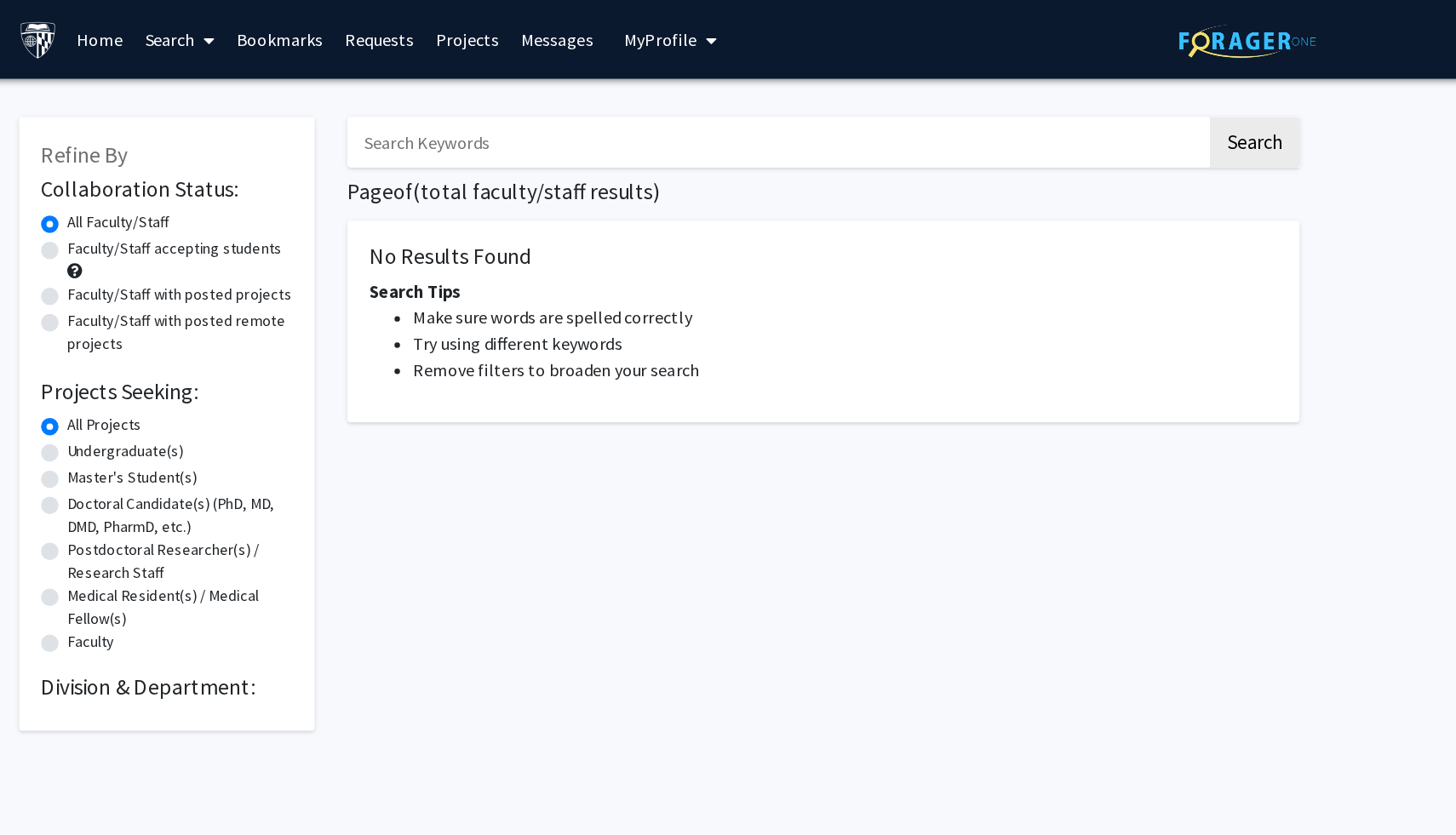
click at [366, 24] on link "Search" at bounding box center [355, 30] width 72 height 59
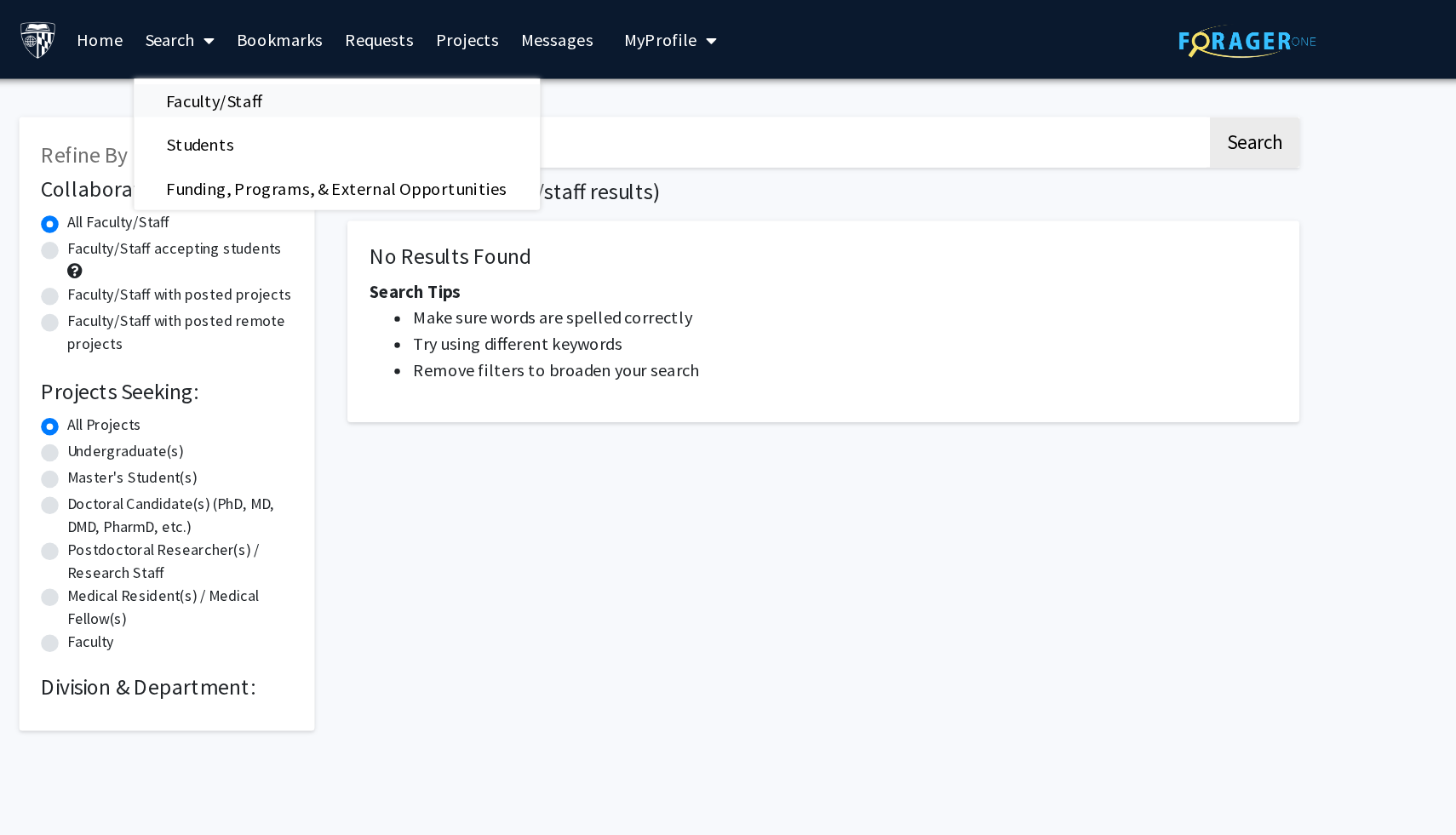
click at [409, 70] on span "Faculty/Staff" at bounding box center [381, 78] width 125 height 34
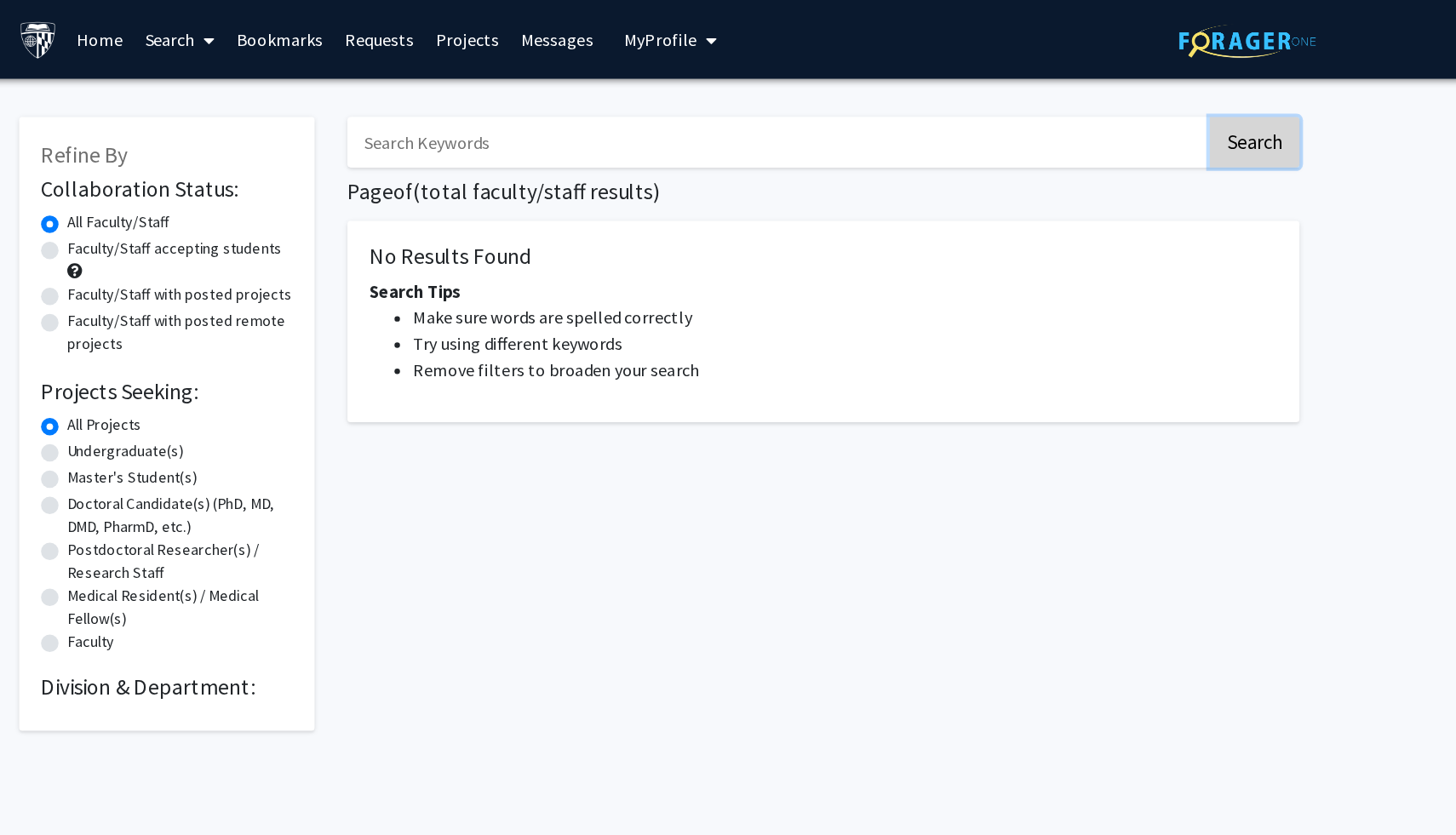
click at [1185, 119] on button "Search" at bounding box center [1190, 111] width 70 height 40
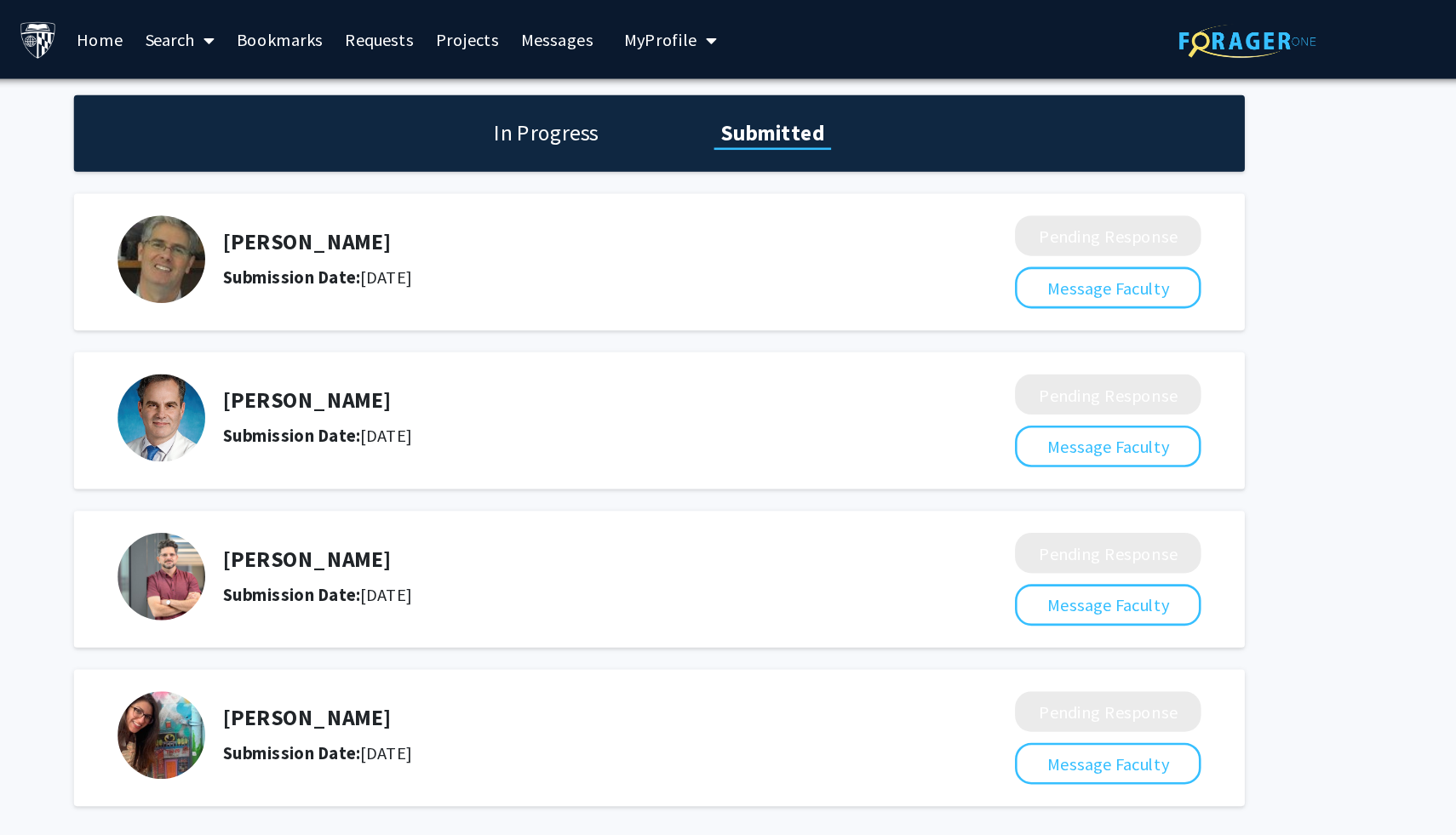
click at [640, 115] on div "In Progress Submitted" at bounding box center [727, 104] width 911 height 59
click at [637, 97] on h1 "In Progress" at bounding box center [639, 103] width 91 height 24
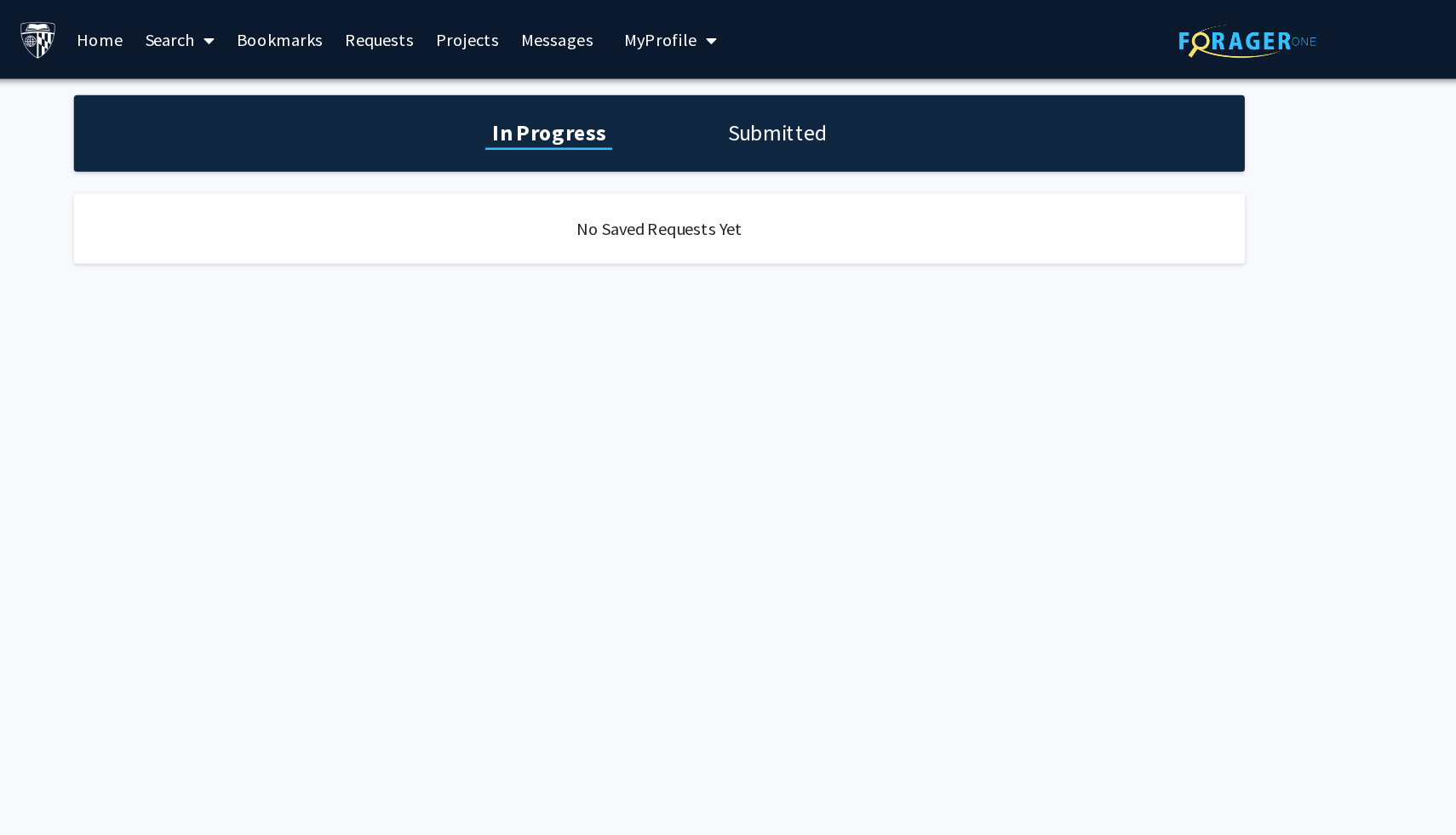
click at [374, 30] on span at bounding box center [375, 31] width 15 height 59
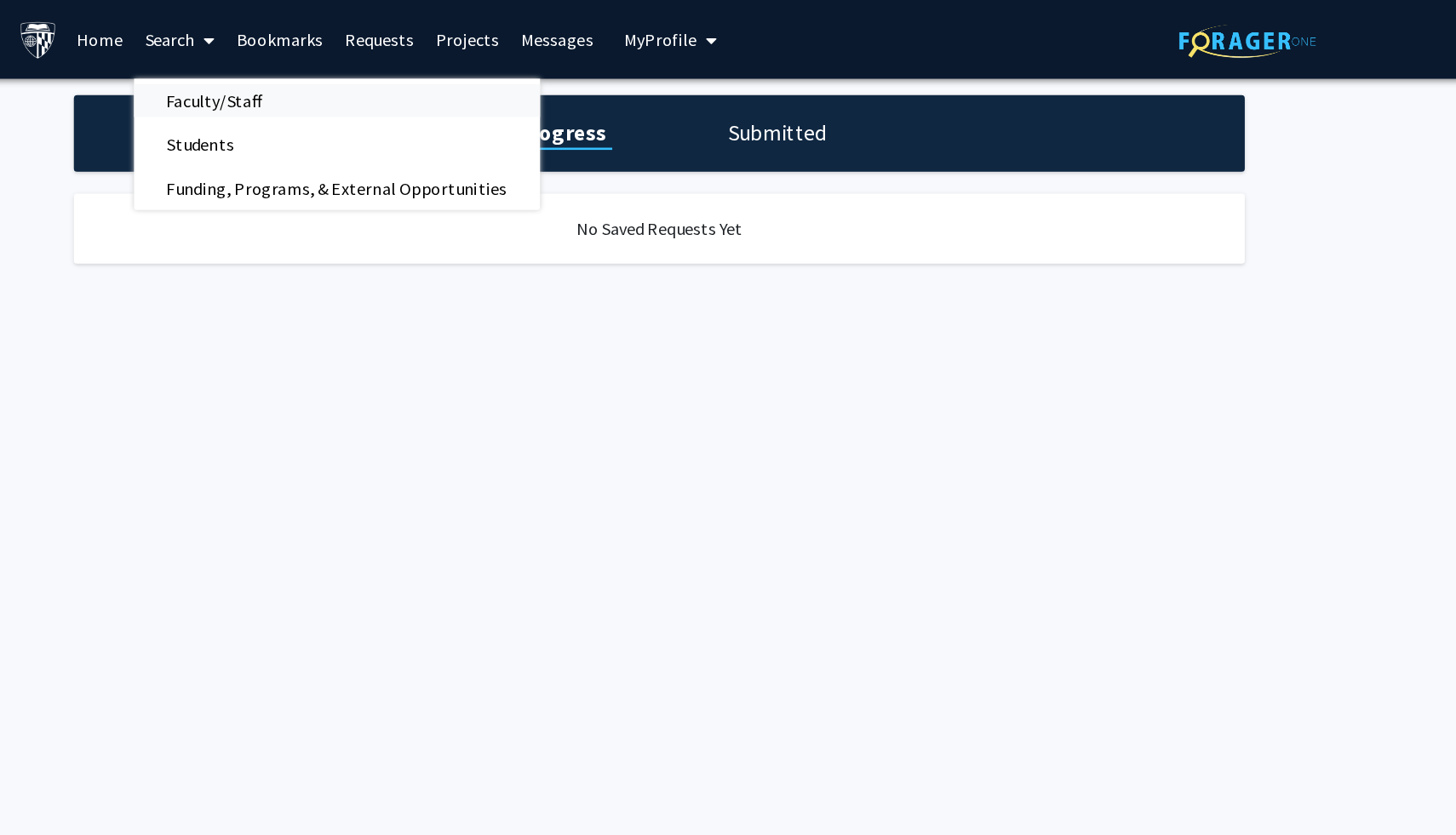
click at [380, 78] on span "Faculty/Staff" at bounding box center [381, 78] width 125 height 34
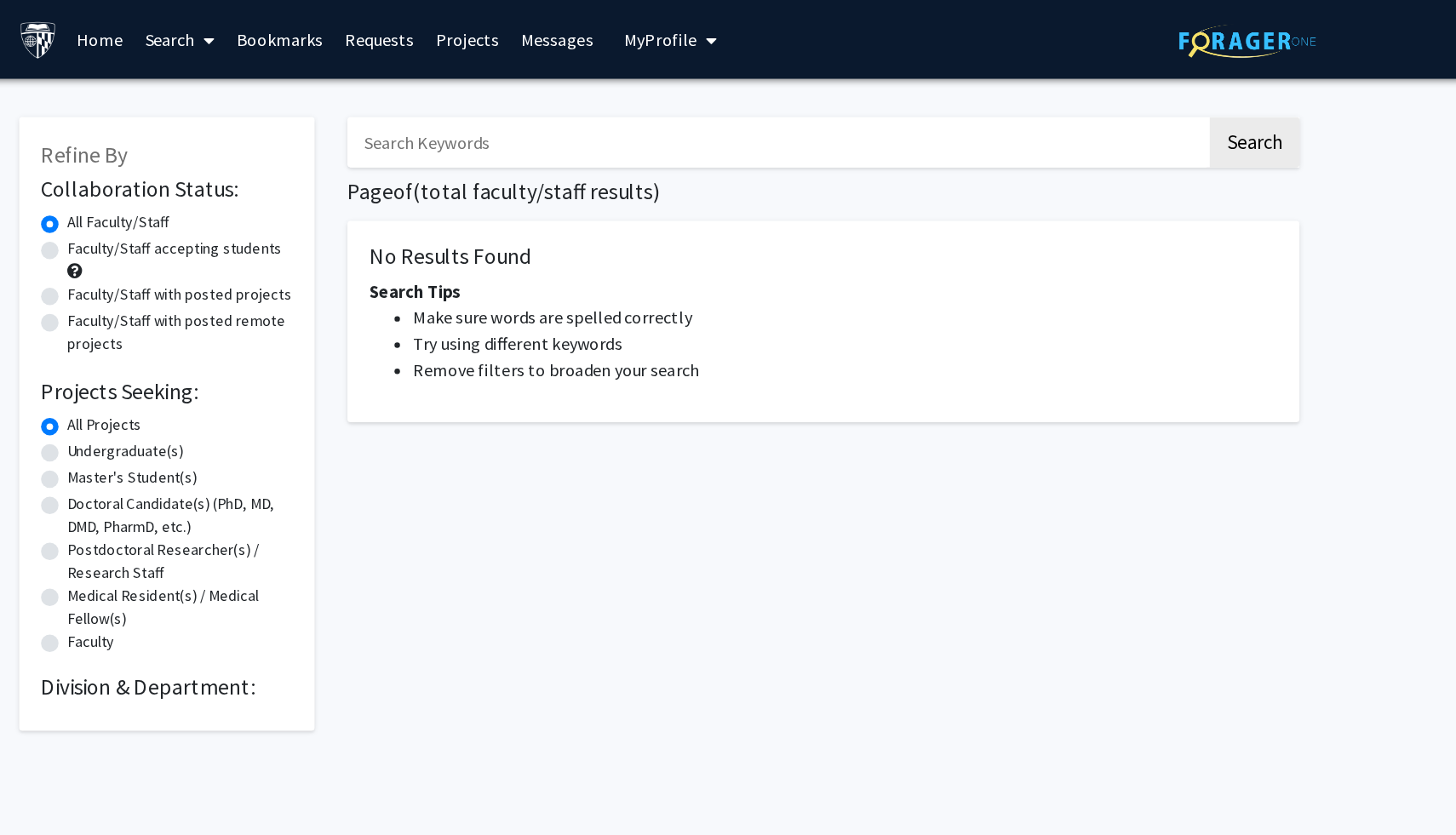
click at [797, 127] on input "Search Keywords" at bounding box center [819, 111] width 669 height 40
type input "data science"
click at [1164, 116] on button "Search" at bounding box center [1190, 111] width 70 height 40
click at [1169, 113] on button "Search" at bounding box center [1190, 111] width 70 height 40
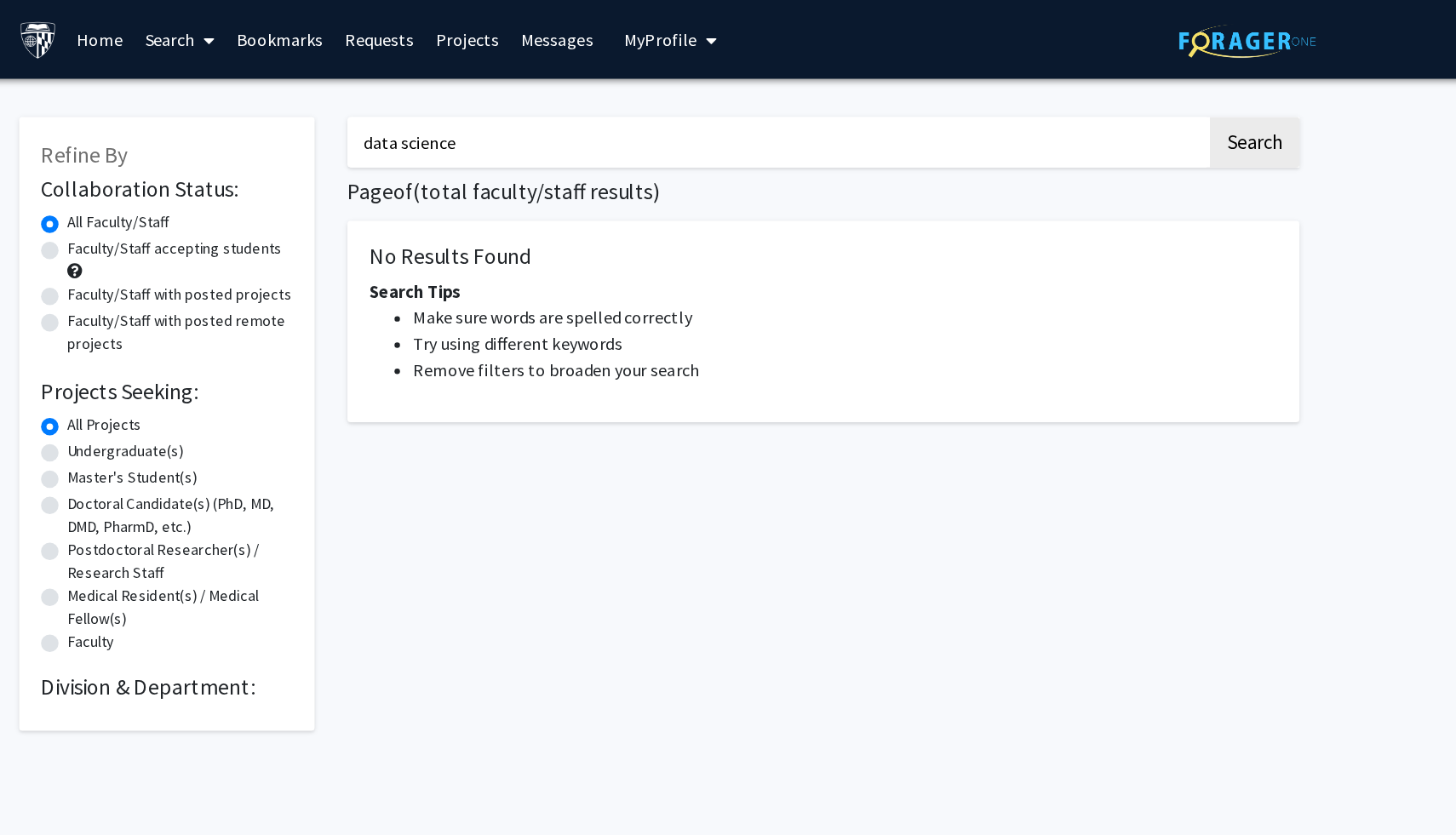
click at [267, 198] on label "Faculty/Staff accepting students" at bounding box center [350, 193] width 167 height 18
click at [267, 196] on input "Faculty/Staff accepting students" at bounding box center [273, 190] width 11 height 11
radio input "true"
click at [631, 128] on input "data science" at bounding box center [819, 111] width 669 height 40
click at [343, 33] on link "Search" at bounding box center [355, 30] width 72 height 59
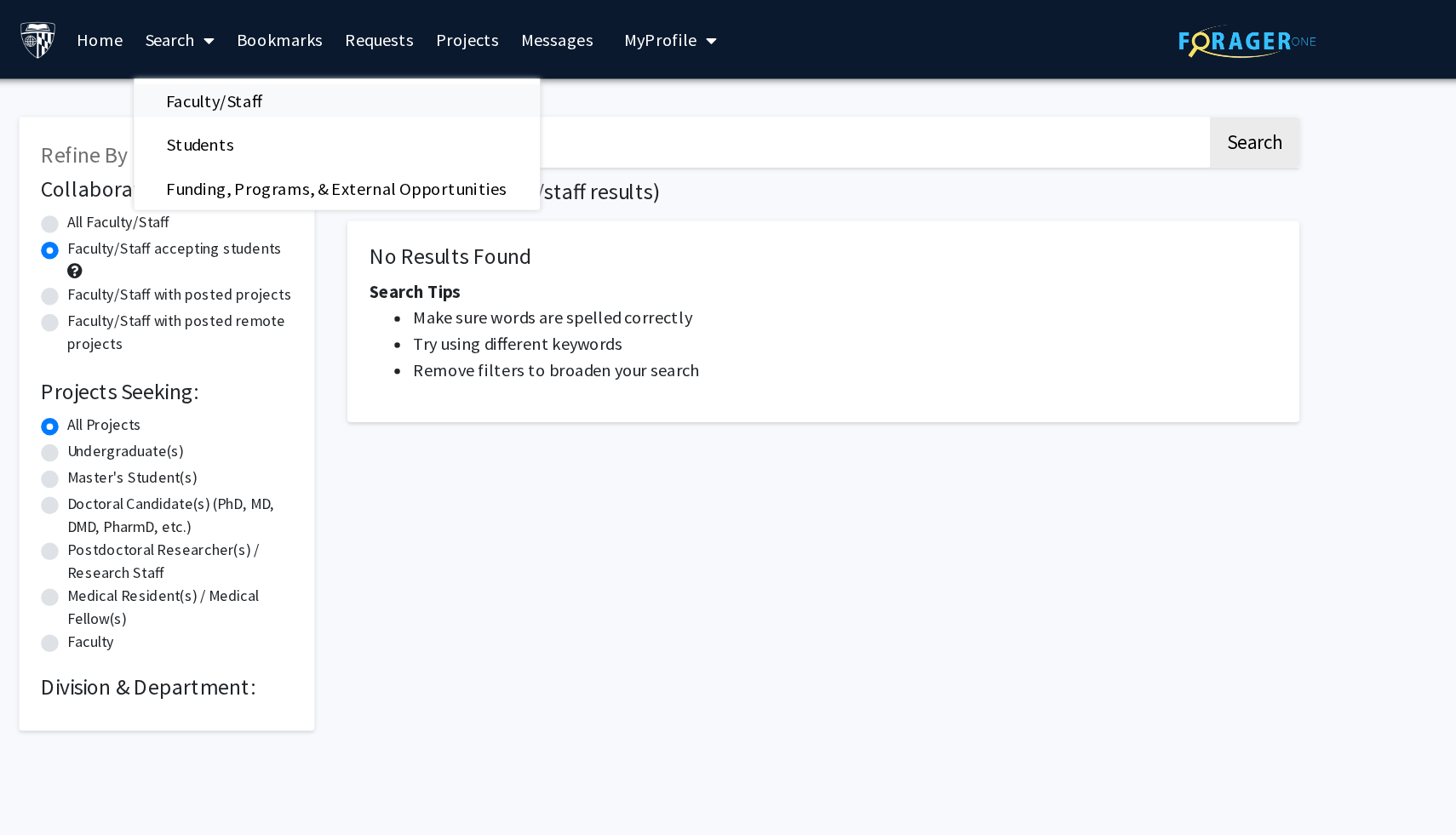
click at [349, 62] on span "Faculty/Staff" at bounding box center [381, 78] width 125 height 34
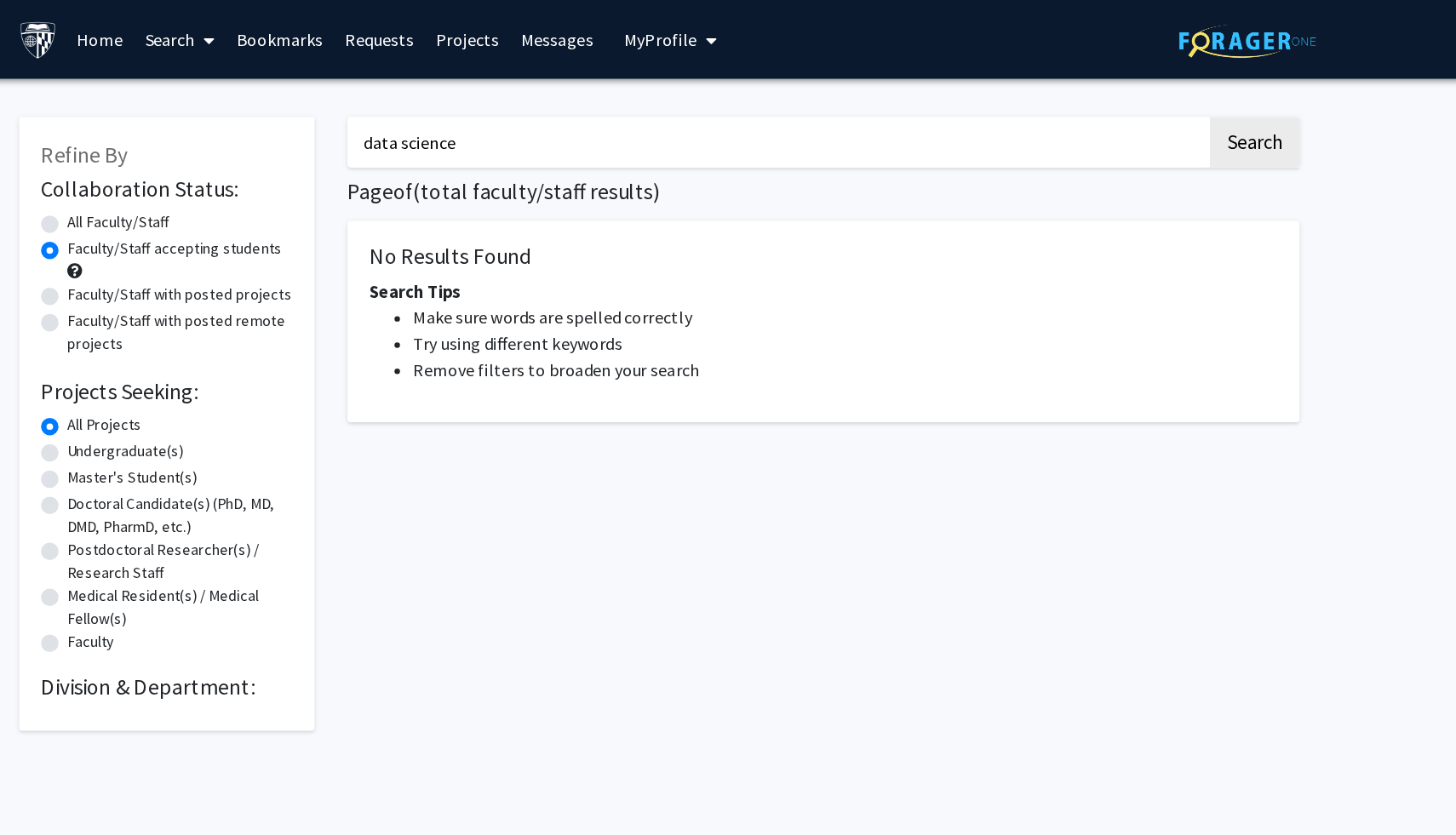
click at [289, 37] on link "Home" at bounding box center [293, 30] width 53 height 59
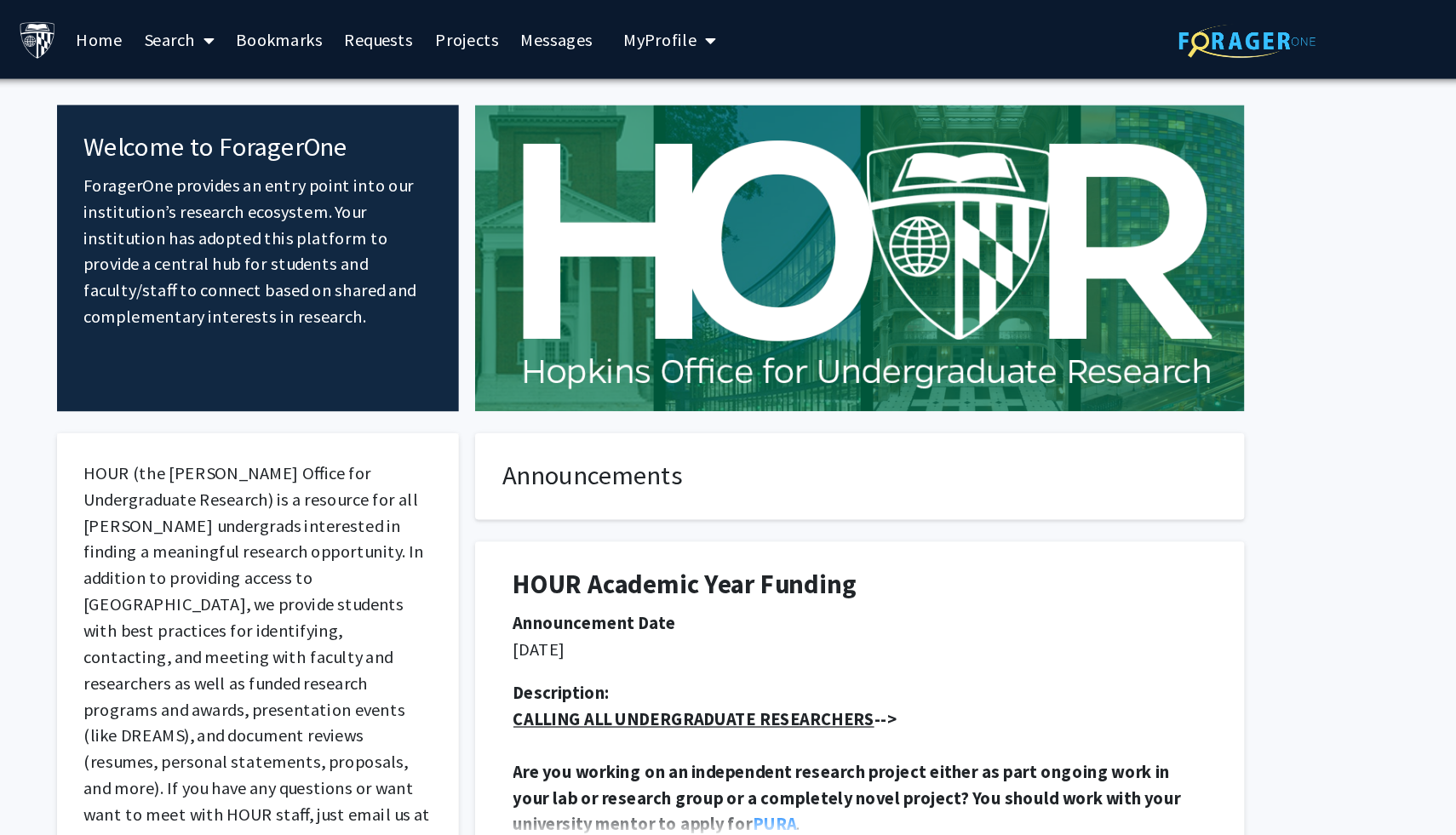
click at [341, 19] on link "Search" at bounding box center [355, 30] width 72 height 59
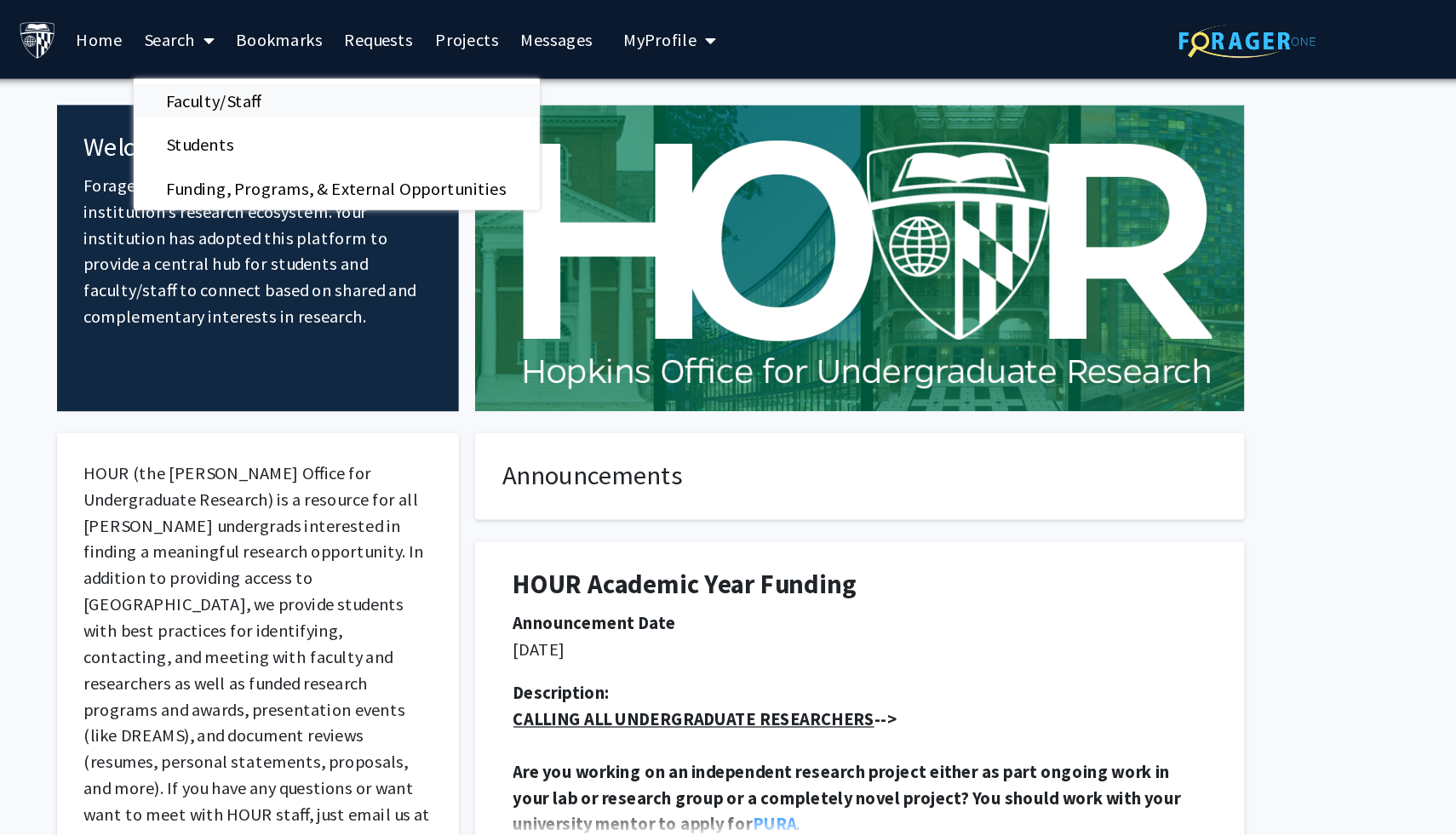
click at [340, 61] on span "Faculty/Staff" at bounding box center [381, 78] width 125 height 34
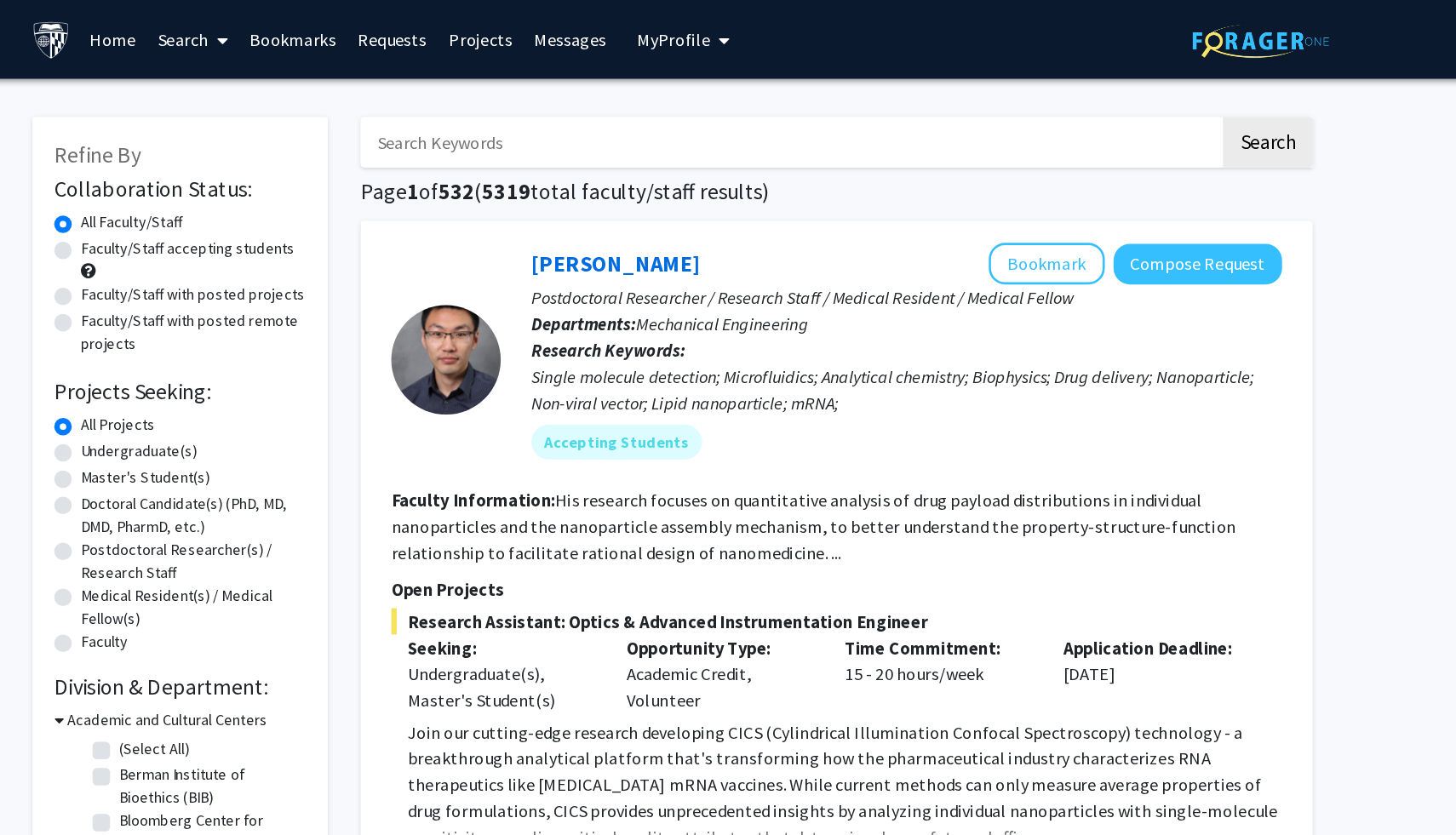
click at [267, 194] on label "Faculty/Staff accepting students" at bounding box center [350, 193] width 167 height 18
click at [267, 194] on input "Faculty/Staff accepting students" at bounding box center [273, 190] width 11 height 11
radio input "true"
click at [710, 120] on input "Search Keywords" at bounding box center [819, 111] width 669 height 40
type input "data science"
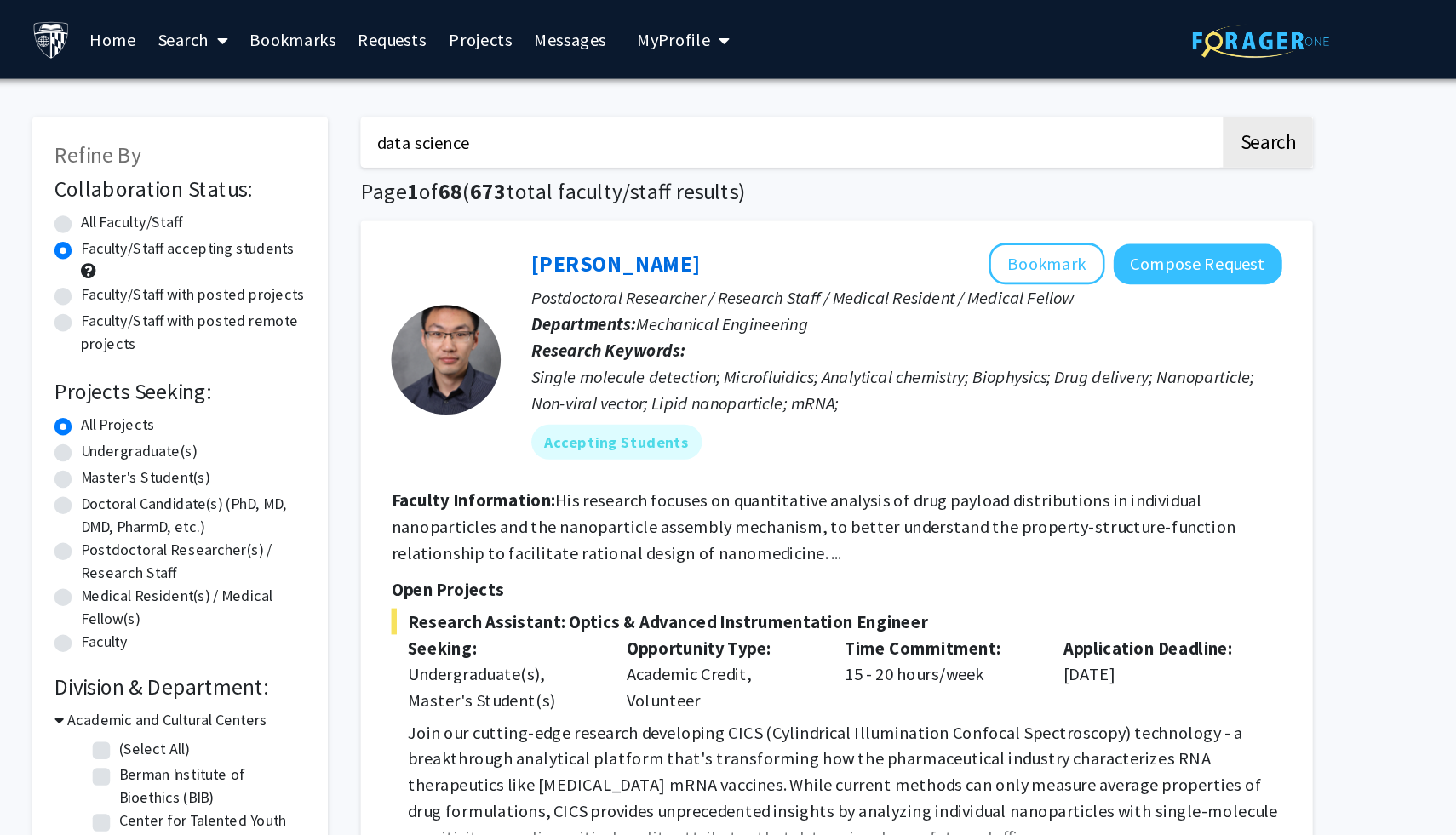
click at [1156, 91] on button "Search" at bounding box center [1190, 111] width 70 height 40
radio input "true"
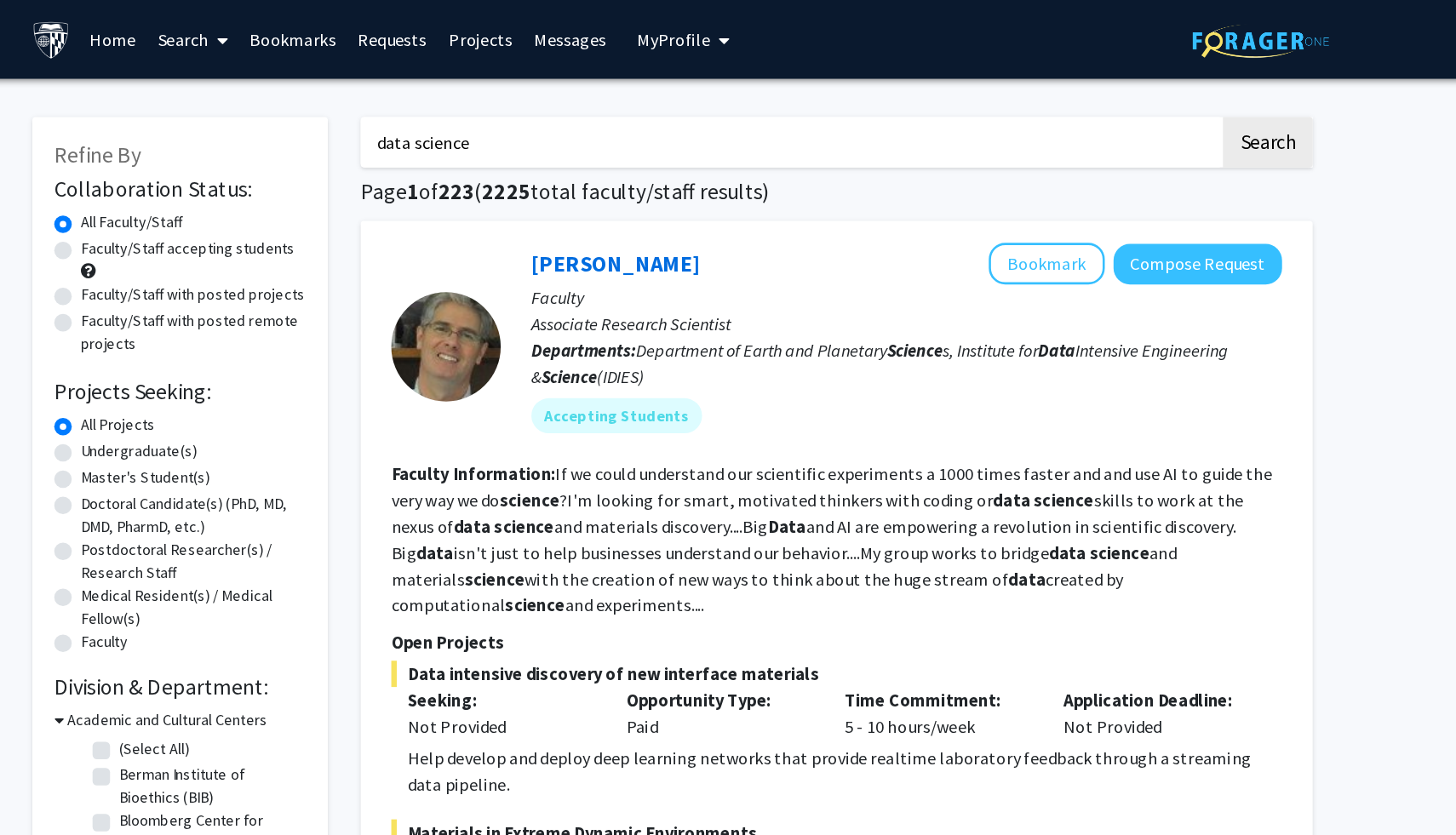
click at [267, 190] on label "Faculty/Staff accepting students" at bounding box center [350, 193] width 167 height 18
click at [267, 190] on input "Faculty/Staff accepting students" at bounding box center [273, 190] width 11 height 11
radio input "true"
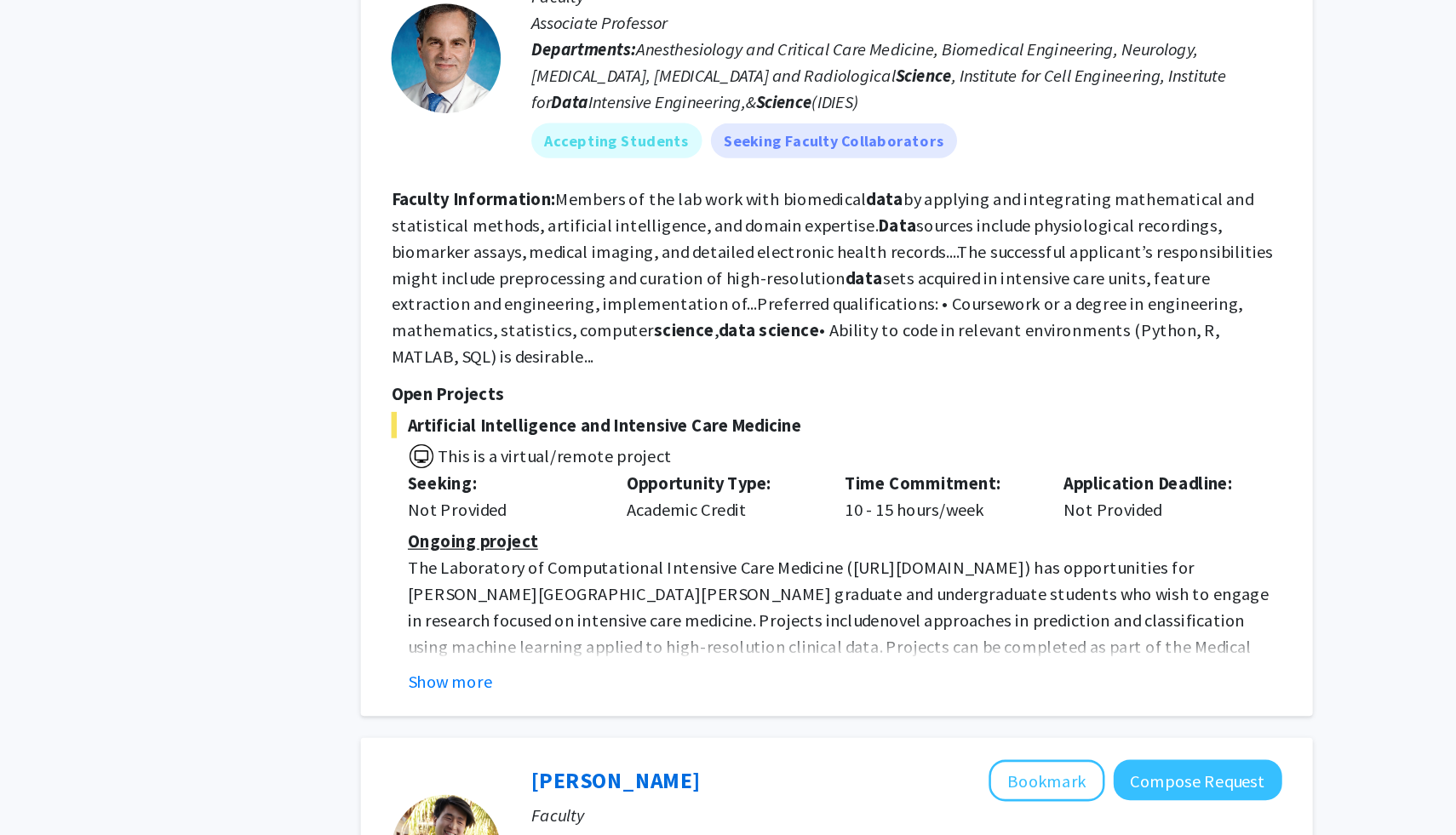
scroll to position [1907, 0]
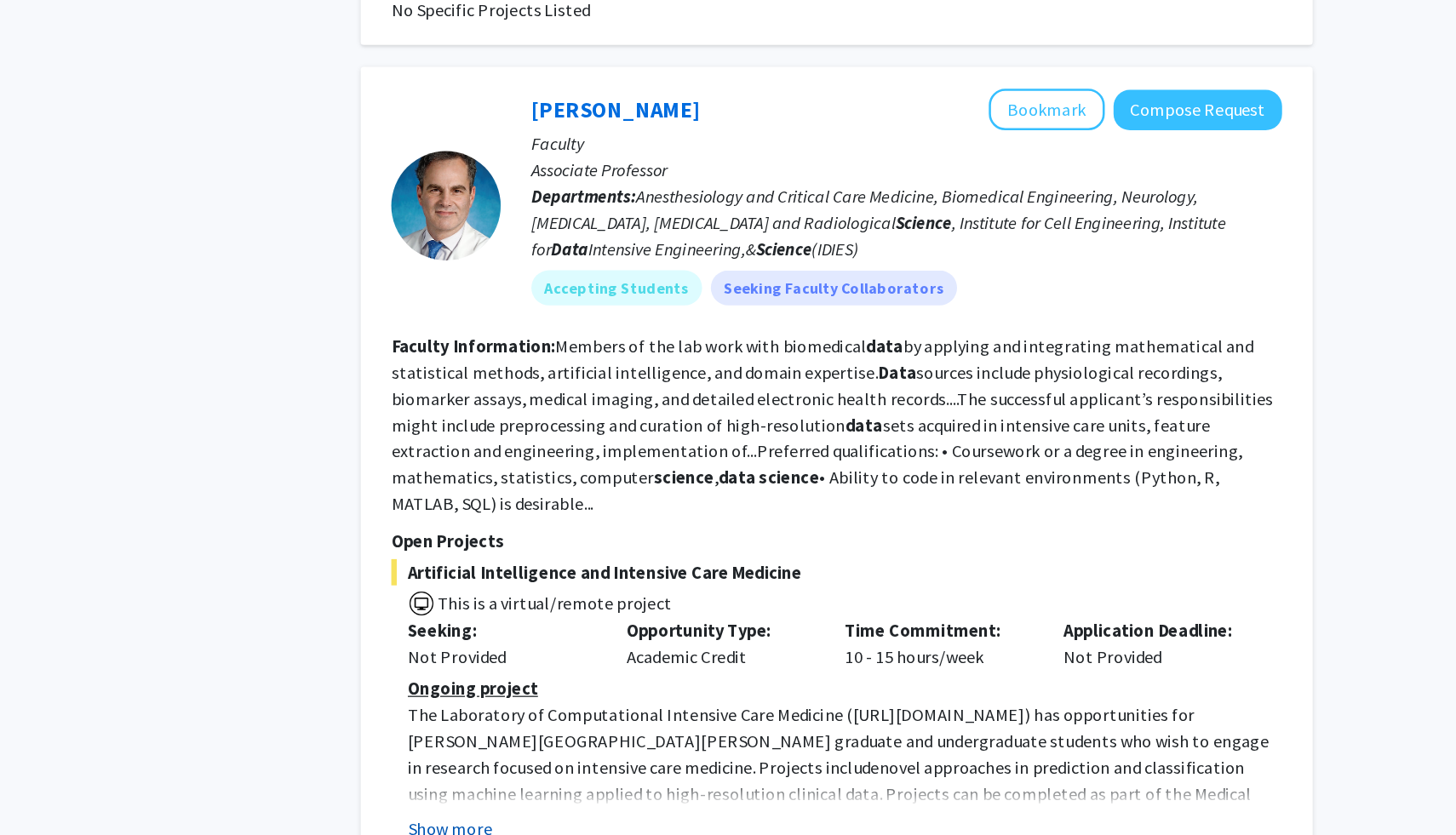
click at [560, 705] on button "Show more" at bounding box center [555, 715] width 66 height 21
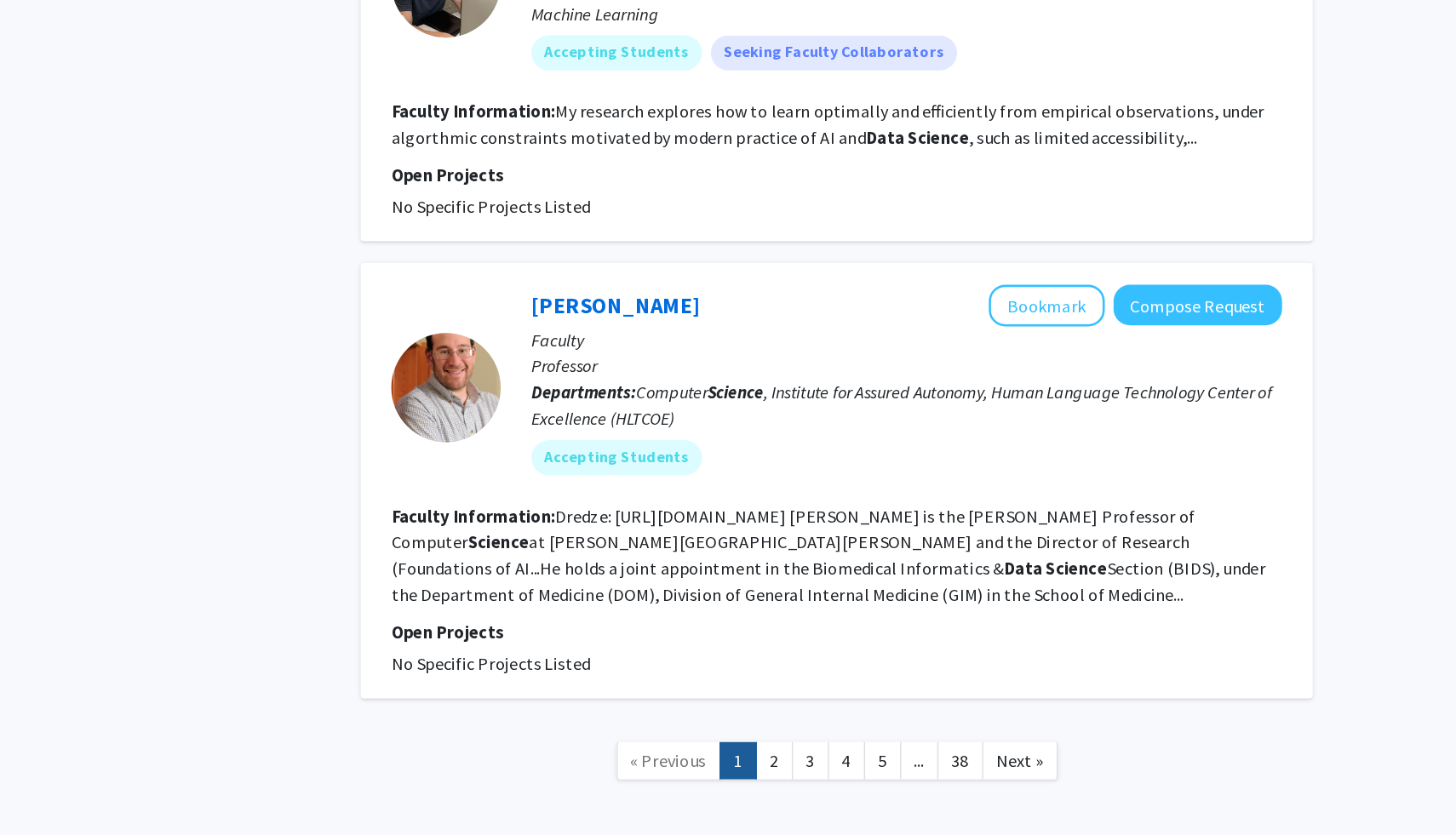
scroll to position [3679, 0]
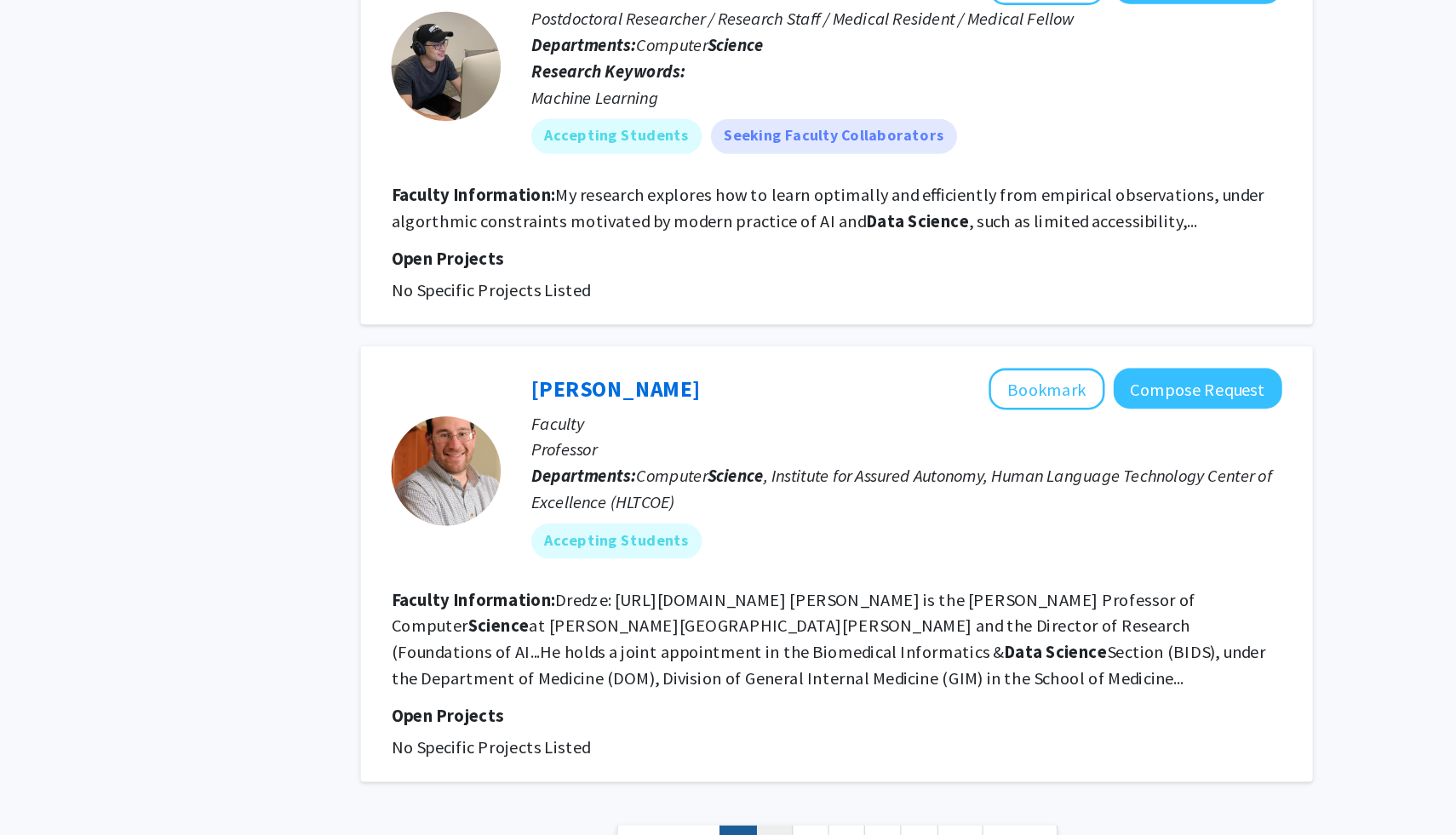
click at [806, 763] on link "2" at bounding box center [806, 778] width 29 height 30
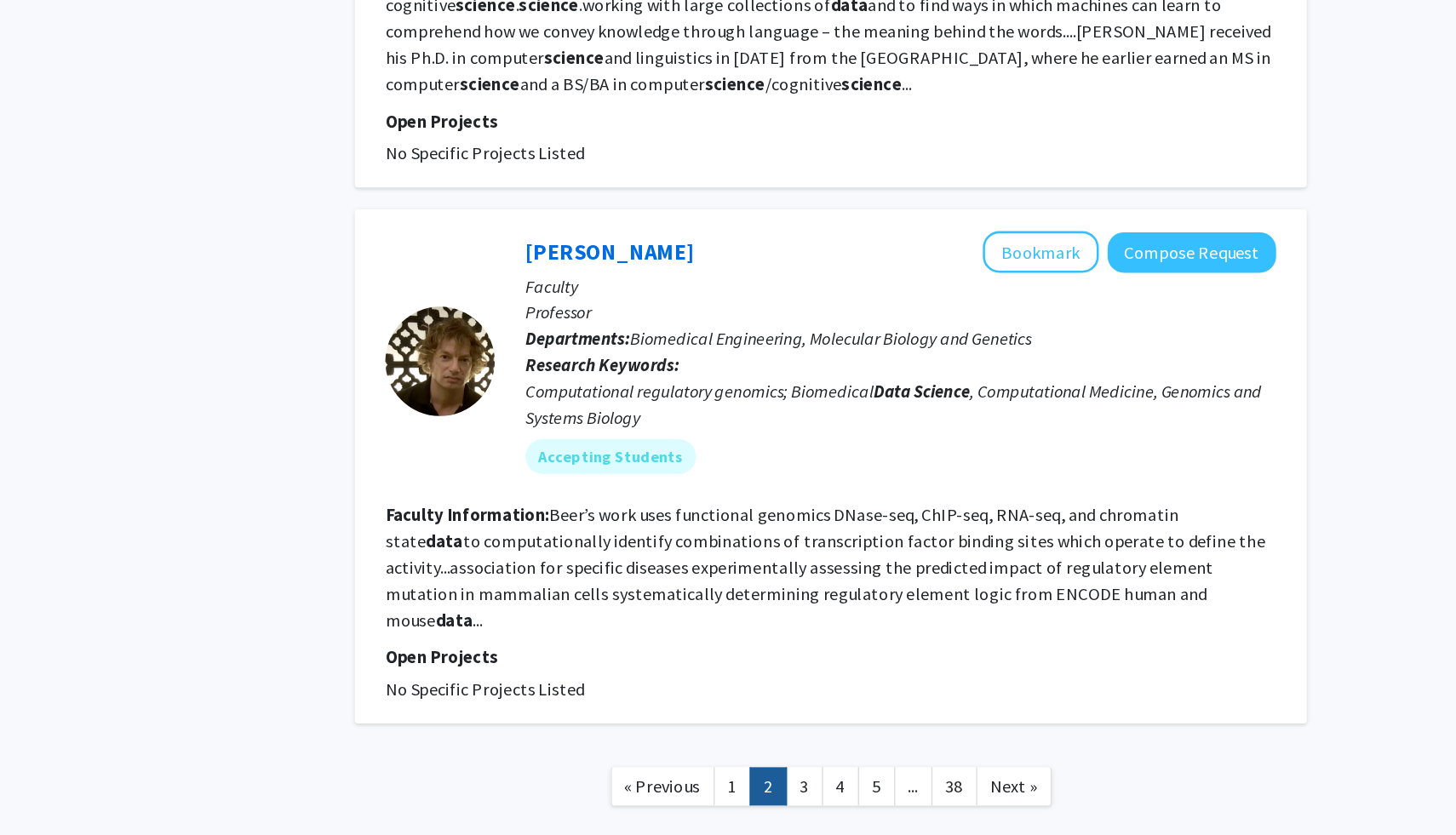
scroll to position [3260, 0]
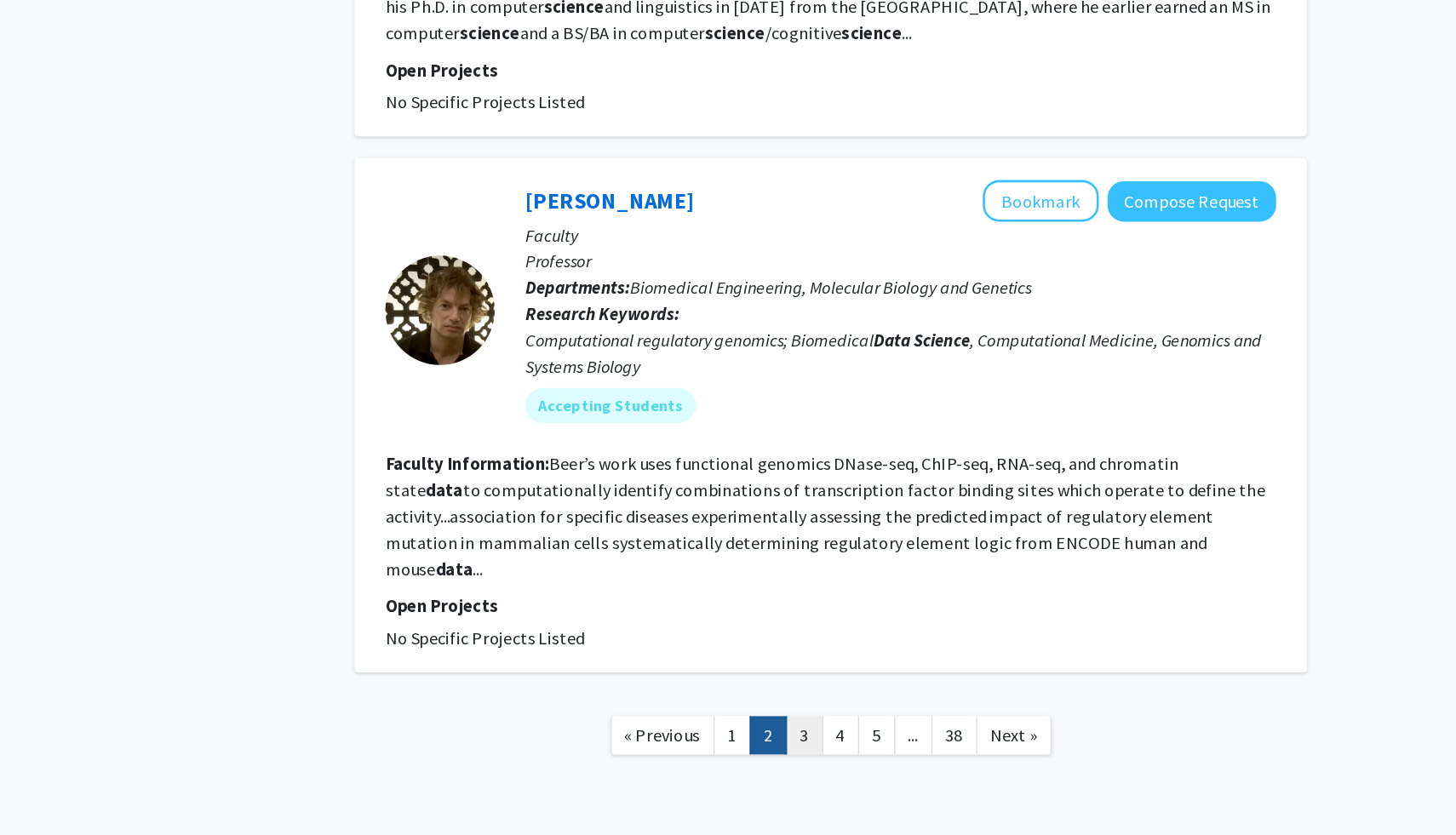
click at [840, 742] on link "3" at bounding box center [834, 757] width 29 height 30
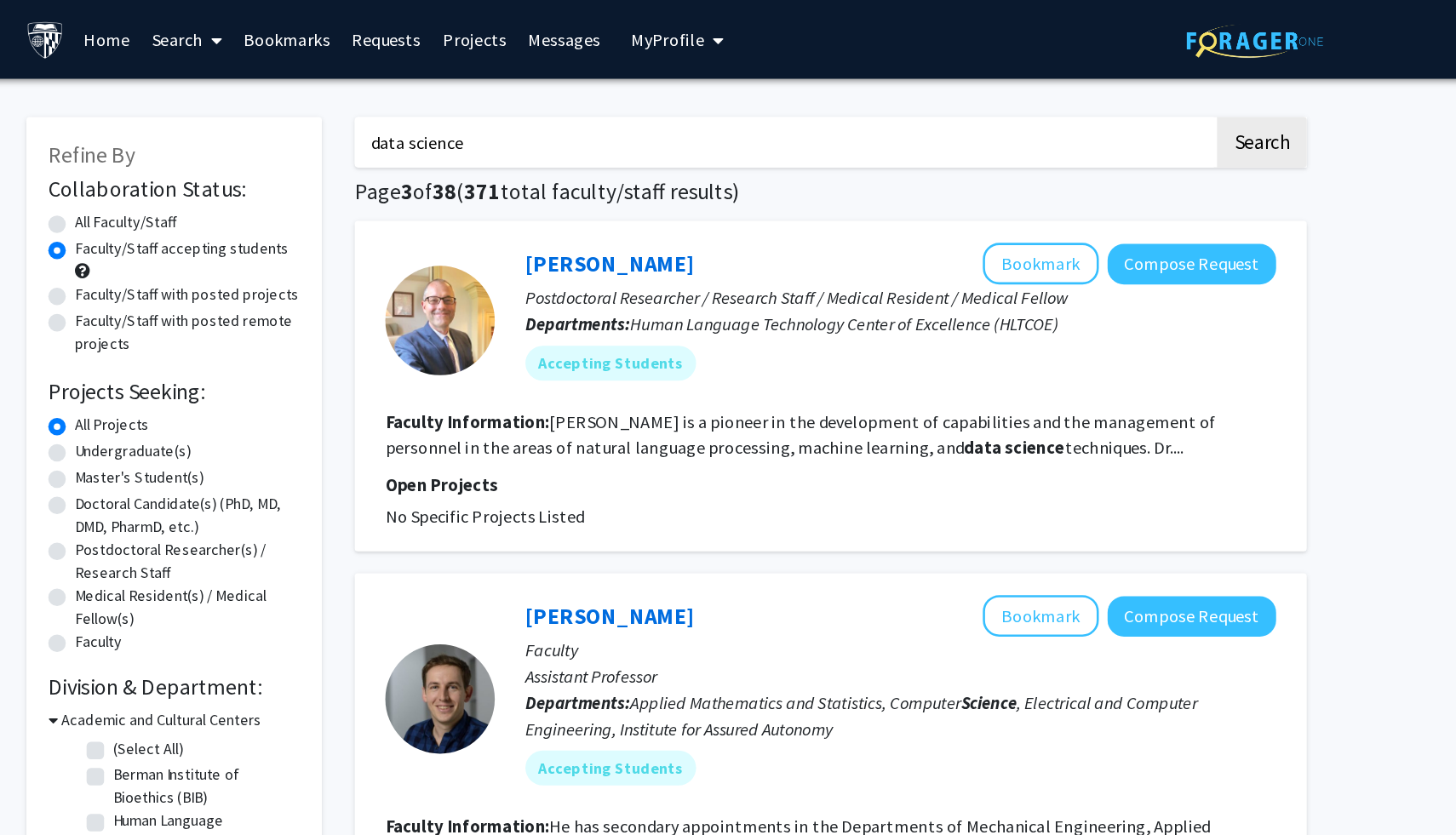
drag, startPoint x: 683, startPoint y: 121, endPoint x: 477, endPoint y: 111, distance: 206.2
type input "time series"
click at [1156, 91] on button "Search" at bounding box center [1190, 111] width 70 height 40
radio input "true"
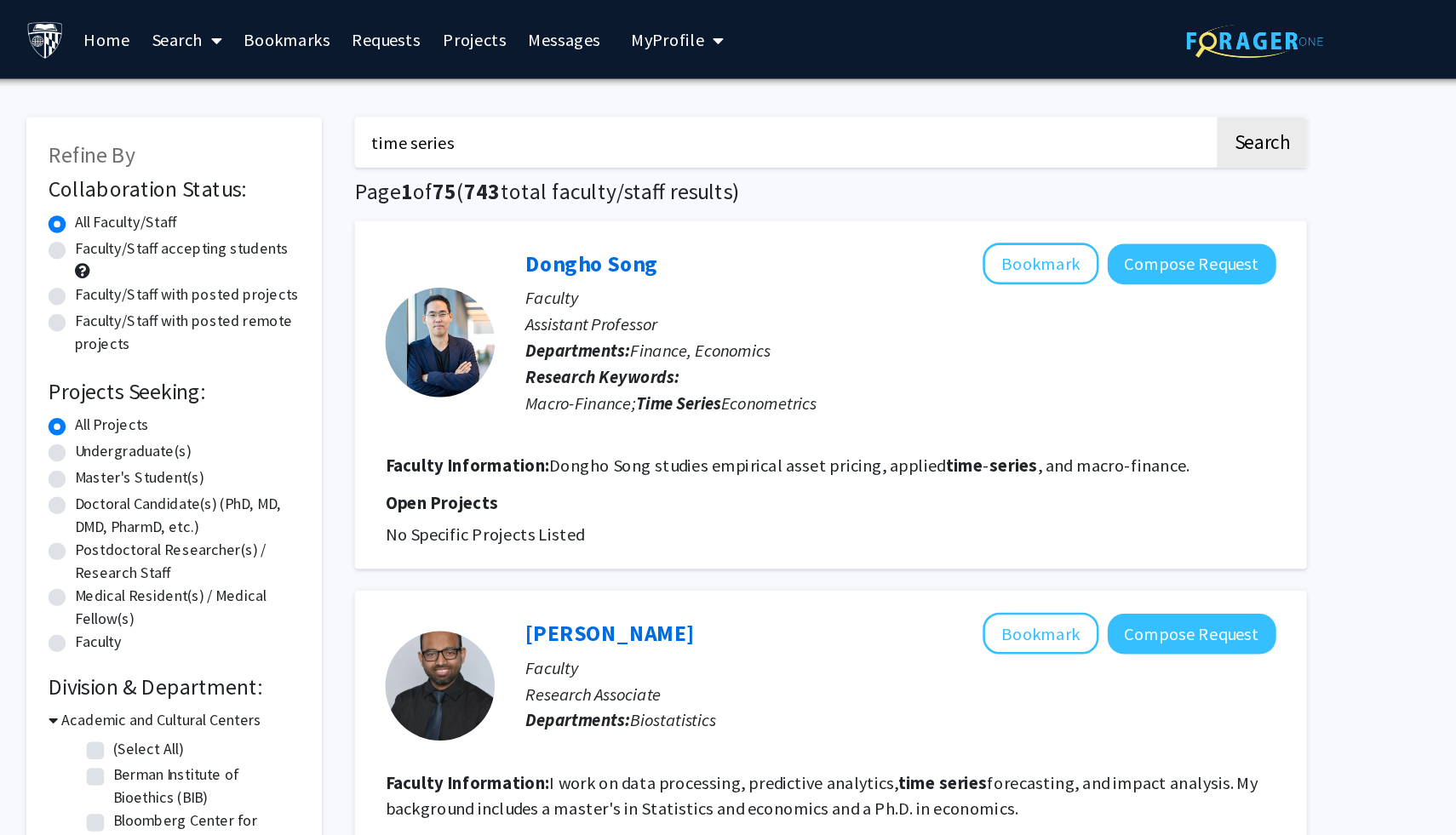
click at [267, 196] on label "Faculty/Staff accepting students" at bounding box center [350, 193] width 167 height 18
click at [267, 196] on input "Faculty/Staff accepting students" at bounding box center [273, 190] width 11 height 11
radio input "true"
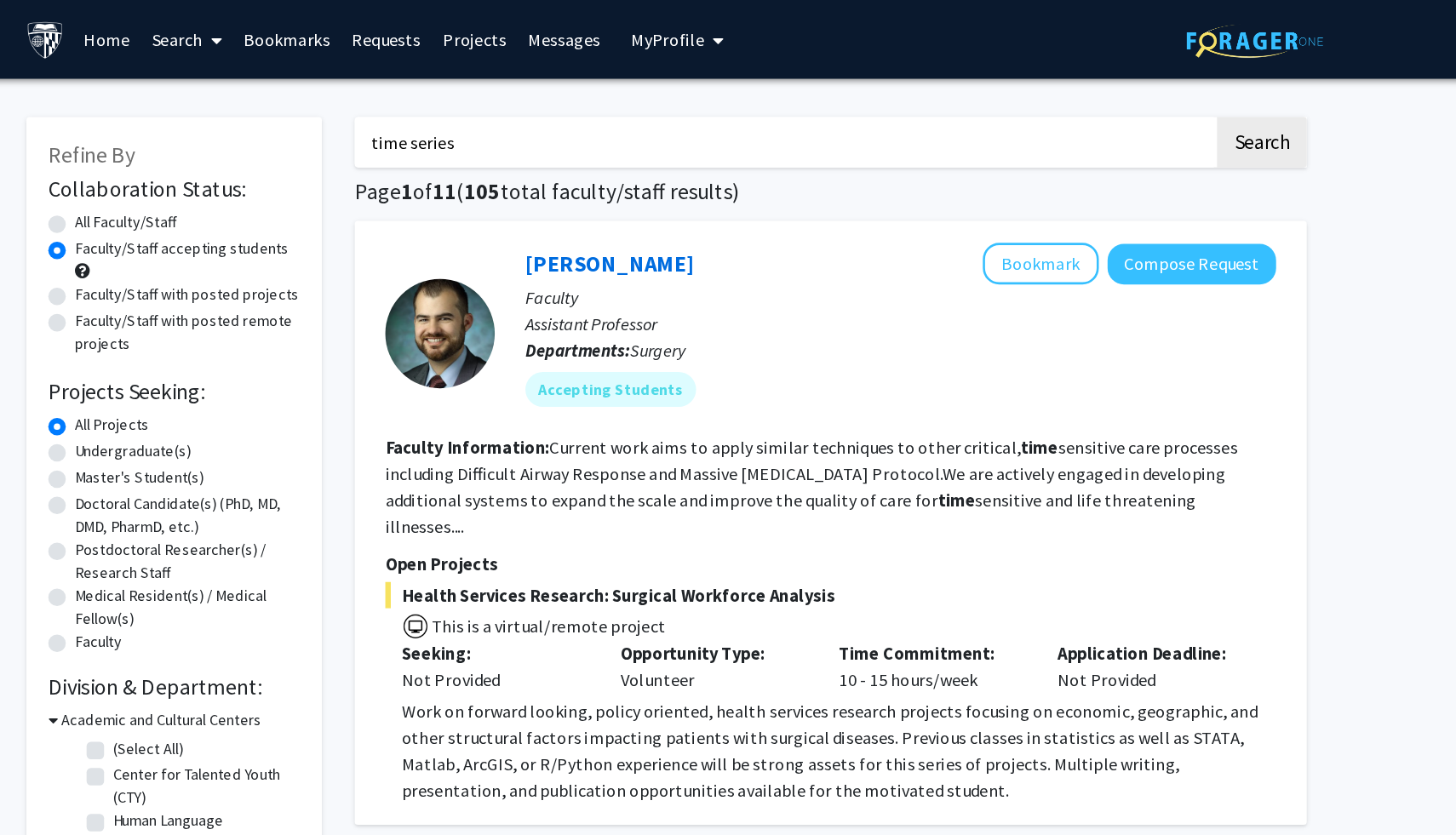
click at [1122, 105] on input "time series" at bounding box center [819, 111] width 669 height 40
type input "t"
